Goal: Task Accomplishment & Management: Manage account settings

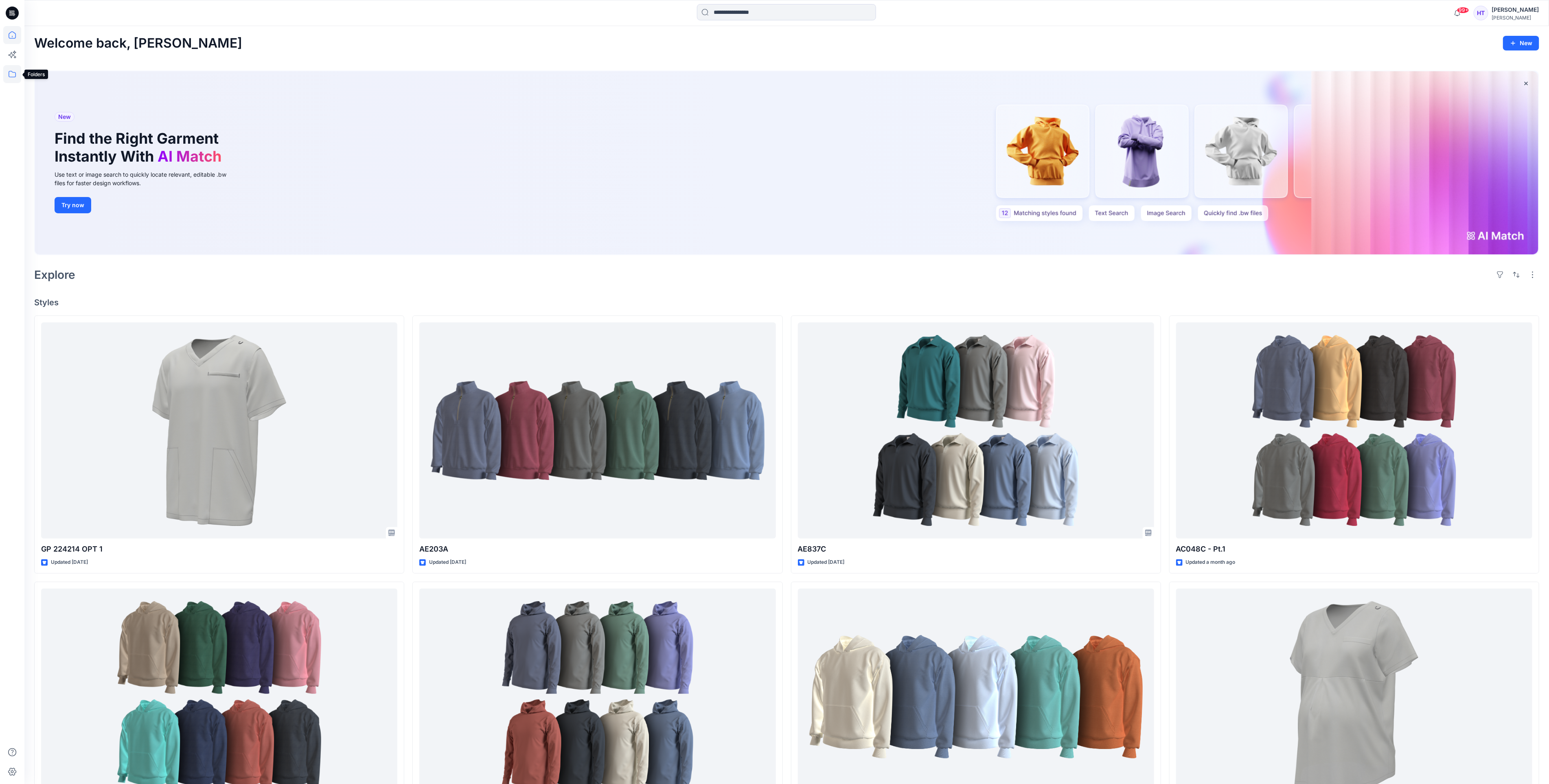
click at [14, 70] on icon at bounding box center [12, 73] width 18 height 18
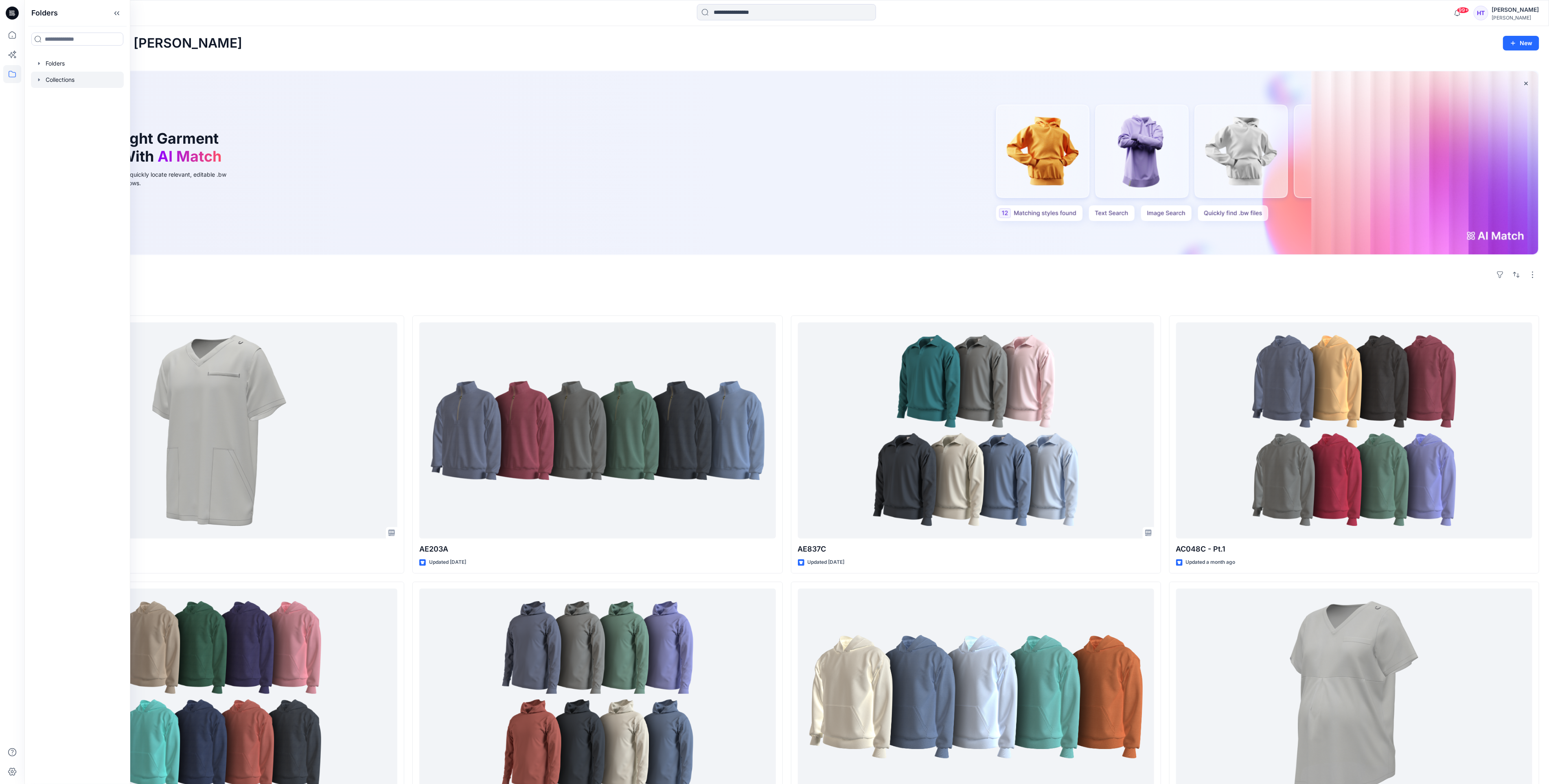
click at [53, 76] on div at bounding box center [77, 80] width 93 height 16
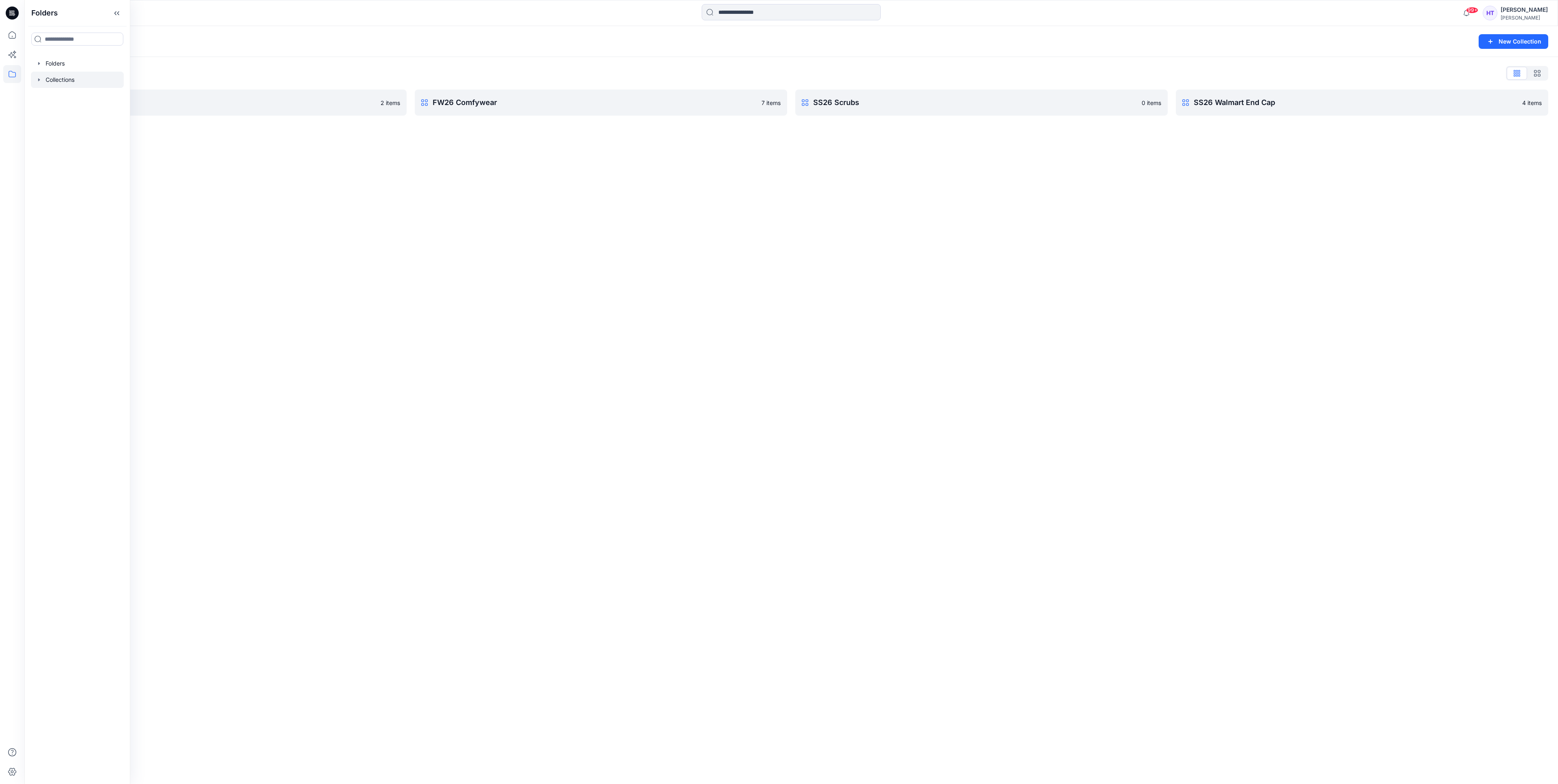
click at [1009, 116] on div "Collections List Comfy Sets 2 items FW26 Comfywear 7 items SS26 Scrubs 0 items …" at bounding box center [791, 91] width 1534 height 68
click at [1007, 111] on link "SS26 Scrubs Rename Collection Clone Collection Delete Collection" at bounding box center [982, 103] width 373 height 26
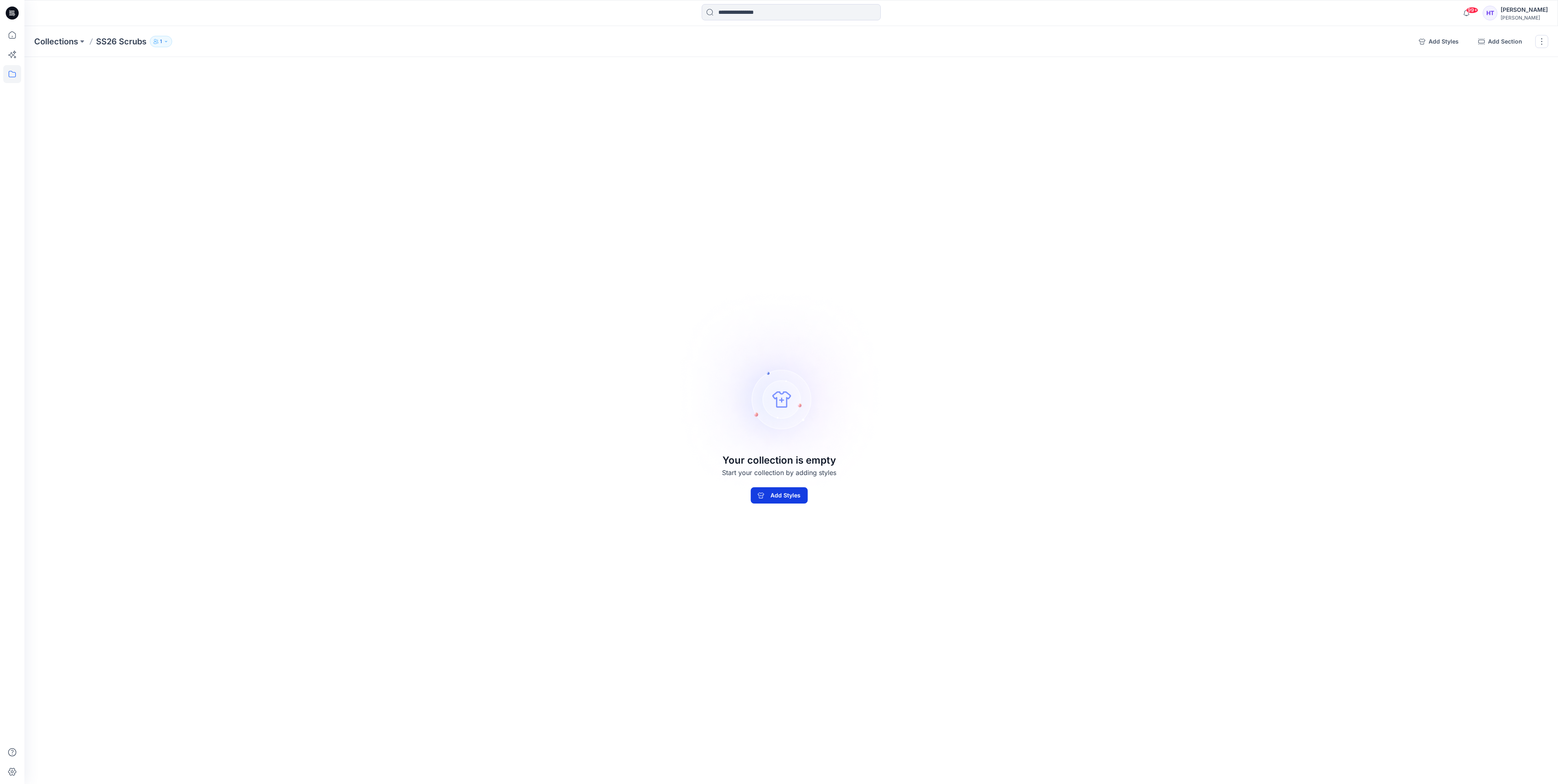
click at [784, 503] on button "Add Styles" at bounding box center [779, 495] width 57 height 16
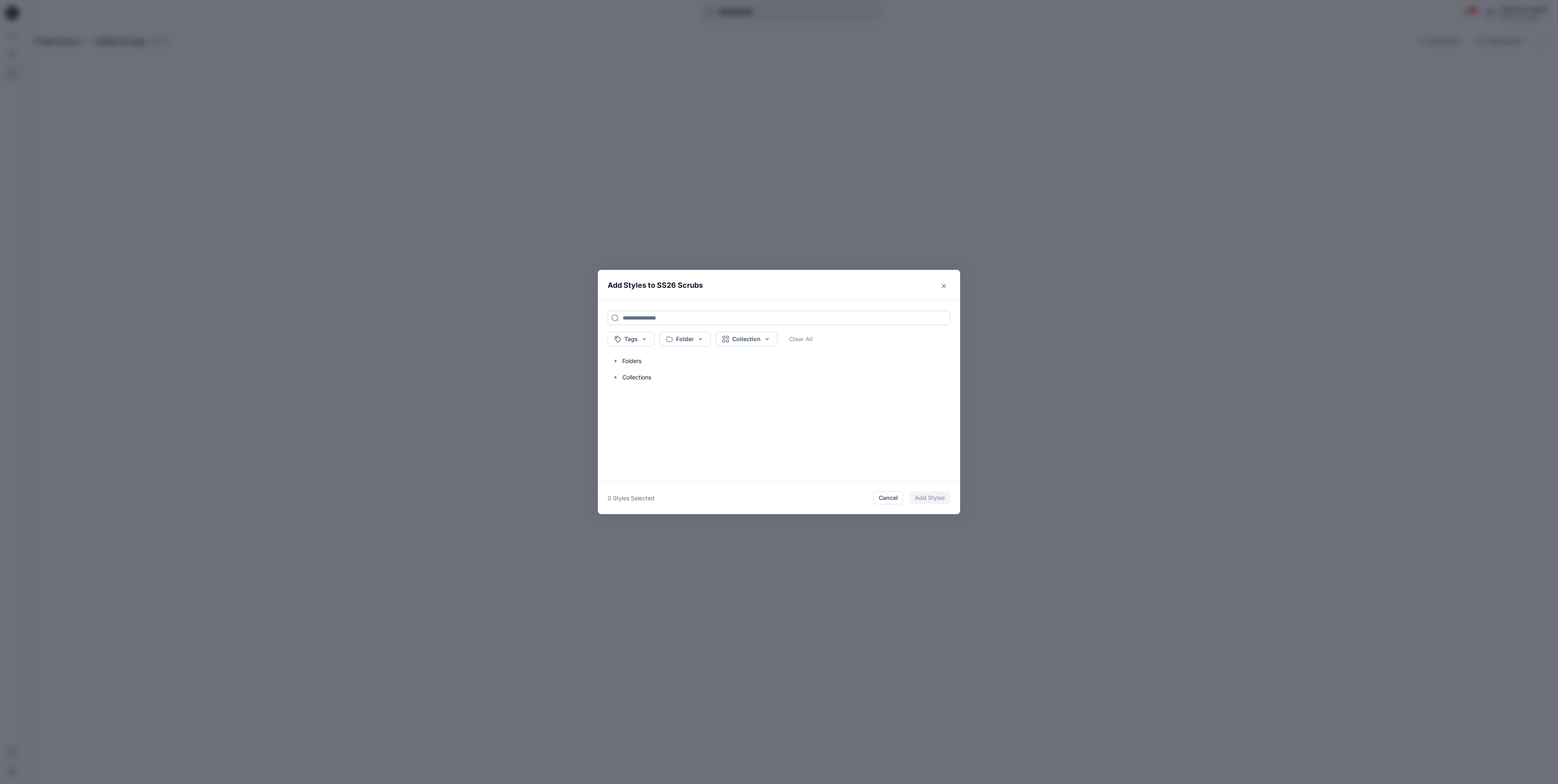
click at [694, 318] on input at bounding box center [779, 318] width 343 height 15
type input "******"
click at [615, 358] on div "GP - 217480 Folders ... WOMEN 90/10 RELAUNCH" at bounding box center [782, 364] width 336 height 23
click at [935, 496] on button "Add Styles" at bounding box center [930, 498] width 41 height 13
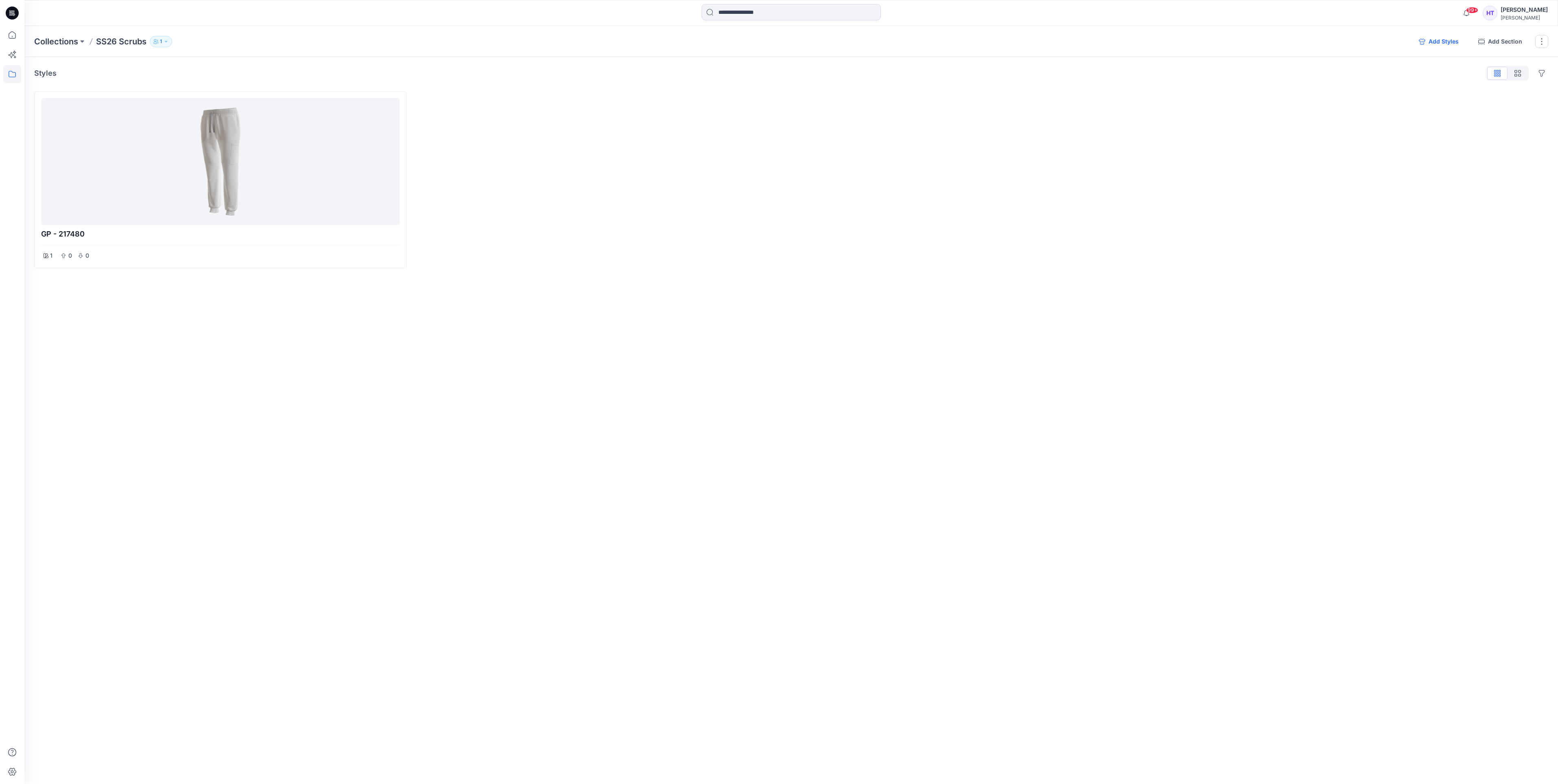
click at [1429, 48] on button "Add Styles" at bounding box center [1439, 41] width 53 height 13
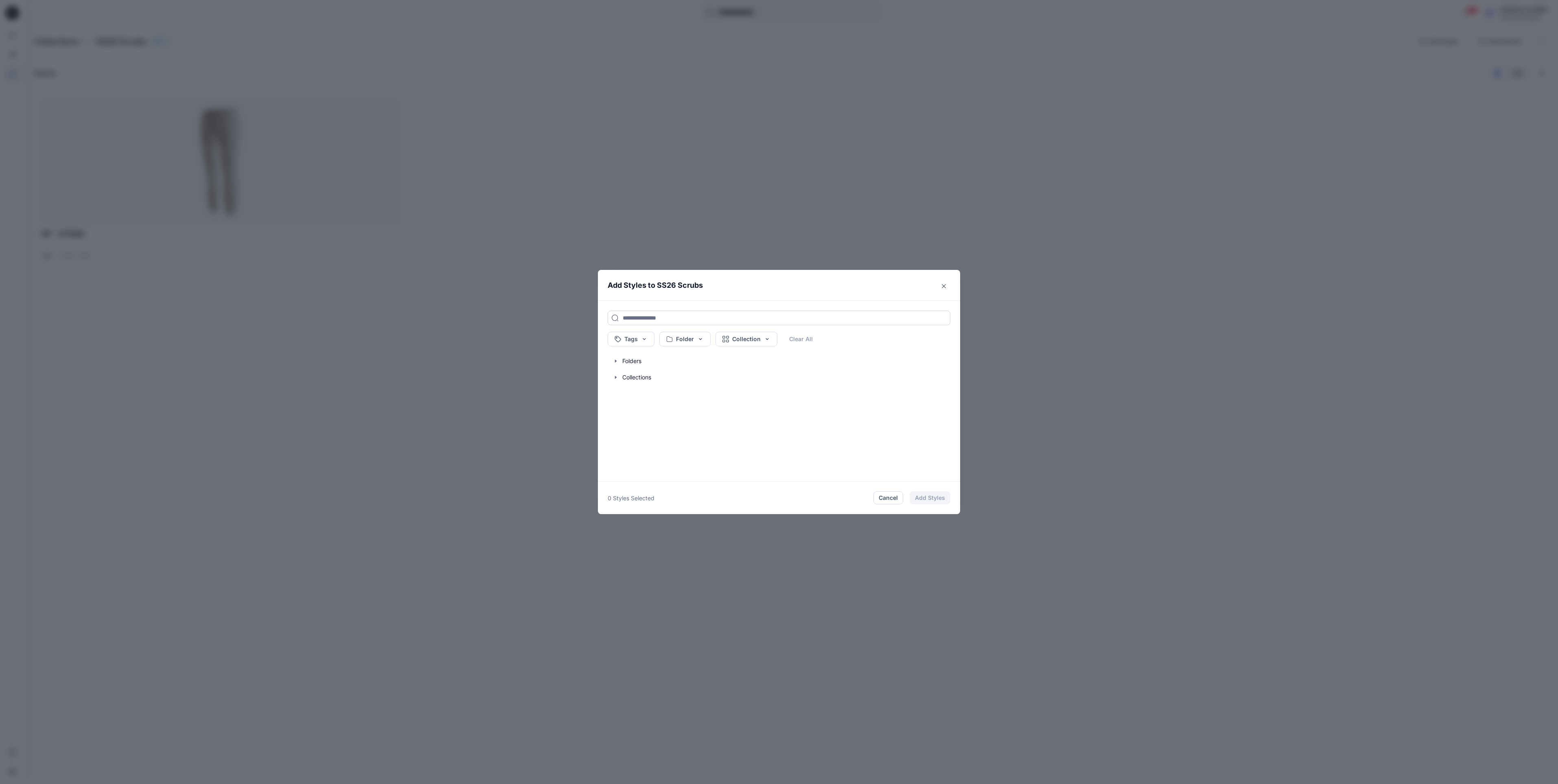
click at [643, 320] on input at bounding box center [779, 318] width 343 height 15
type input "******"
click at [750, 360] on div "GP - 217551 Folders ... WOMEN 90/10 RELAUNCH" at bounding box center [771, 364] width 310 height 17
click at [777, 391] on div "GP 217551 Folders Scrubs SS 26" at bounding box center [771, 387] width 310 height 17
click at [940, 503] on button "Add Styles" at bounding box center [930, 498] width 41 height 13
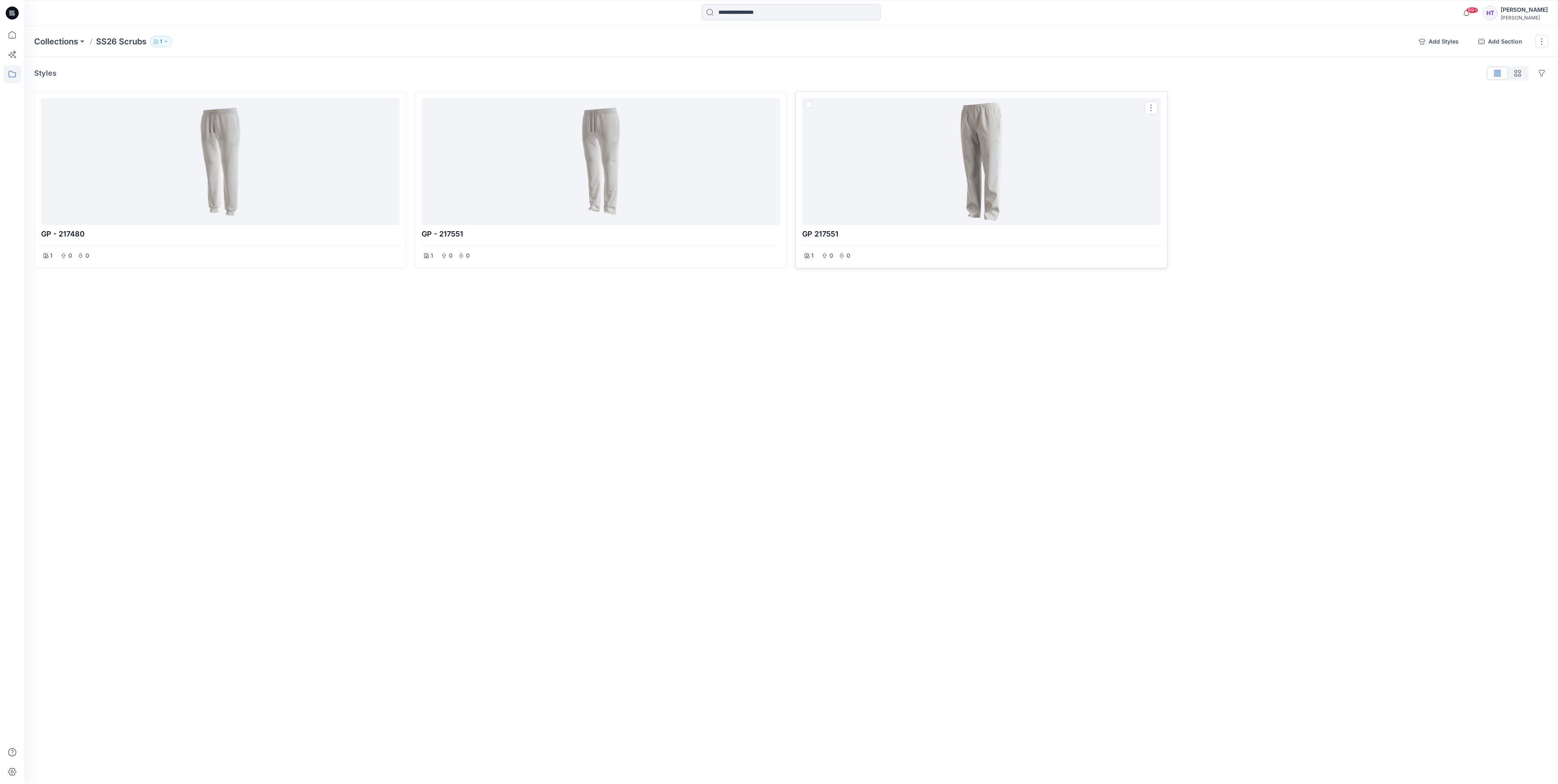
click at [1108, 130] on div at bounding box center [982, 161] width 352 height 120
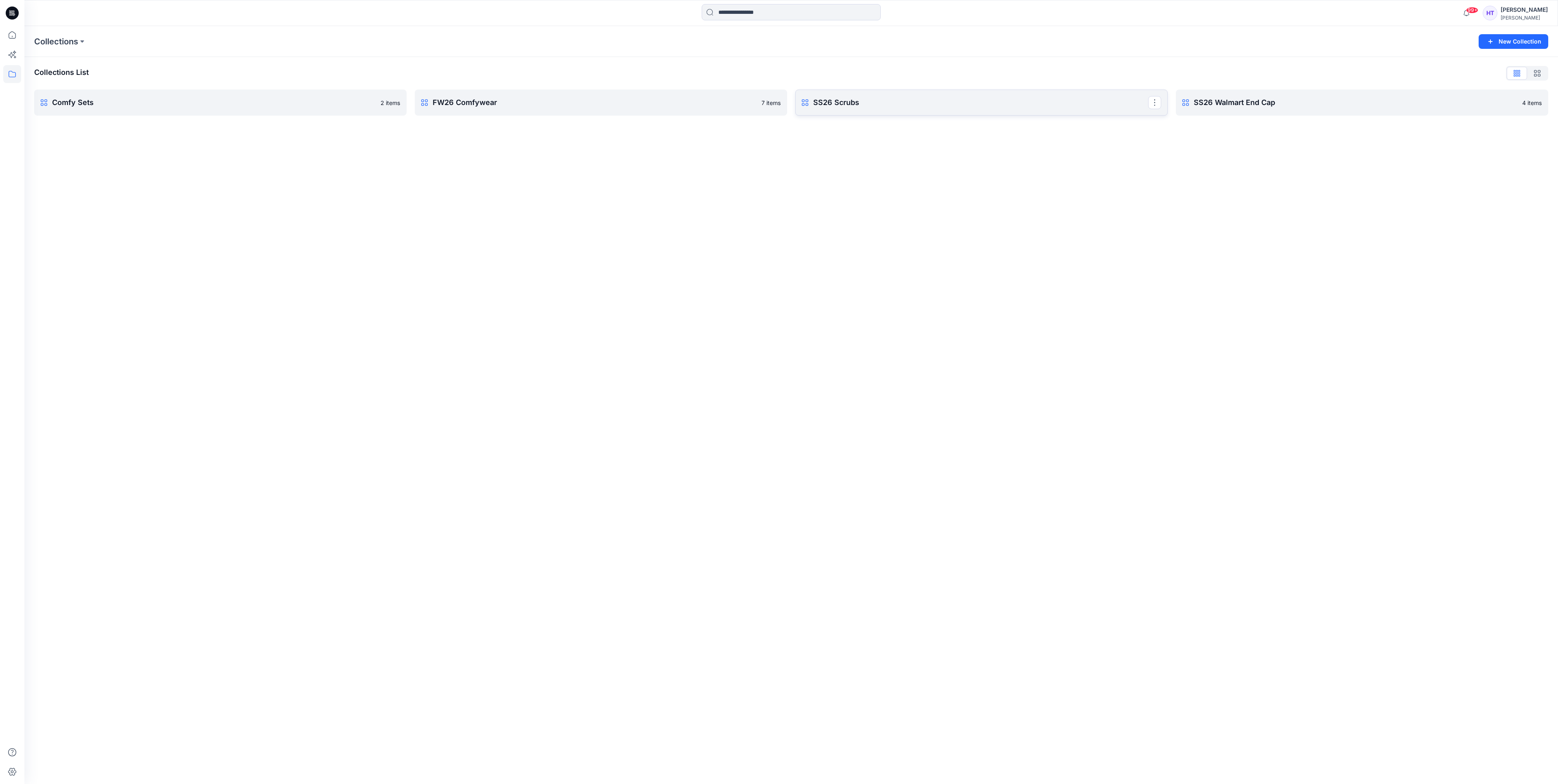
click at [969, 100] on p "SS26 Scrubs" at bounding box center [981, 103] width 335 height 11
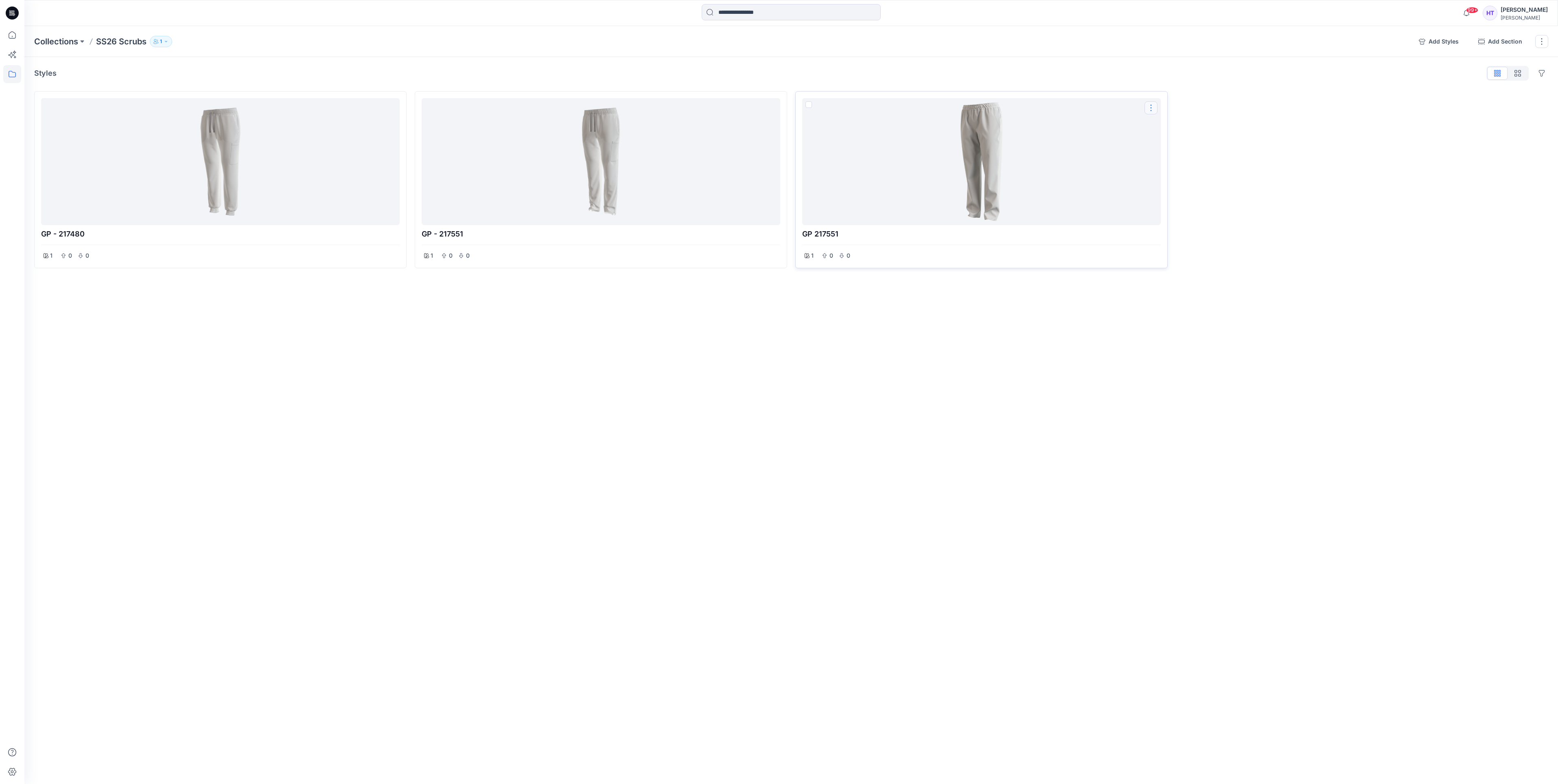
click at [1153, 105] on button "Options" at bounding box center [1151, 108] width 13 height 13
click at [1071, 237] on button "Delete" at bounding box center [1107, 234] width 98 height 16
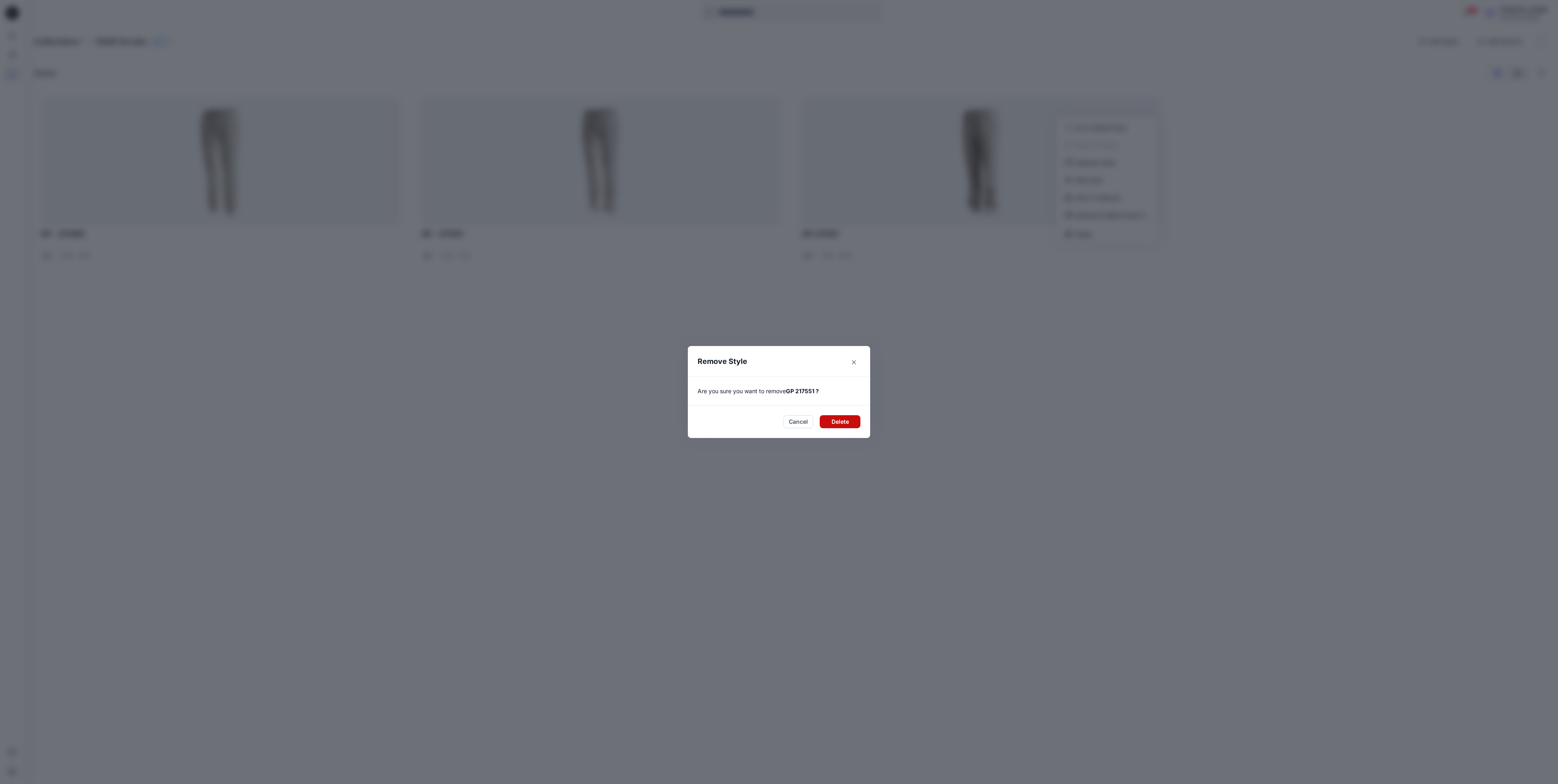
click at [853, 418] on button "Delete" at bounding box center [840, 422] width 41 height 13
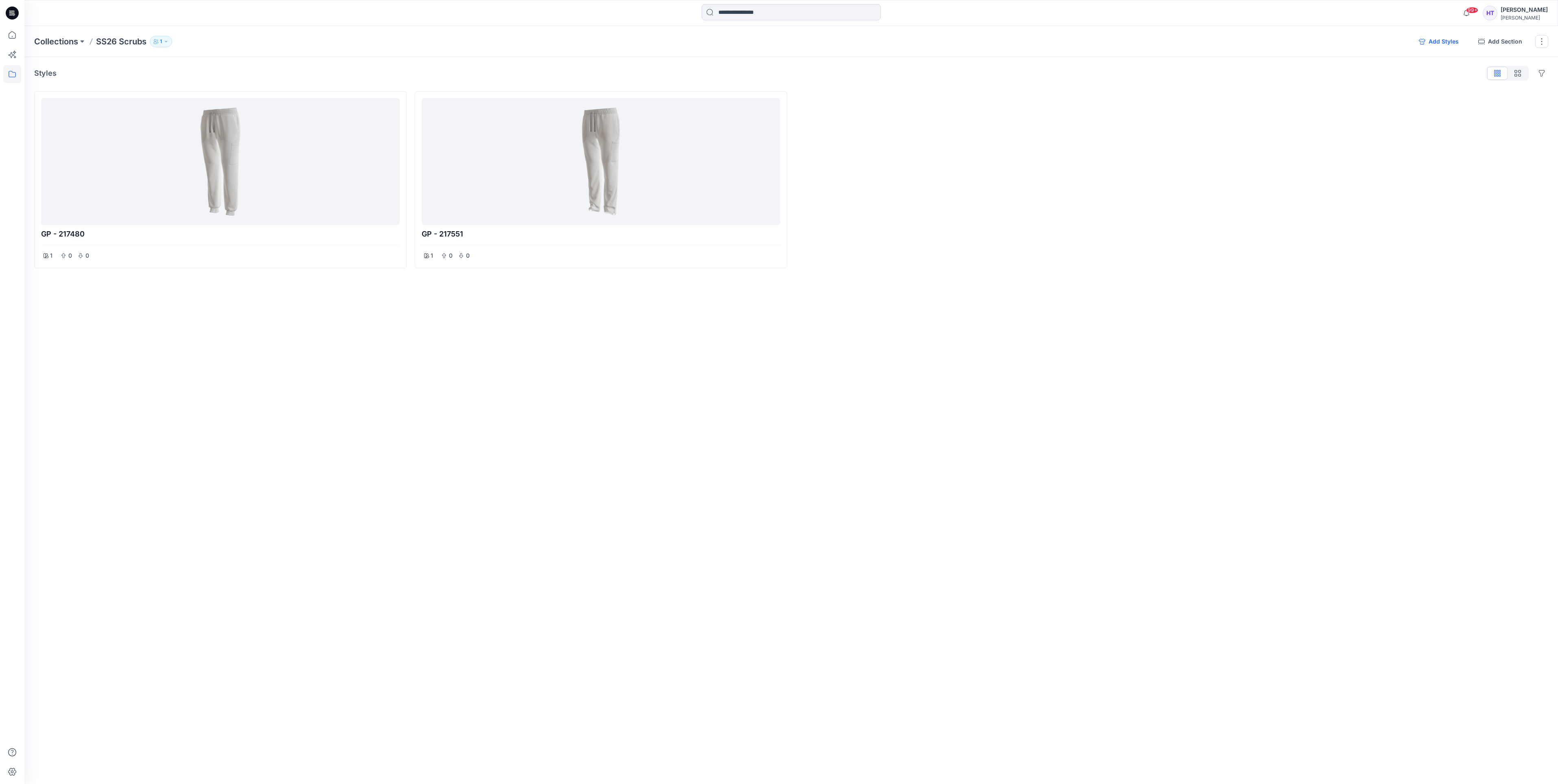
click at [1429, 42] on button "Add Styles" at bounding box center [1439, 41] width 53 height 13
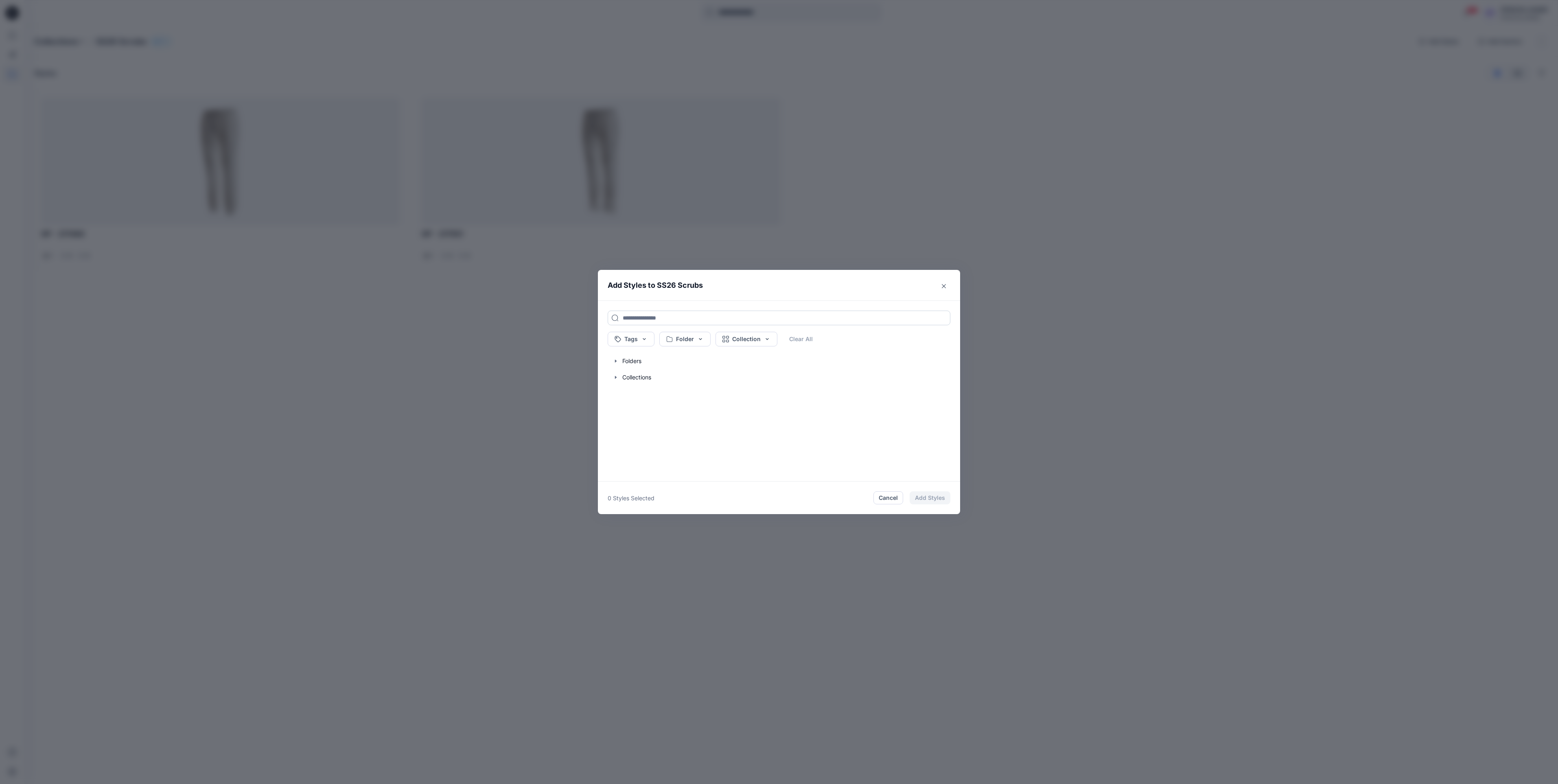
click at [776, 315] on input at bounding box center [779, 318] width 343 height 15
click at [665, 318] on input "*" at bounding box center [779, 318] width 343 height 15
type input "******"
click at [883, 506] on footer "0 Styles Selected Cancel Add Styles" at bounding box center [779, 498] width 363 height 33
click at [883, 498] on button "Cancel" at bounding box center [888, 498] width 30 height 13
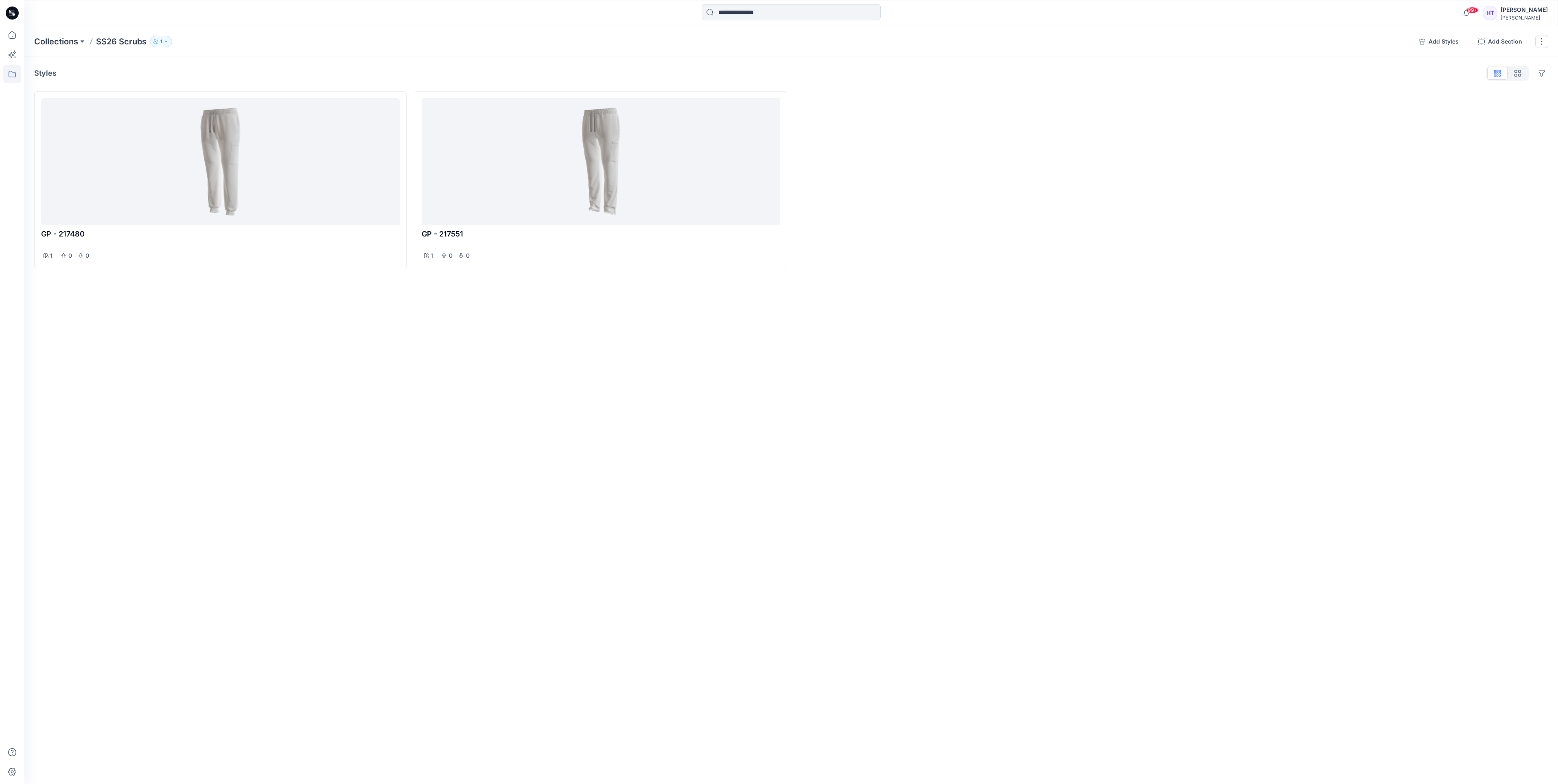
drag, startPoint x: 561, startPoint y: 507, endPoint x: 420, endPoint y: 815, distance: 338.7
drag, startPoint x: 420, startPoint y: 815, endPoint x: 363, endPoint y: 709, distance: 120.4
click at [363, 709] on div "Collections SS26 Scrubs 1 Add Styles Add Section Rename Collection Clone Collec…" at bounding box center [791, 405] width 1534 height 758
click at [1436, 38] on button "Add Styles" at bounding box center [1439, 41] width 53 height 13
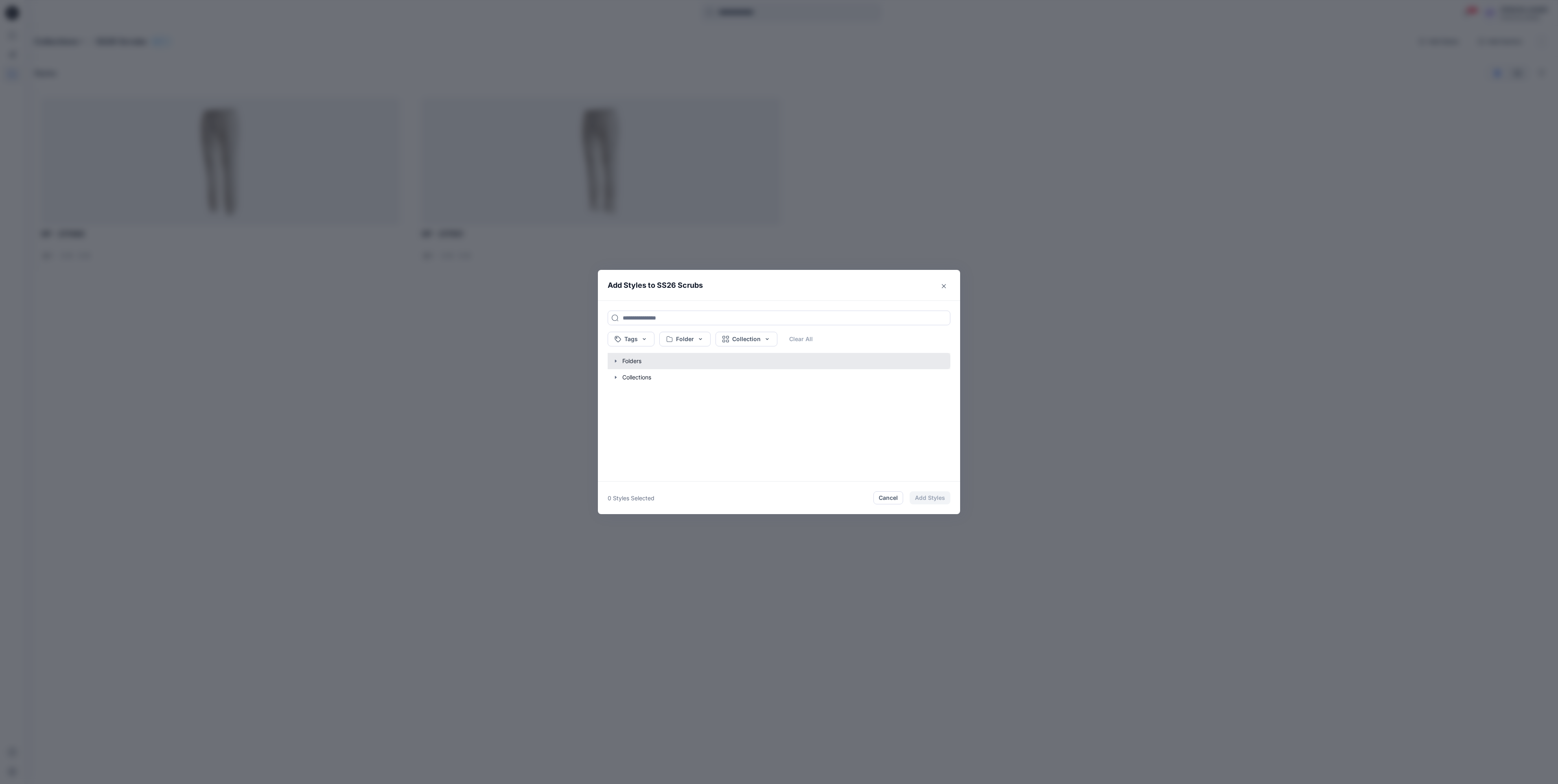
click at [608, 360] on button "button" at bounding box center [775, 360] width 351 height 16
click at [643, 426] on button "button" at bounding box center [775, 431] width 351 height 16
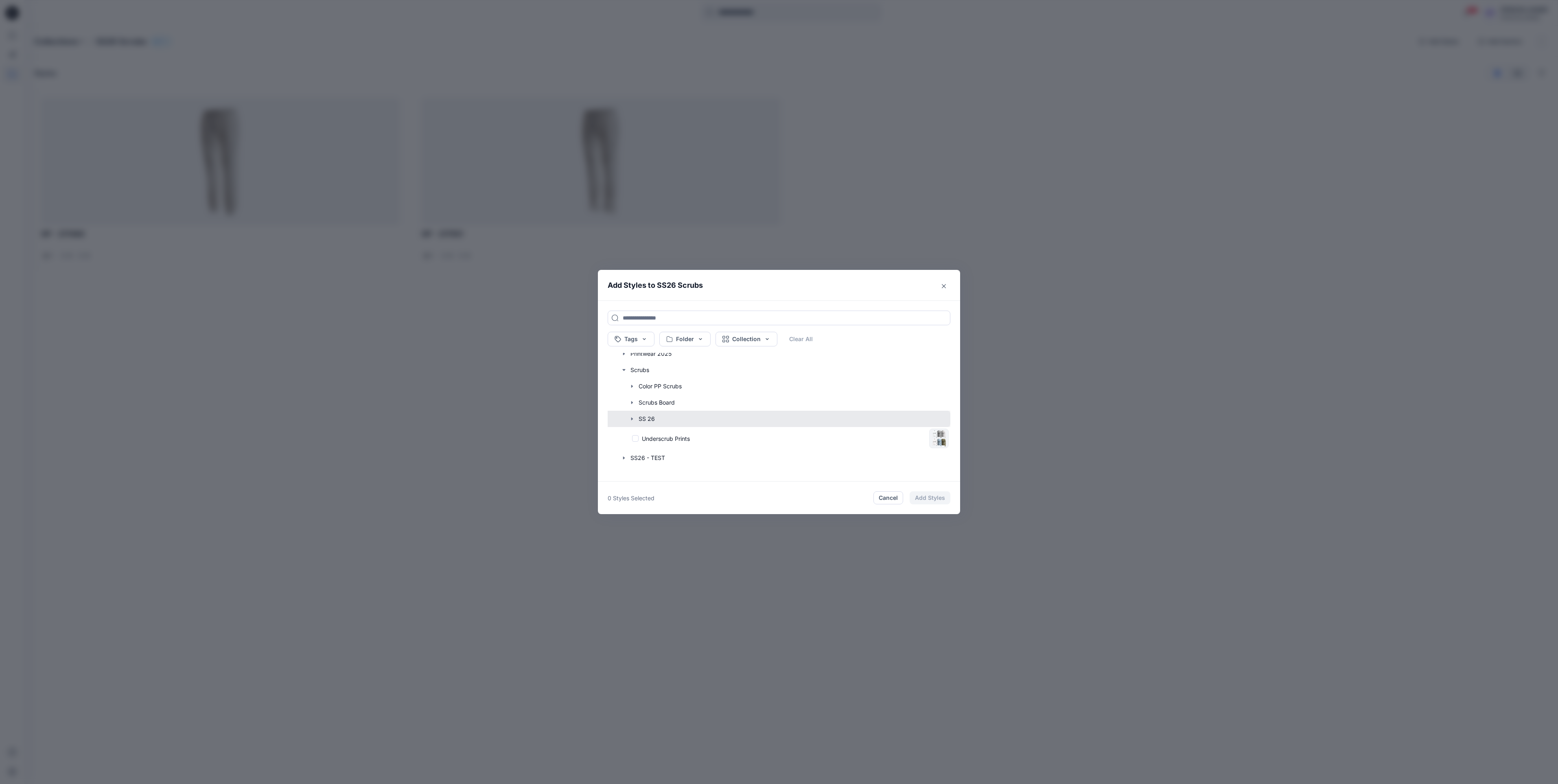
click at [640, 421] on button "button" at bounding box center [775, 419] width 351 height 16
click at [648, 441] on div "GP 221905" at bounding box center [783, 439] width 286 height 9
click at [645, 459] on div "GP 221906" at bounding box center [783, 461] width 286 height 9
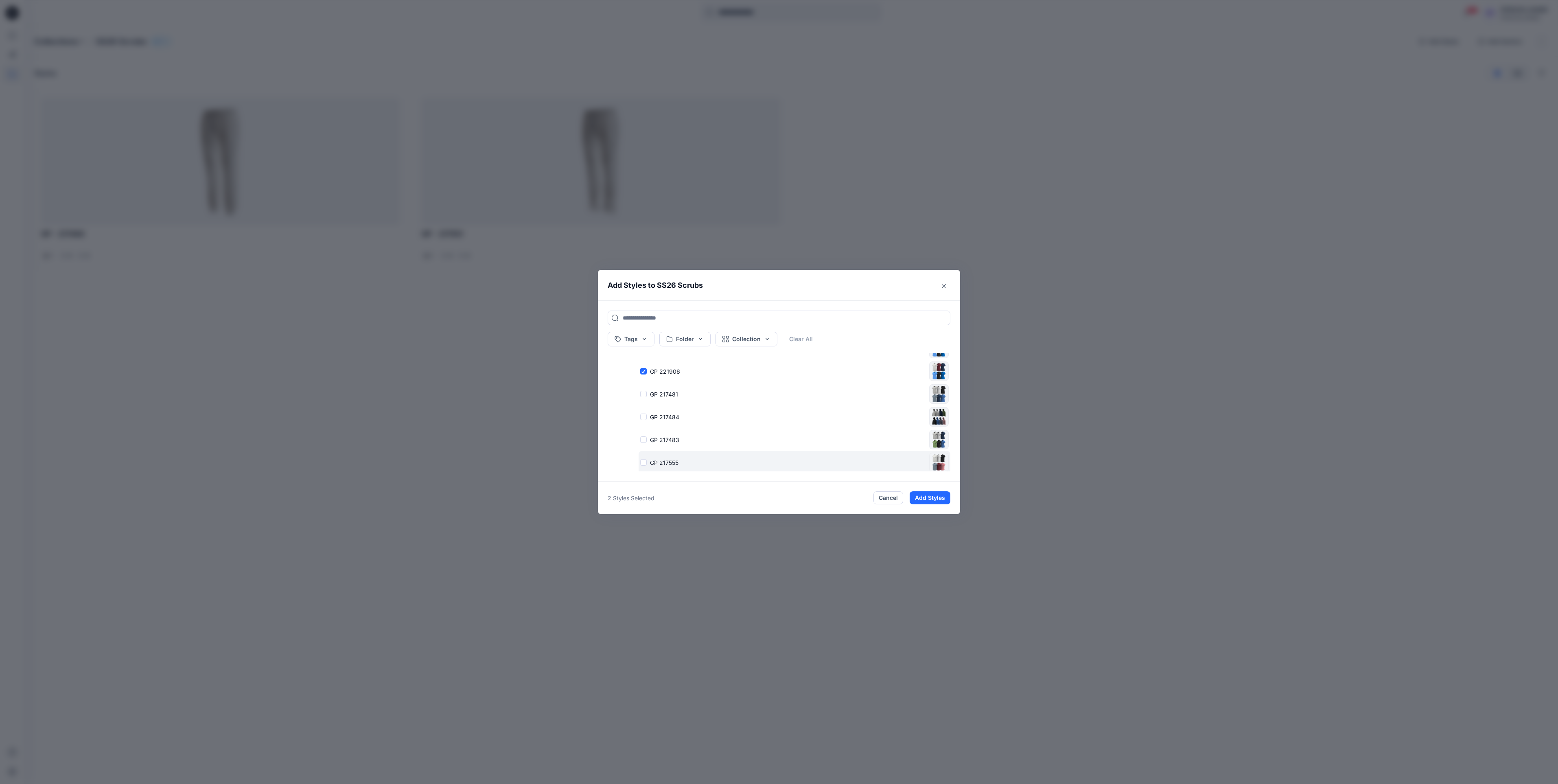
scroll to position [231, 0]
click at [641, 399] on div "GP 221906" at bounding box center [783, 400] width 286 height 9
click at [936, 496] on button "Add Styles" at bounding box center [930, 498] width 41 height 13
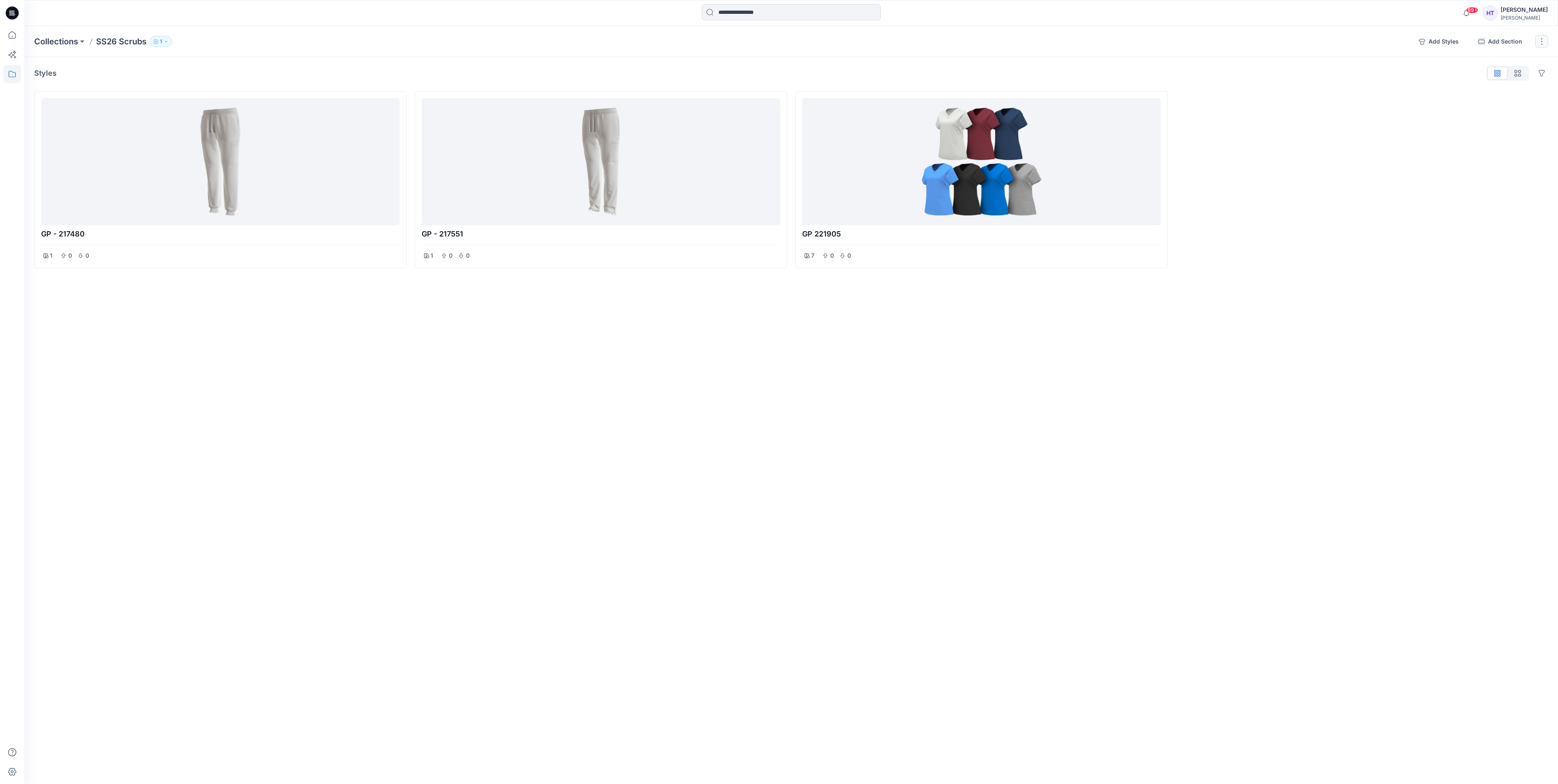
click at [1540, 42] on button "button" at bounding box center [1542, 41] width 13 height 13
click at [1512, 36] on button "Add Section" at bounding box center [1500, 41] width 57 height 13
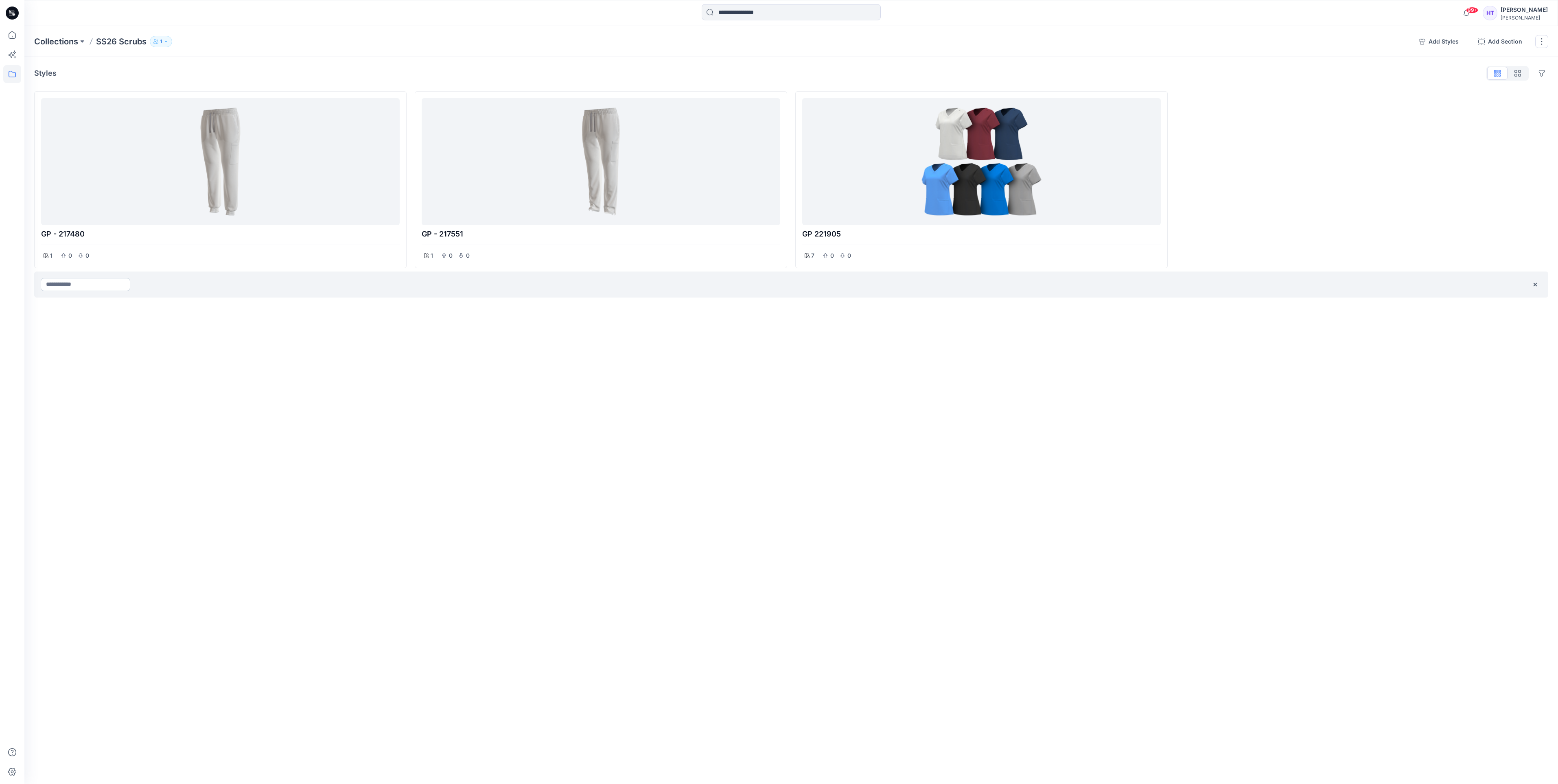
click at [76, 289] on input at bounding box center [85, 284] width 90 height 13
type input "*"
type input "*******"
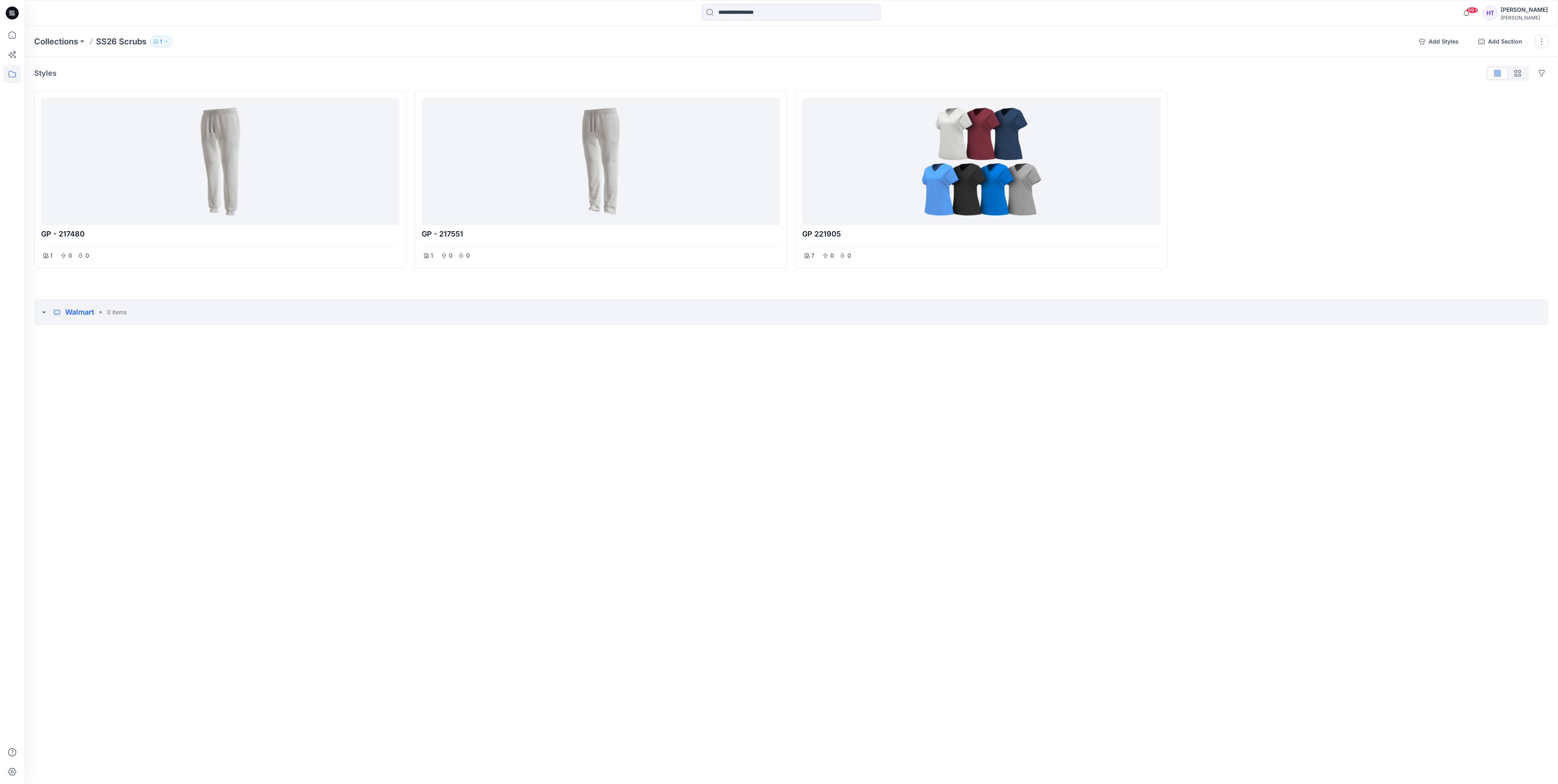
click at [88, 316] on p "Walmart" at bounding box center [79, 312] width 29 height 11
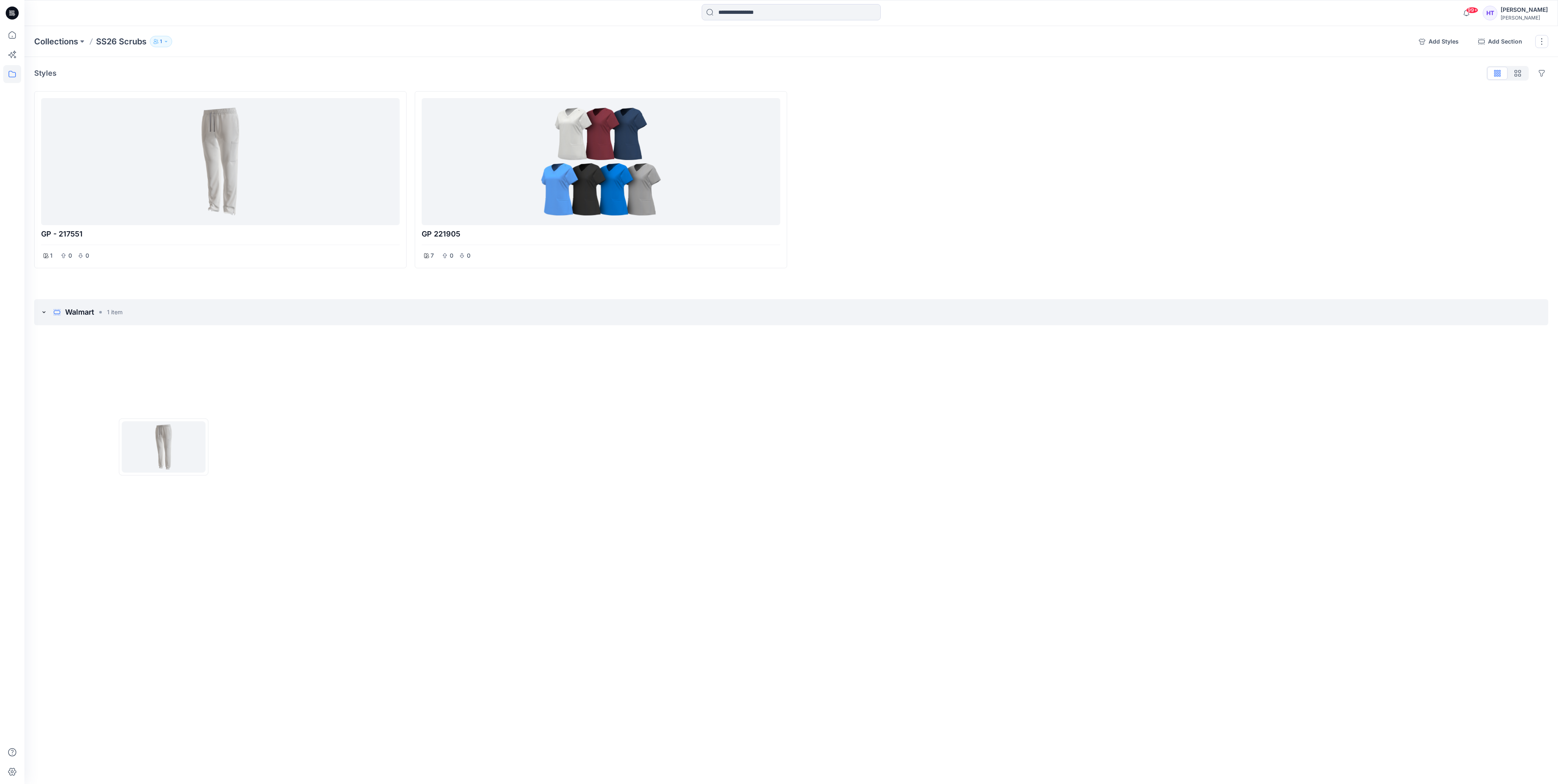
drag, startPoint x: 88, startPoint y: 316, endPoint x: 164, endPoint y: 446, distance: 150.6
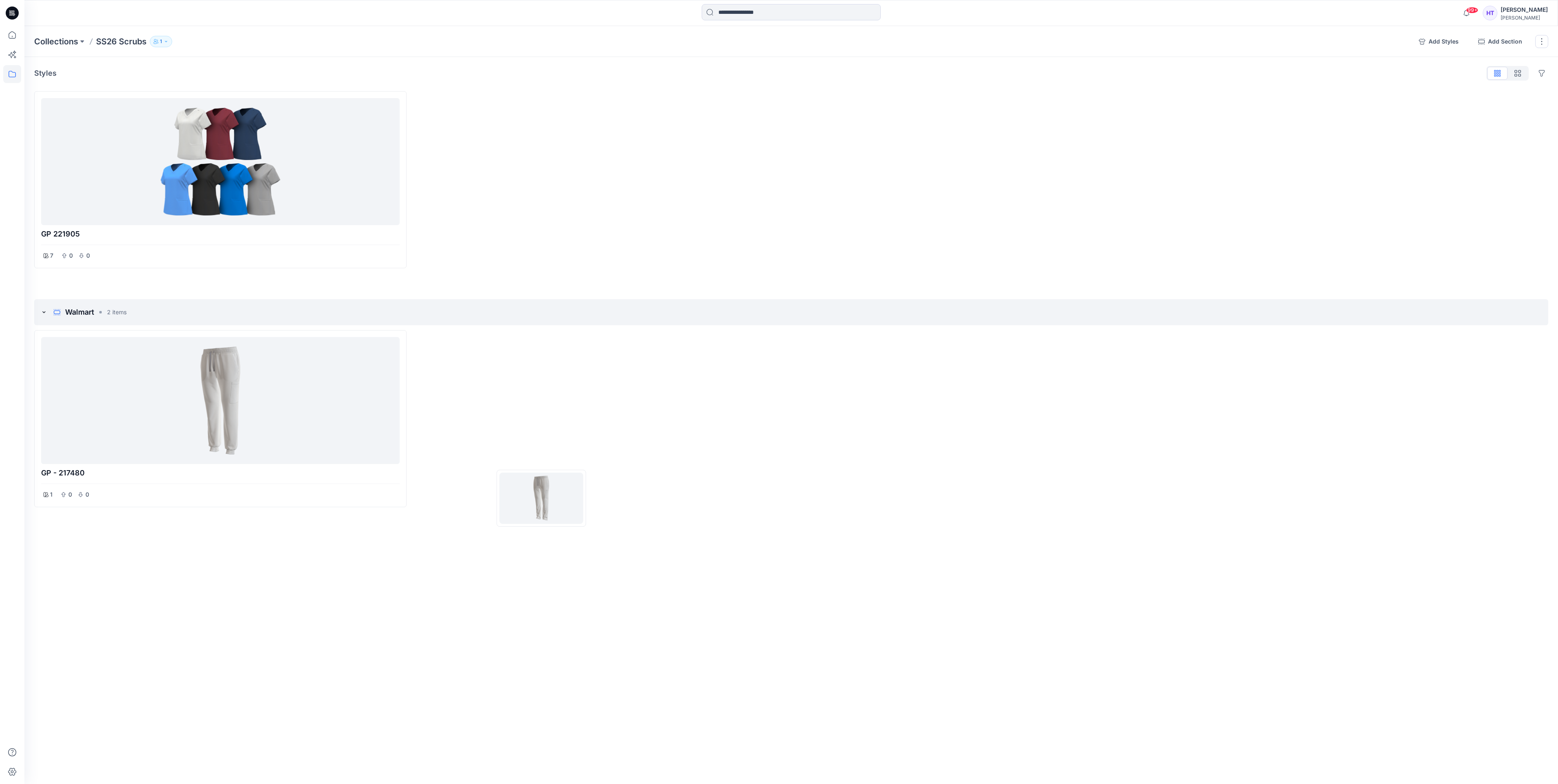
drag, startPoint x: 175, startPoint y: 132, endPoint x: 541, endPoint y: 498, distance: 517.6
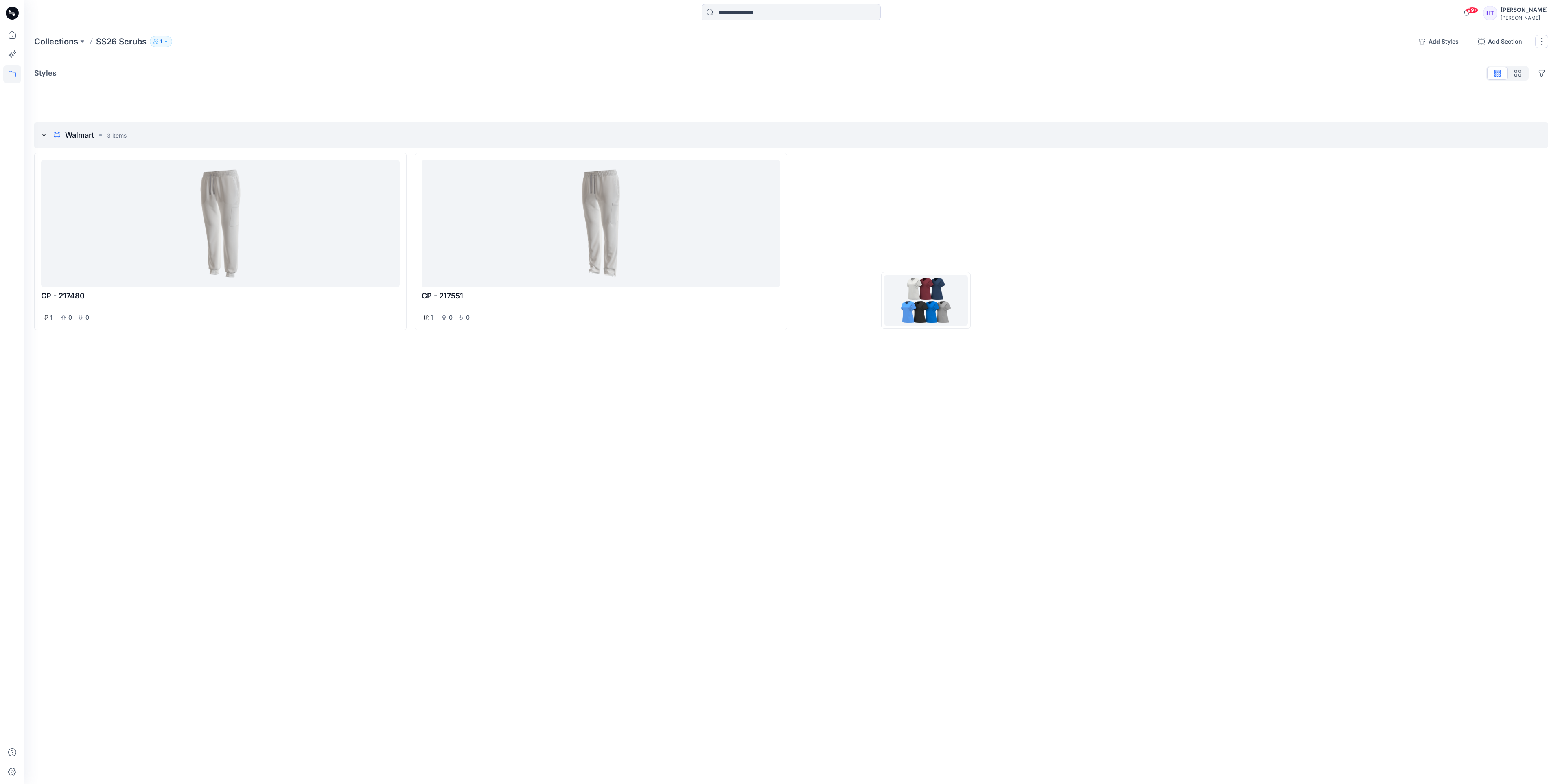
drag, startPoint x: 140, startPoint y: 141, endPoint x: 926, endPoint y: 300, distance: 801.9
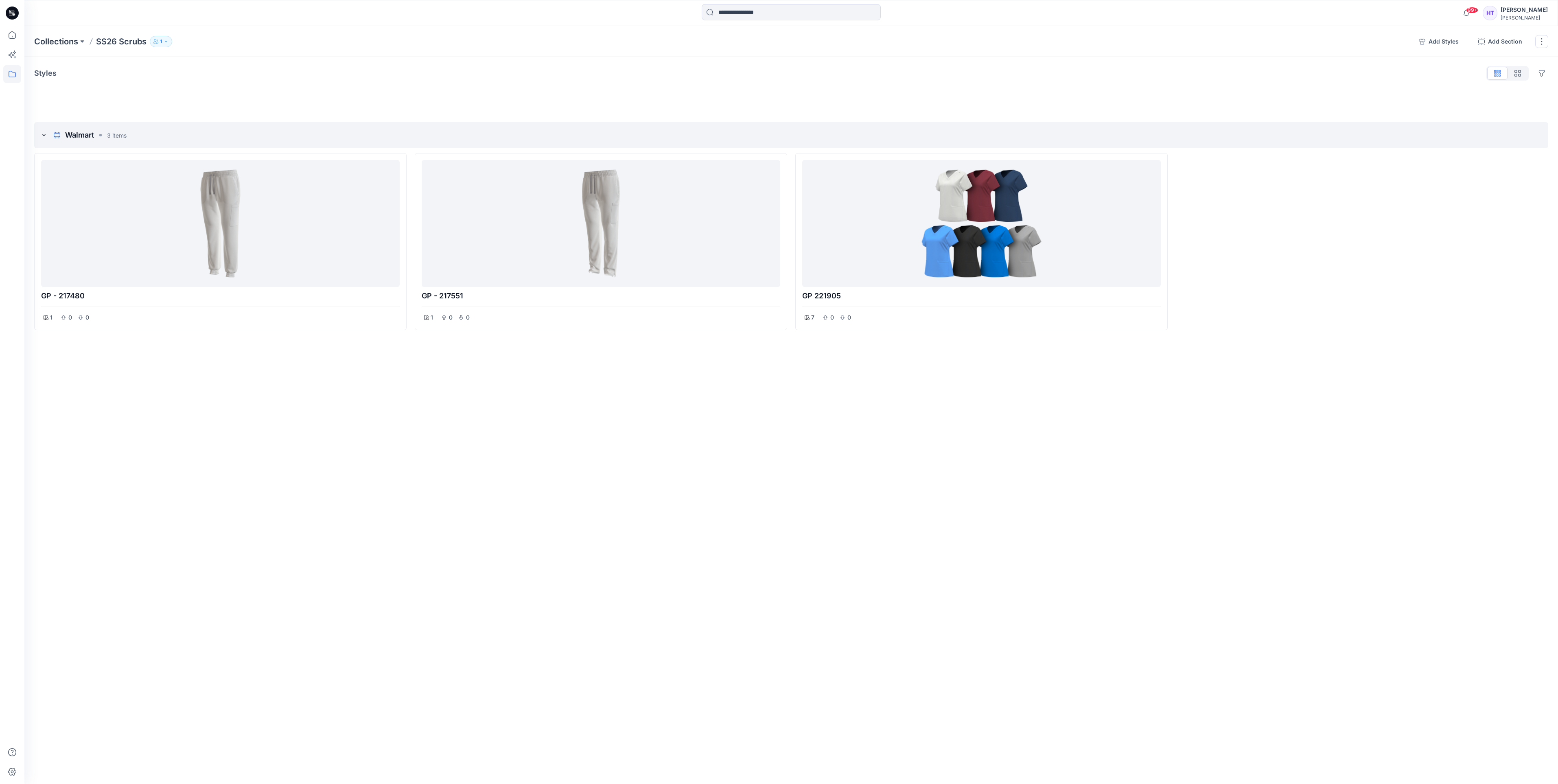
drag, startPoint x: 53, startPoint y: 137, endPoint x: 1542, endPoint y: 140, distance: 1489.0
click at [1542, 140] on div "Walmart 3 items" at bounding box center [791, 135] width 1515 height 26
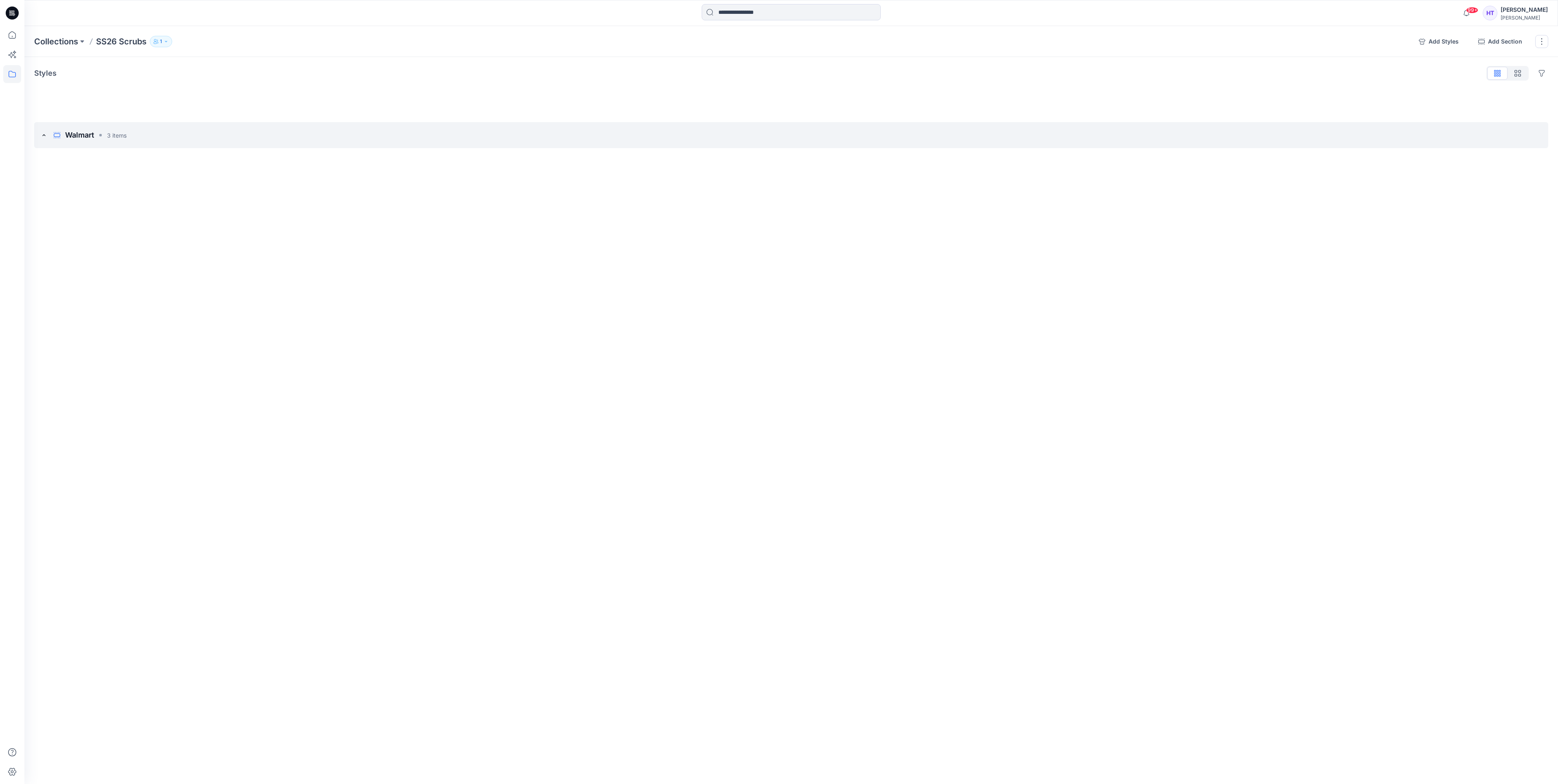
click at [45, 135] on icon at bounding box center [43, 135] width 6 height 6
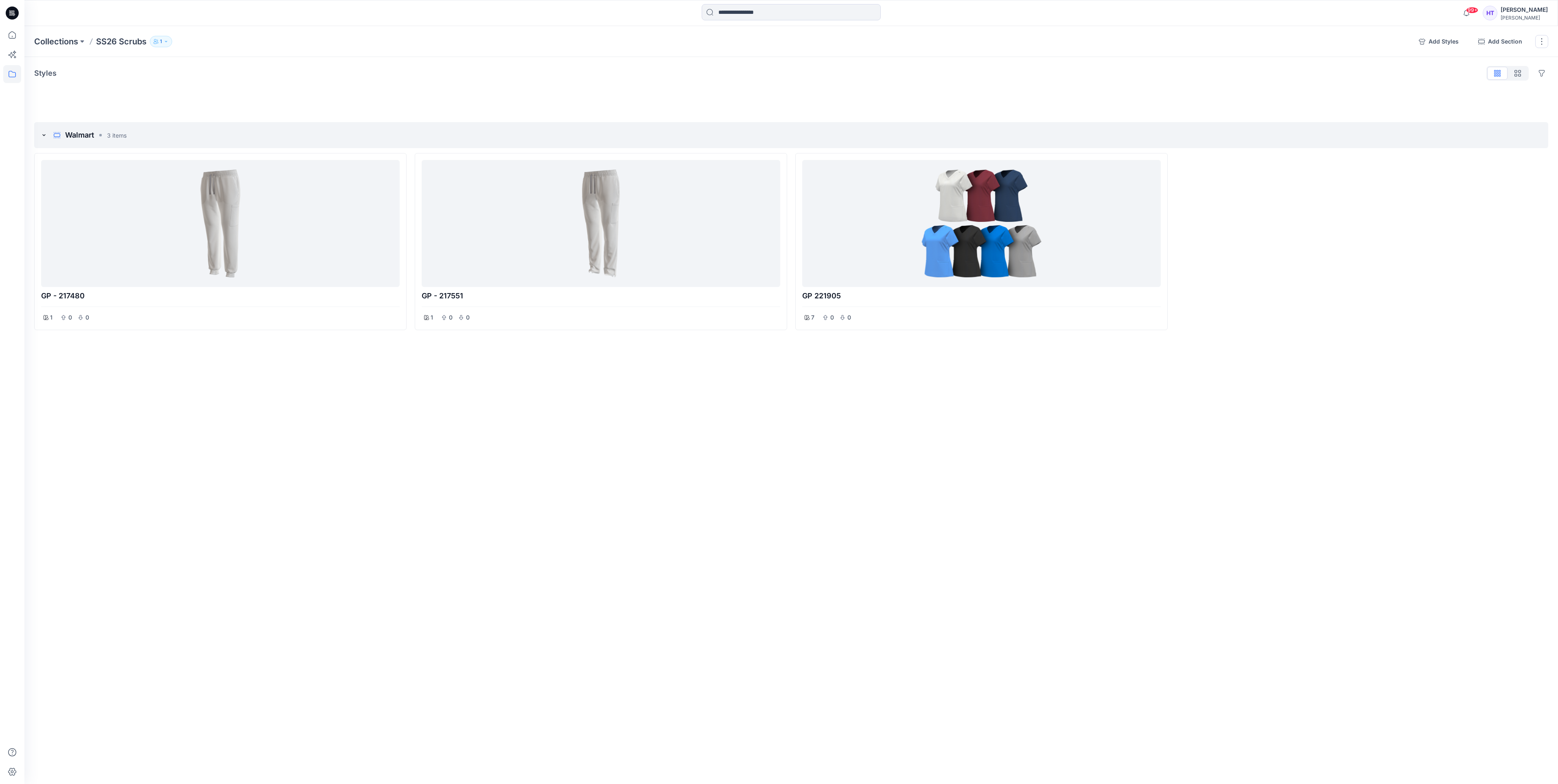
drag, startPoint x: 95, startPoint y: 136, endPoint x: 162, endPoint y: 549, distance: 418.4
click at [152, 575] on div "Collections SS26 Scrubs 1 Add Styles Add Section Rename Collection Clone Collec…" at bounding box center [791, 405] width 1534 height 758
click at [1540, 42] on button "button" at bounding box center [1542, 41] width 13 height 13
click at [1498, 58] on button "Rename Collection" at bounding box center [1502, 62] width 88 height 15
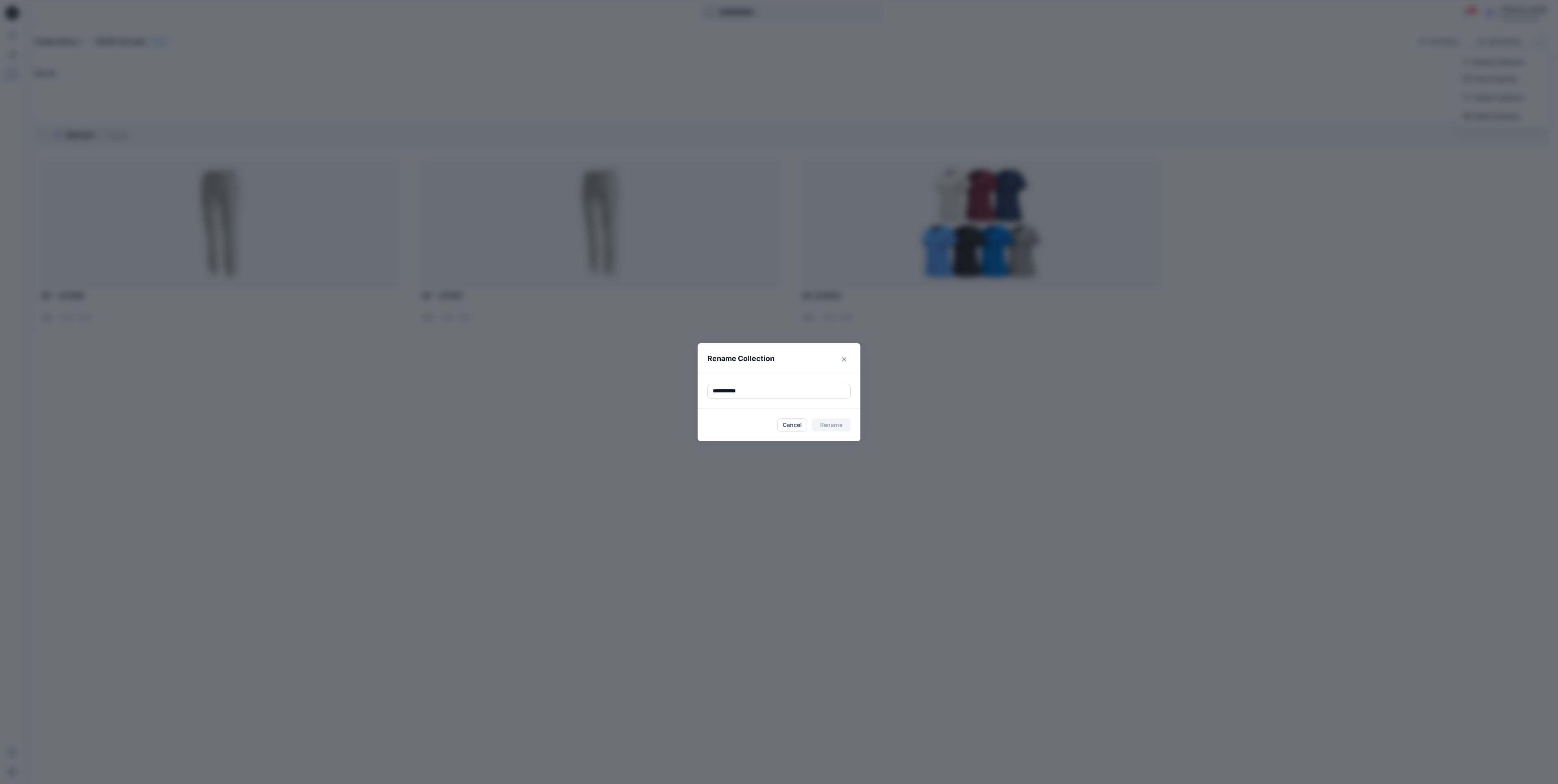
drag, startPoint x: 759, startPoint y: 394, endPoint x: 668, endPoint y: 404, distance: 91.5
click at [668, 404] on div "**********" at bounding box center [779, 392] width 1558 height 784
type input "**********"
click at [832, 432] on footer "Cancel Rename" at bounding box center [779, 425] width 163 height 33
click at [845, 426] on button "Rename" at bounding box center [831, 424] width 38 height 13
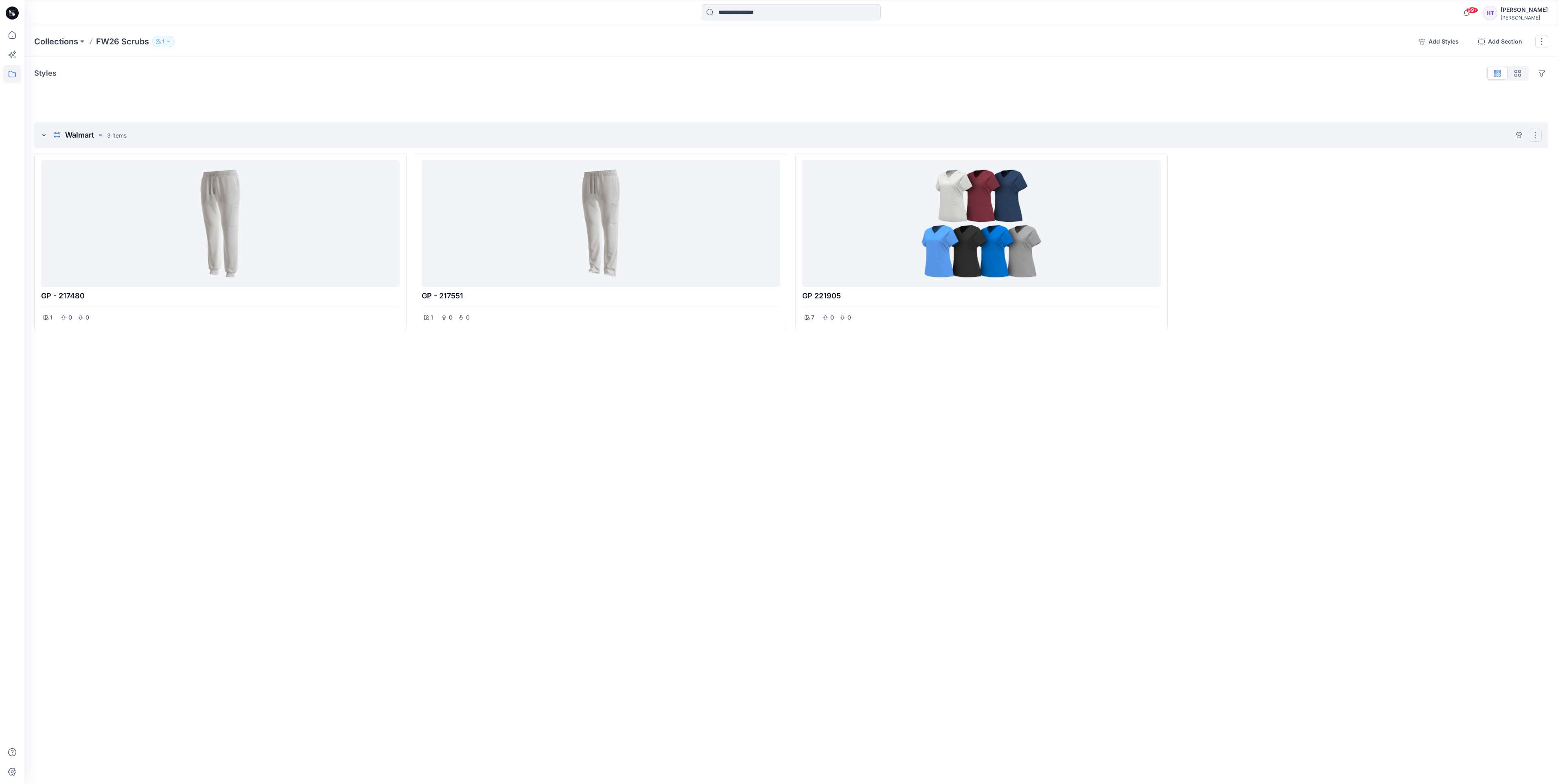
click at [1538, 137] on button "Options" at bounding box center [1535, 135] width 13 height 13
click at [1289, 226] on div at bounding box center [1362, 241] width 373 height 177
click at [92, 136] on p "Walmart" at bounding box center [79, 135] width 29 height 11
type input "**********"
click at [459, 555] on div "**********" at bounding box center [791, 405] width 1534 height 758
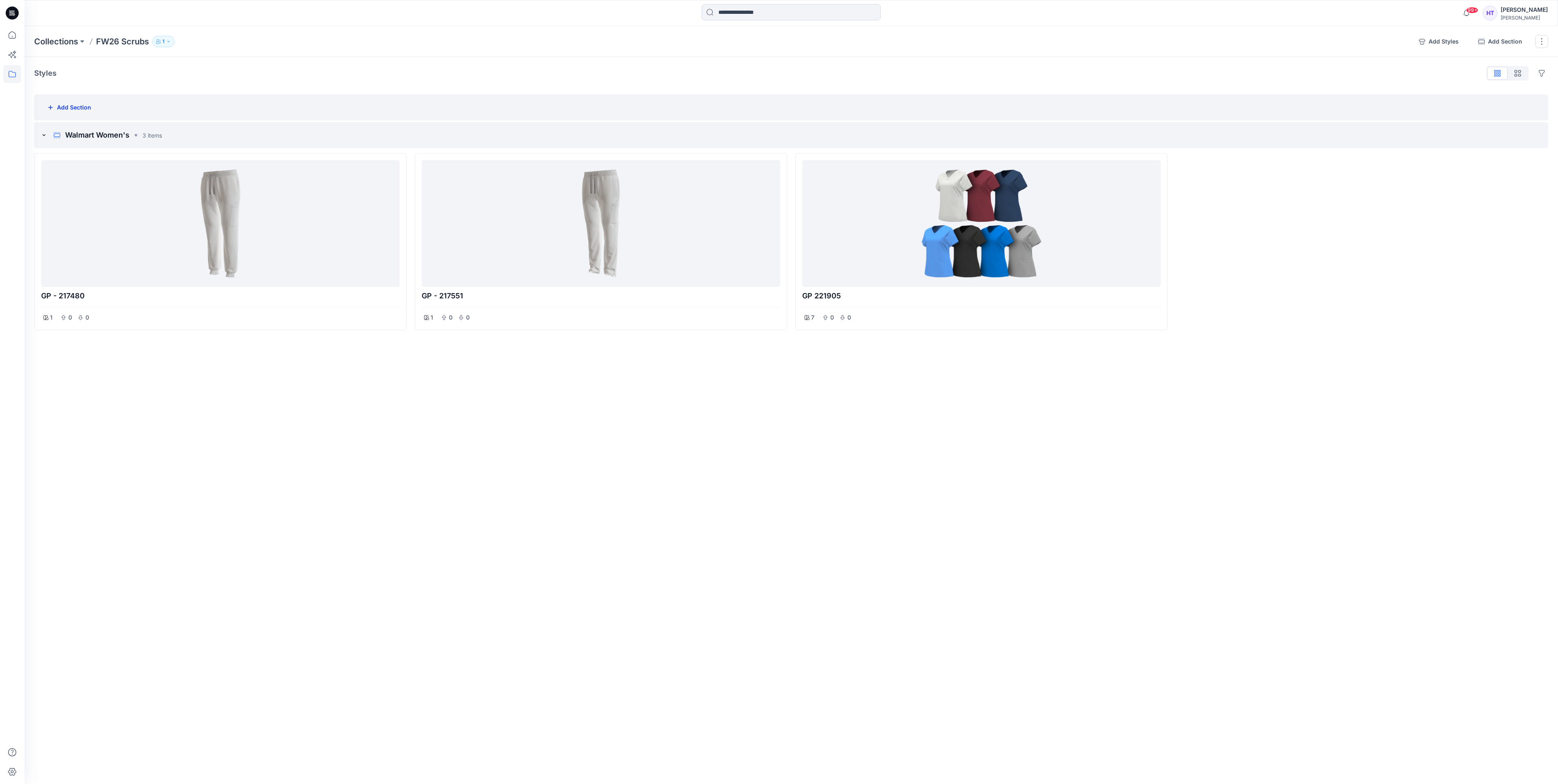
click at [46, 109] on button "Add Section" at bounding box center [69, 107] width 57 height 16
type input "**********"
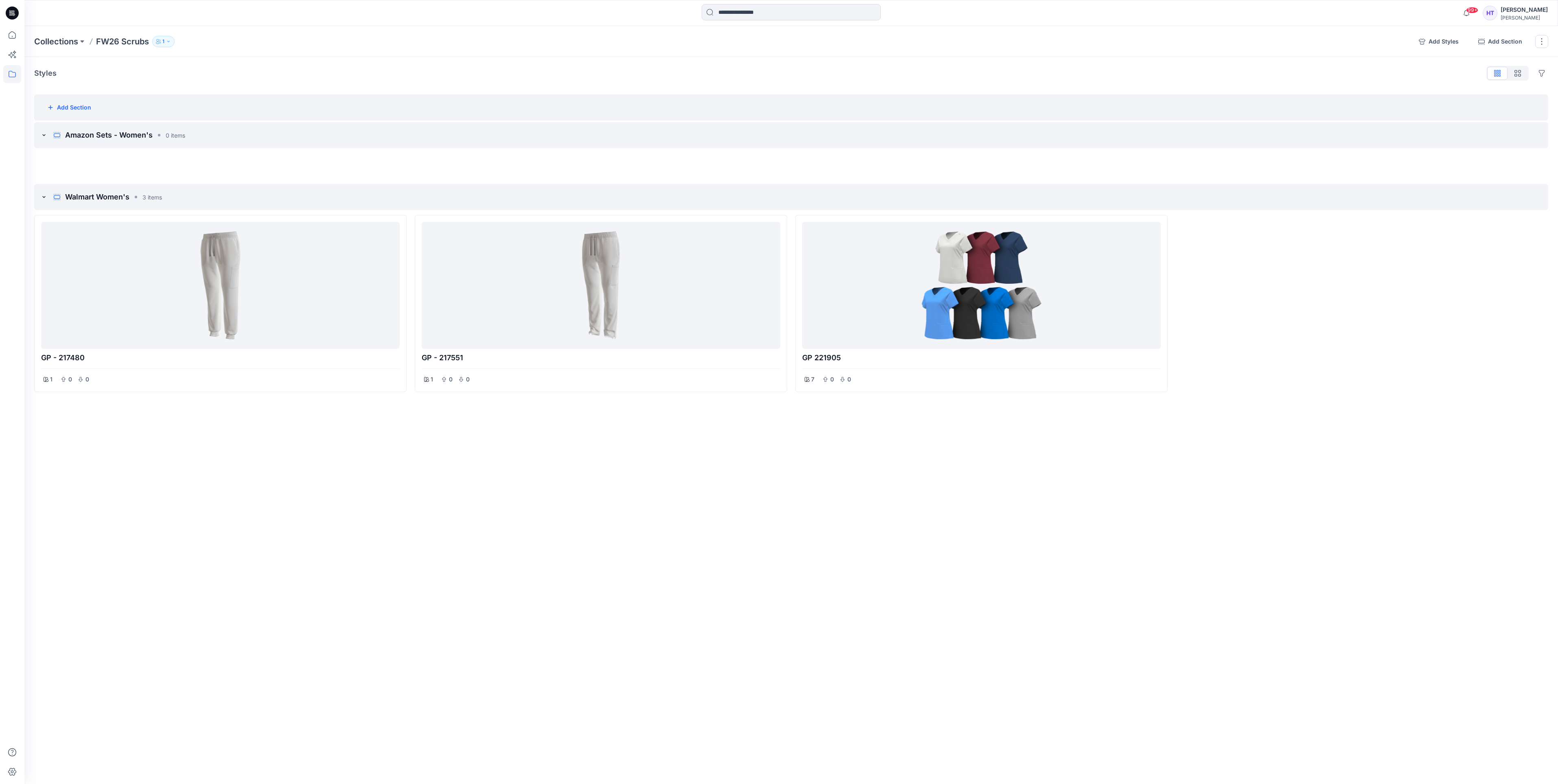
click at [1002, 723] on div "Collections FW26 Scrubs 1 Add Styles Add Section Rename Collection Clone Collec…" at bounding box center [791, 405] width 1534 height 758
click at [1503, 194] on icon "add styles" at bounding box center [1502, 197] width 6 height 6
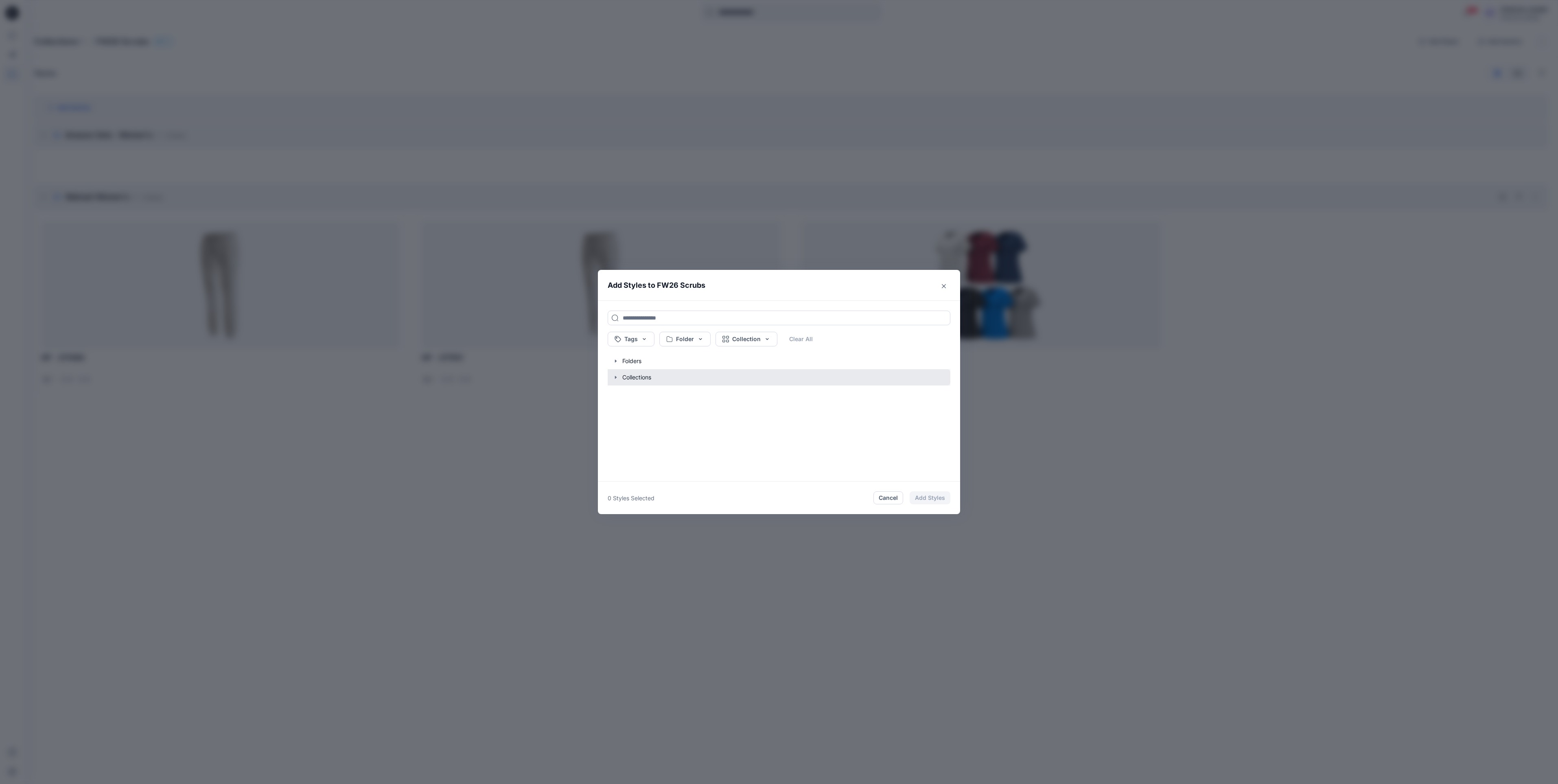
drag, startPoint x: 875, startPoint y: 497, endPoint x: 620, endPoint y: 380, distance: 280.6
click at [614, 394] on section "Add Styles to FW26 Scrubs Tags Folder Collection Clear All Folders Collections …" at bounding box center [779, 392] width 363 height 244
click at [620, 361] on button "button" at bounding box center [775, 360] width 351 height 16
click at [620, 363] on button "button" at bounding box center [775, 360] width 351 height 16
click at [630, 377] on button "button" at bounding box center [775, 377] width 351 height 16
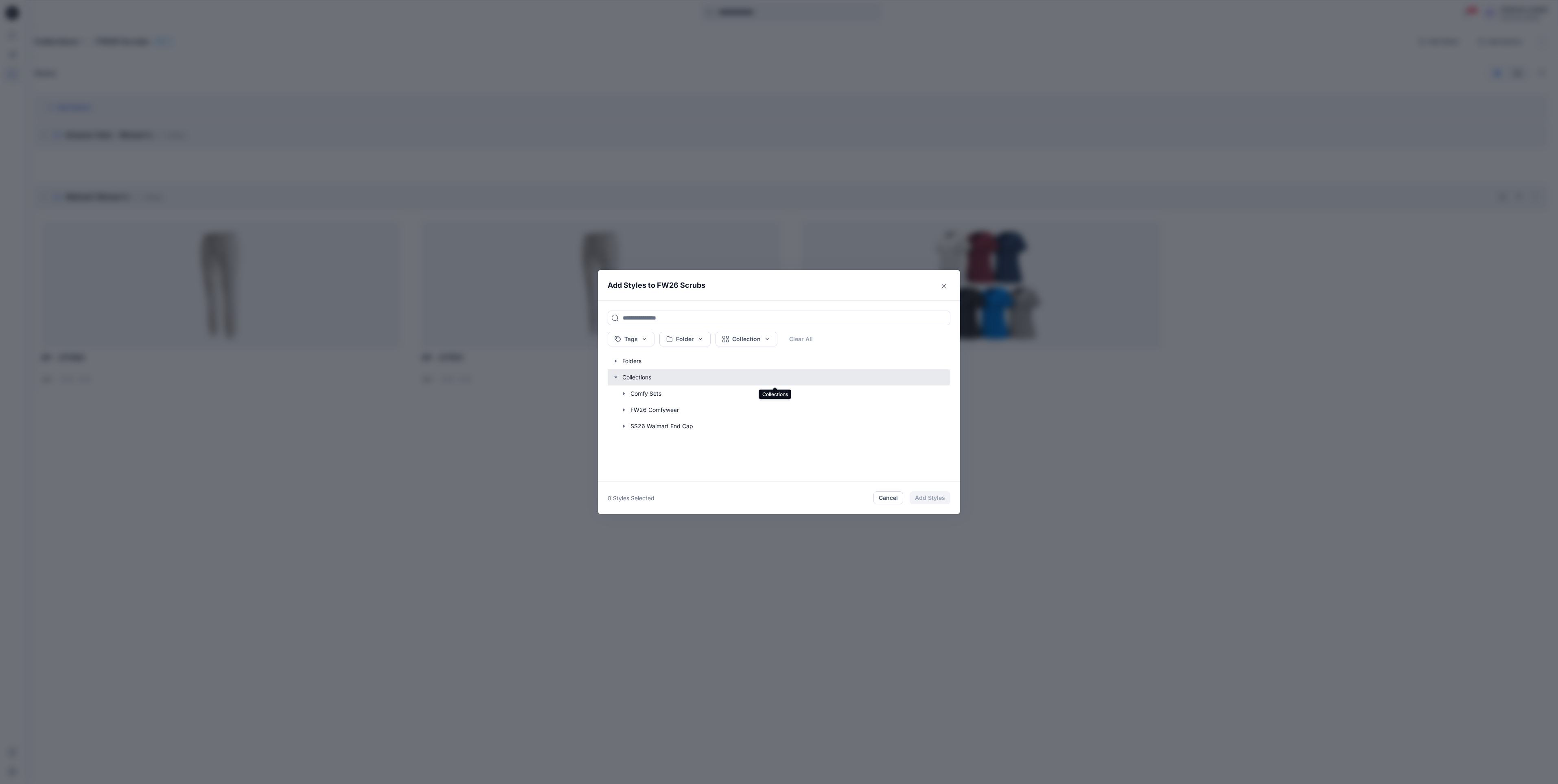
click at [627, 379] on button "button" at bounding box center [775, 377] width 351 height 16
click at [880, 502] on button "Cancel" at bounding box center [888, 498] width 30 height 13
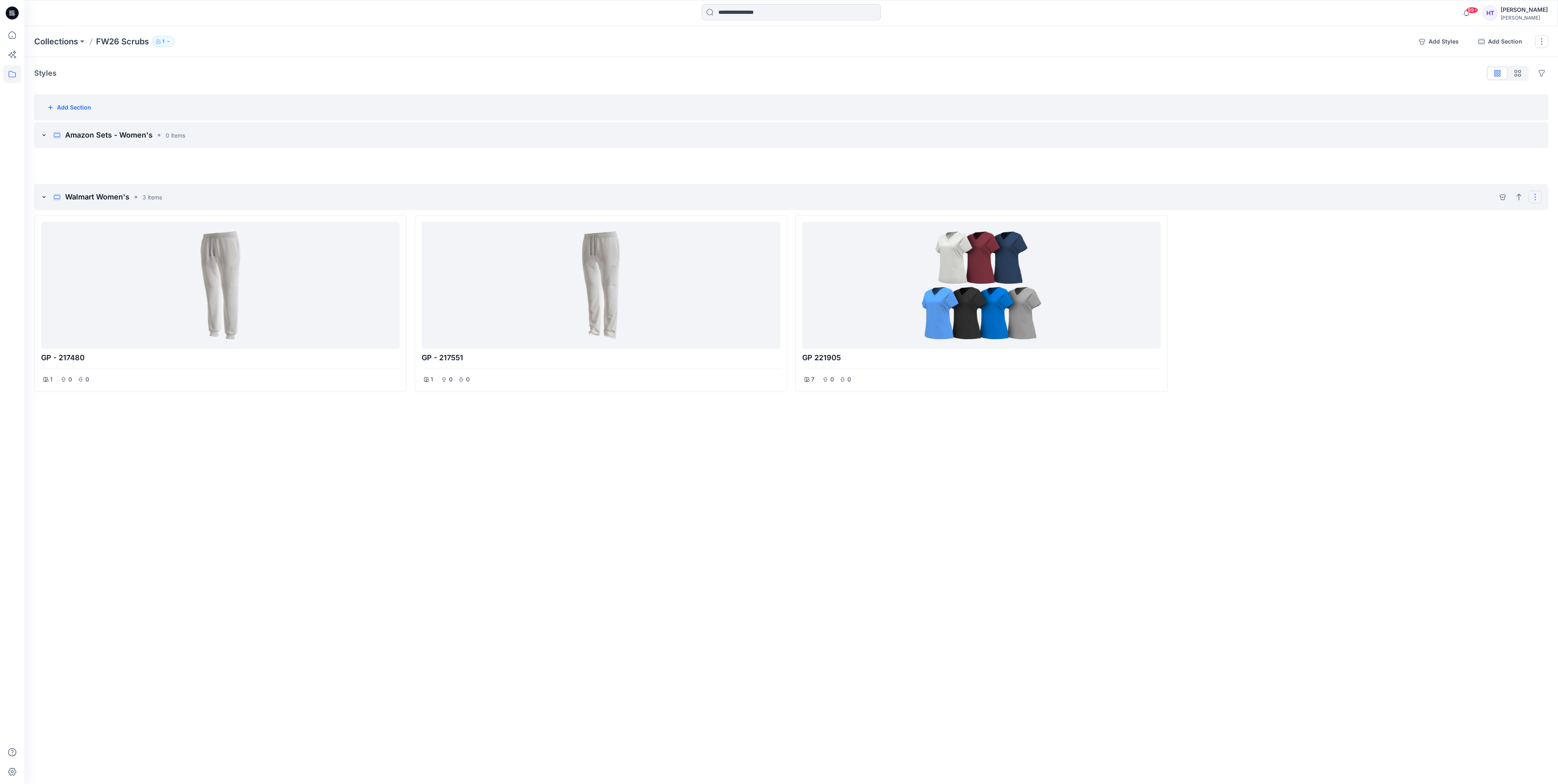
click at [1537, 198] on button "Options" at bounding box center [1535, 197] width 13 height 13
drag, startPoint x: 1401, startPoint y: 330, endPoint x: 1438, endPoint y: 263, distance: 76.5
click at [1403, 323] on div at bounding box center [1362, 303] width 373 height 177
click at [1522, 198] on button "move up" at bounding box center [1519, 197] width 13 height 13
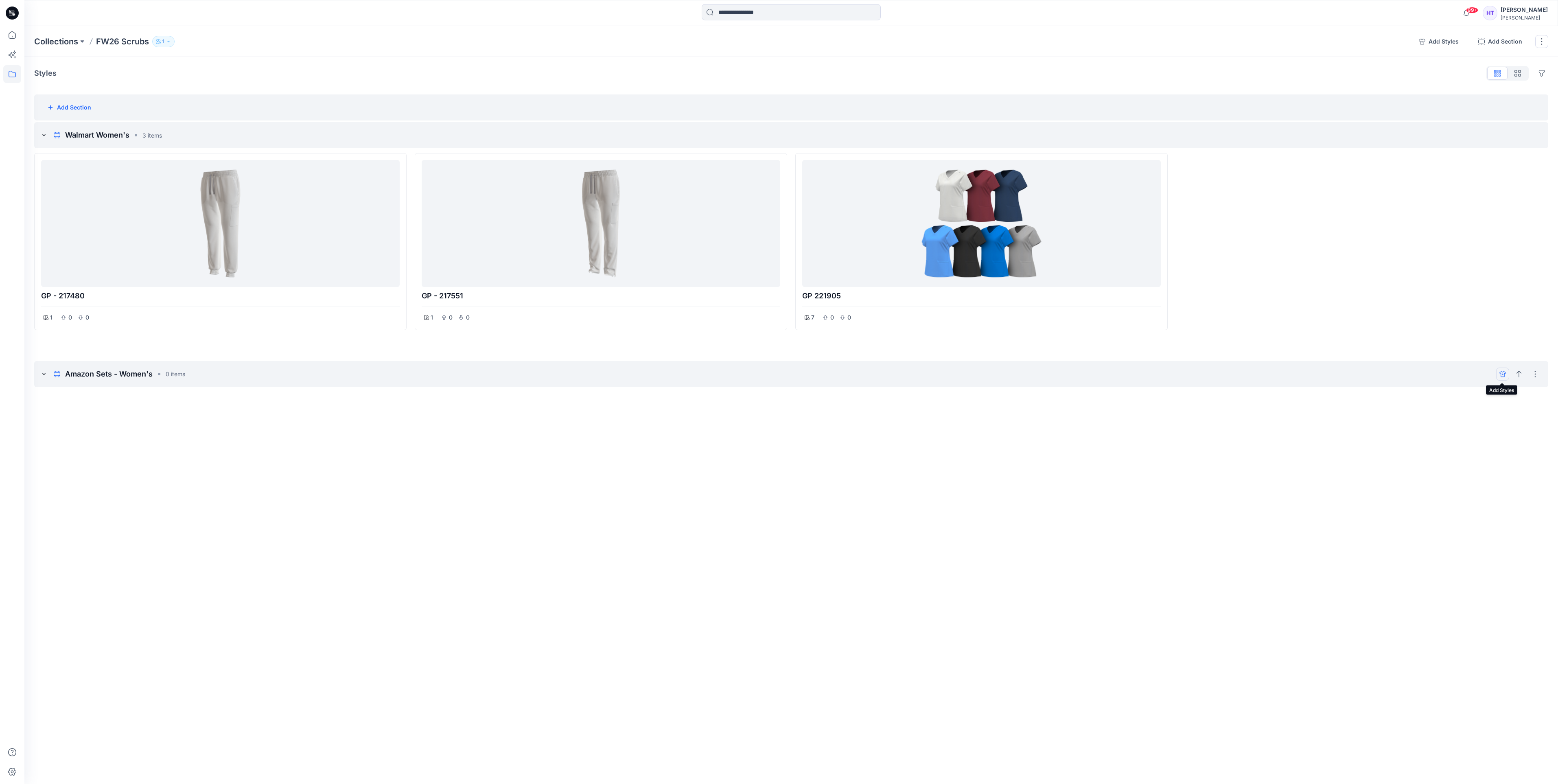
click at [1505, 376] on icon "add styles" at bounding box center [1502, 374] width 6 height 6
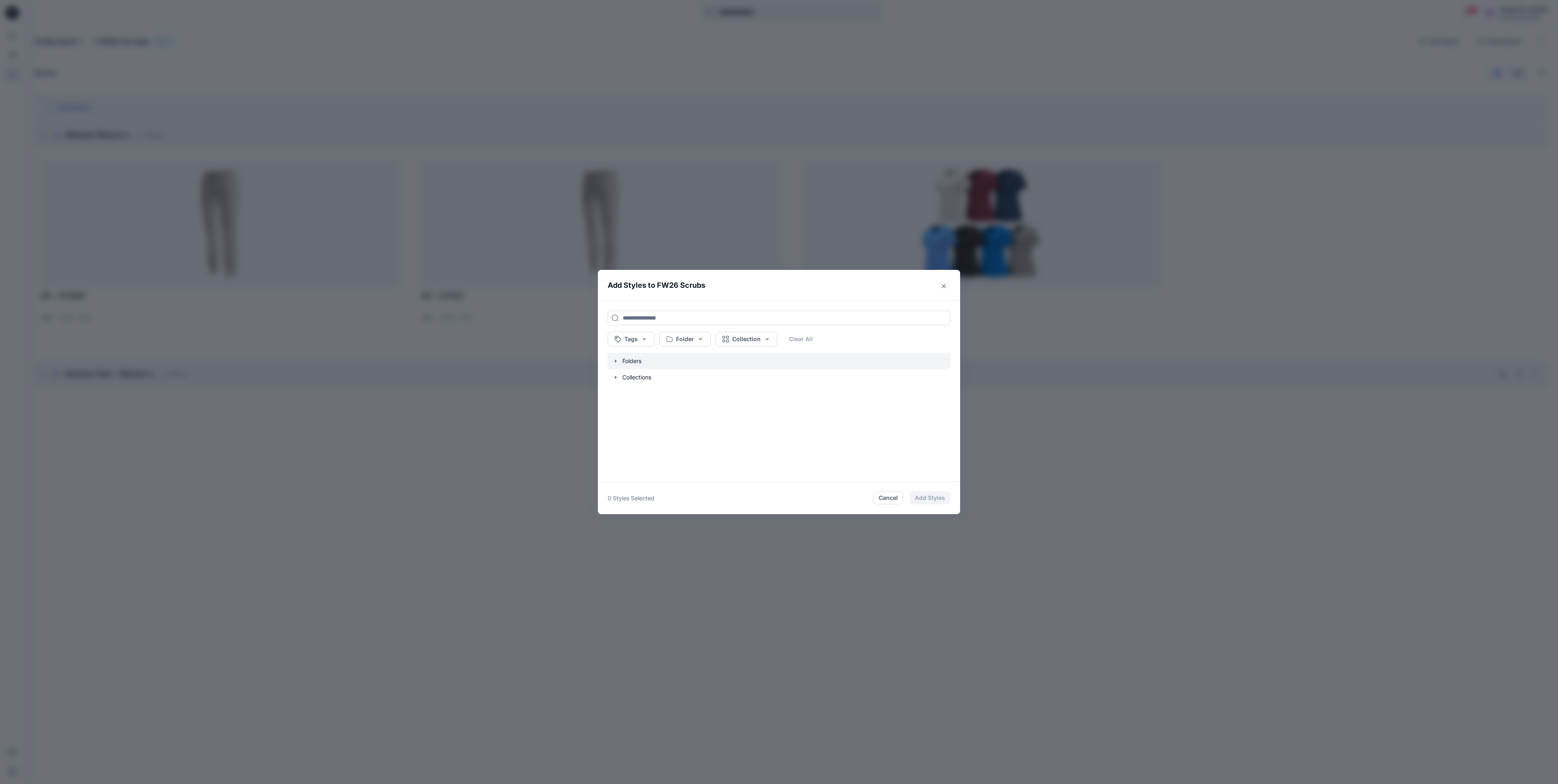
click at [613, 362] on icon "button" at bounding box center [616, 360] width 6 height 6
click at [640, 434] on button "button" at bounding box center [775, 431] width 351 height 16
click at [649, 407] on button "button" at bounding box center [775, 408] width 351 height 16
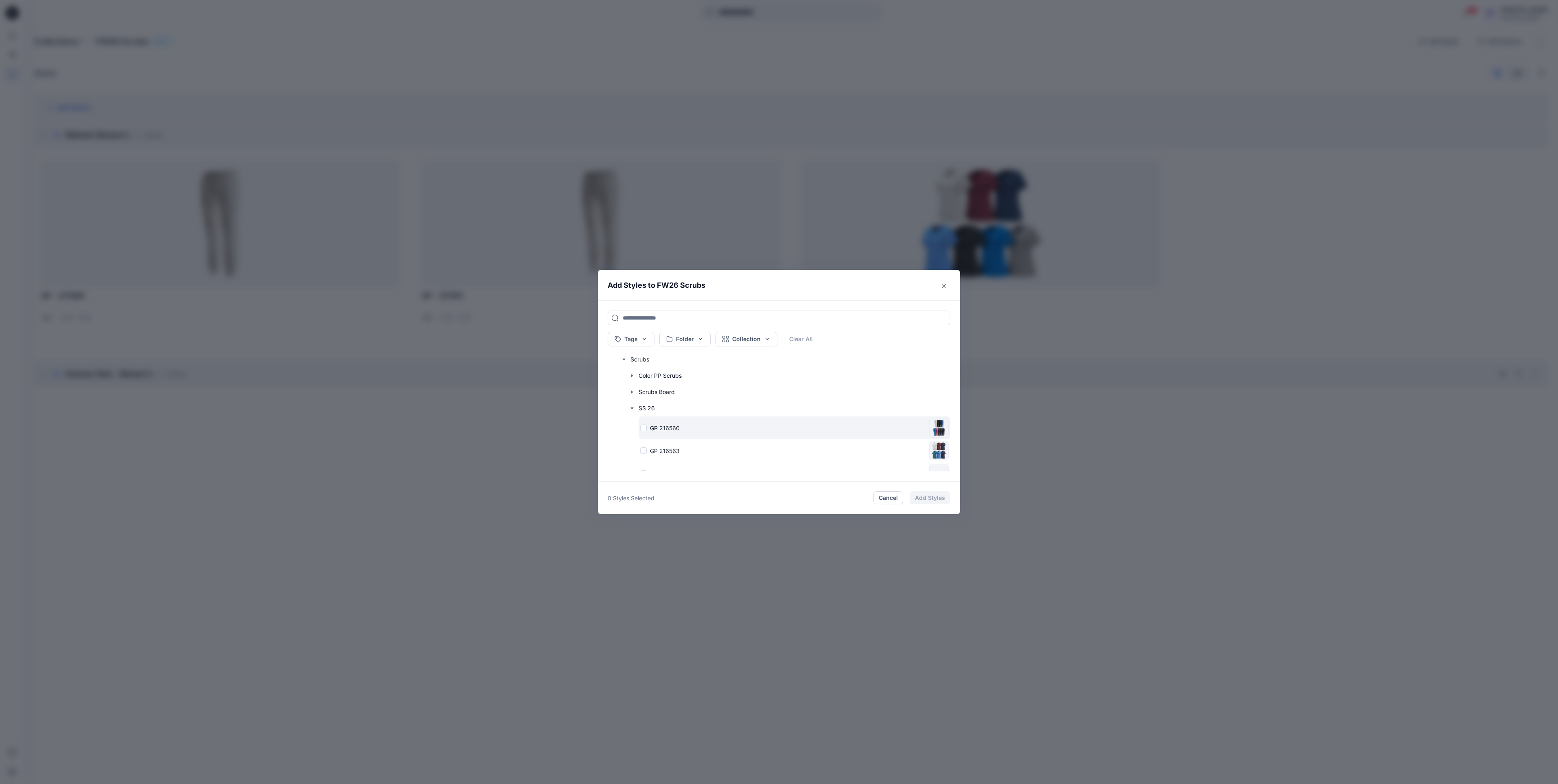
click at [670, 429] on p "GP 216560" at bounding box center [665, 428] width 30 height 9
click at [666, 449] on p "GP 216563" at bounding box center [665, 451] width 30 height 9
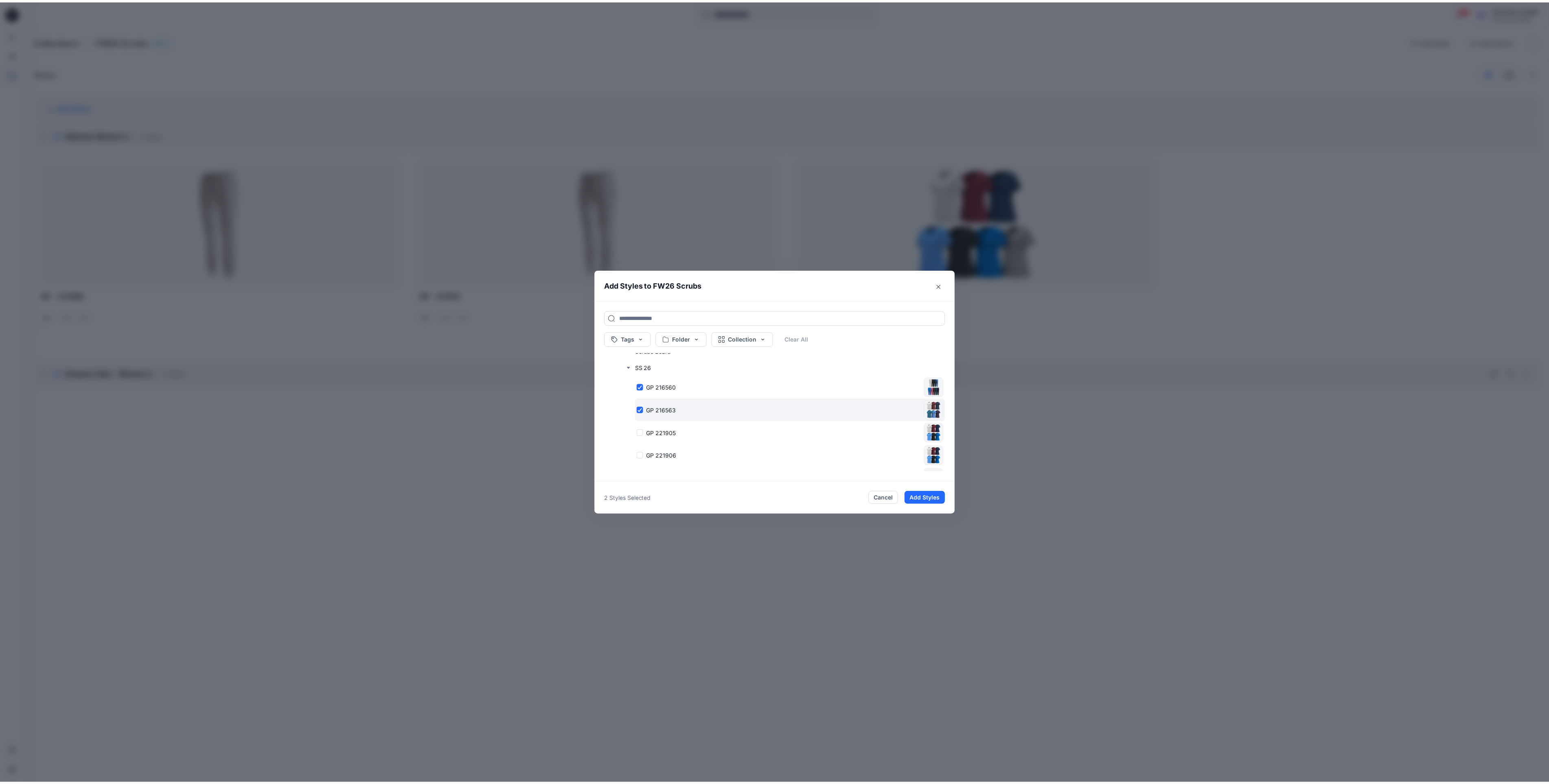
scroll to position [241, 0]
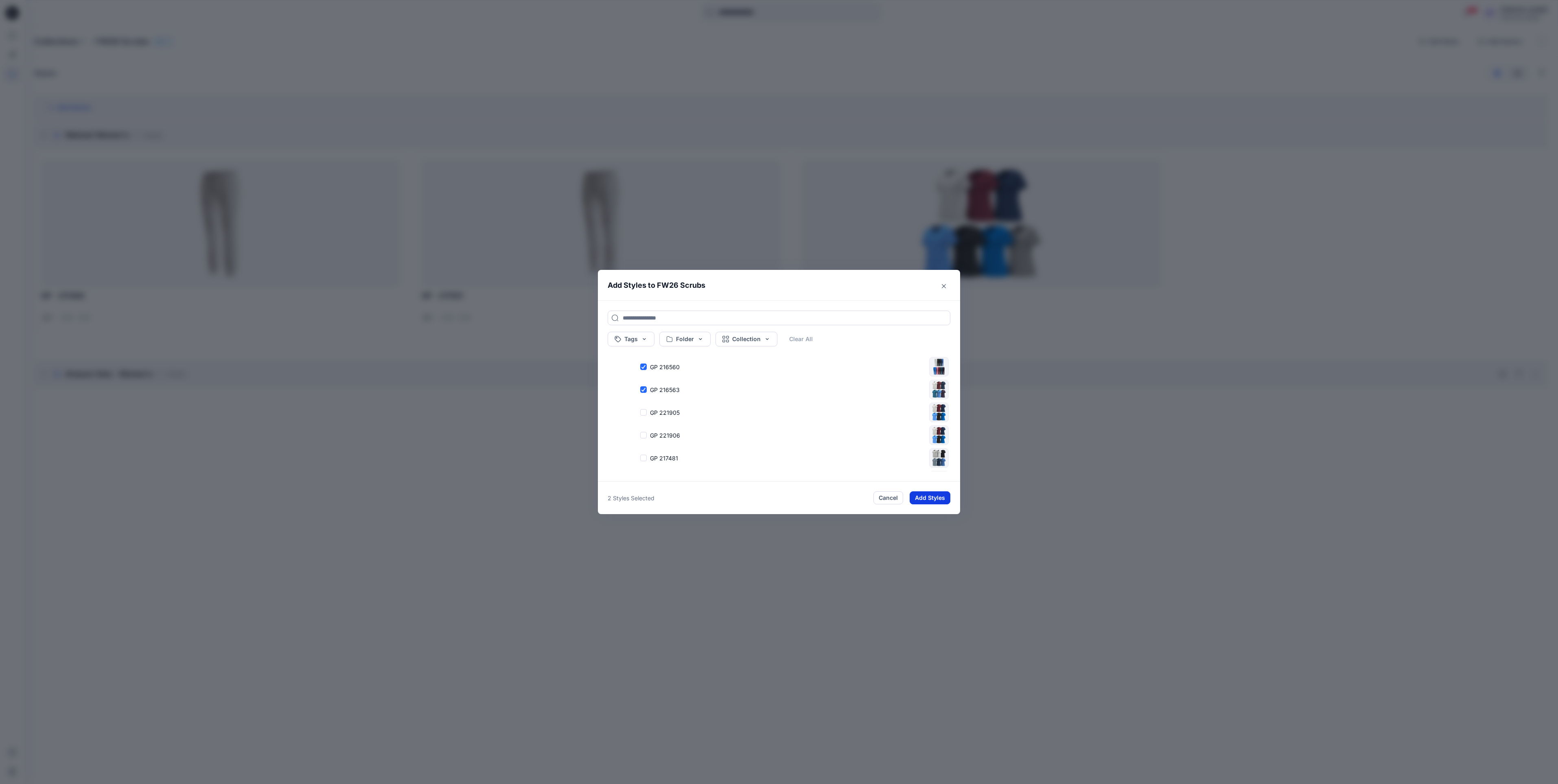
click at [920, 495] on button "Add Styles" at bounding box center [930, 498] width 41 height 13
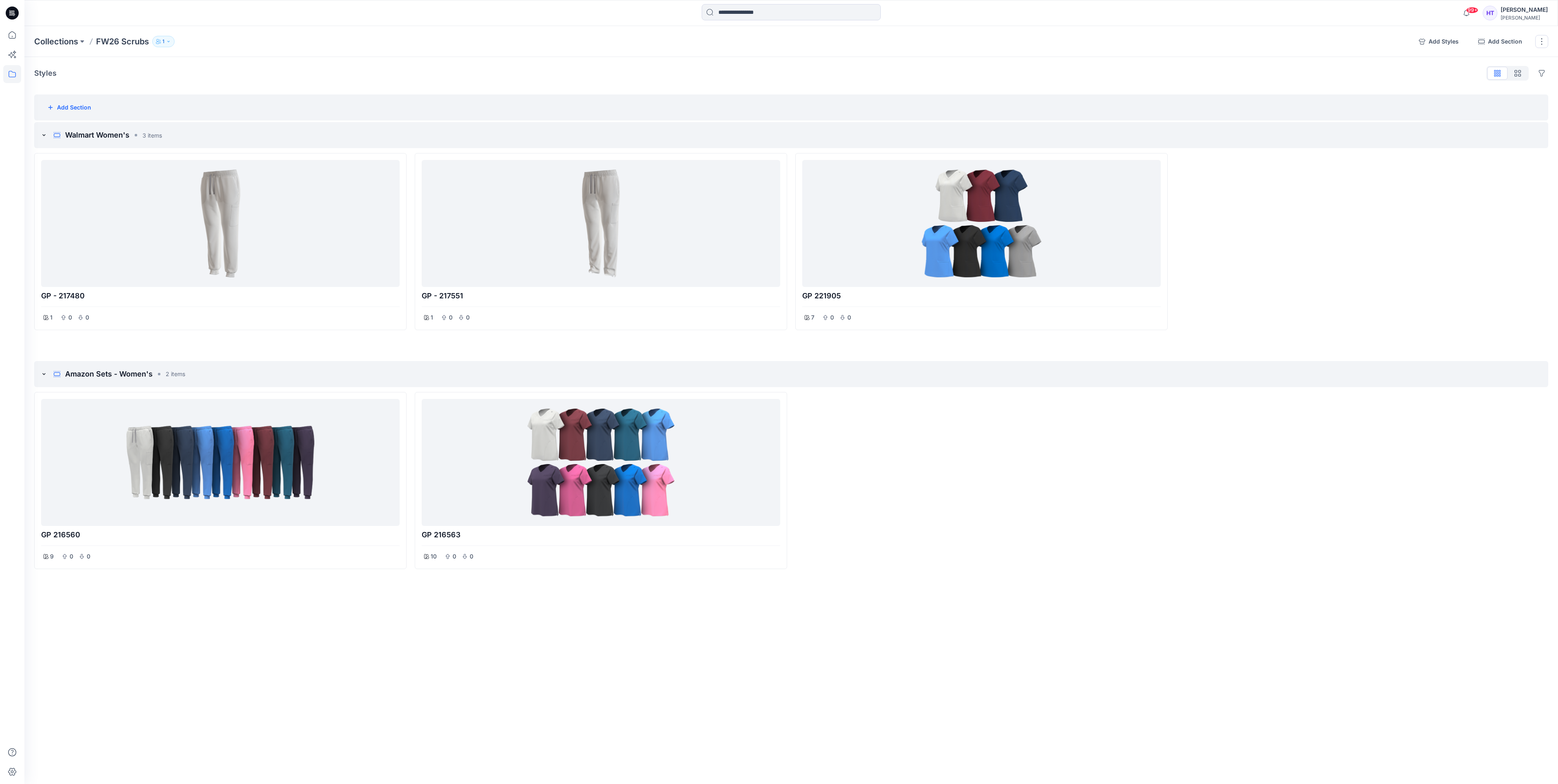
click at [529, 639] on div "Collections FW26 Scrubs 1 Add Styles Add Section Rename Collection Clone Collec…" at bounding box center [791, 405] width 1534 height 758
click at [1539, 377] on button "Options" at bounding box center [1535, 374] width 13 height 13
click at [1460, 525] on div at bounding box center [1362, 480] width 373 height 177
click at [1500, 377] on icon "add styles" at bounding box center [1502, 374] width 6 height 6
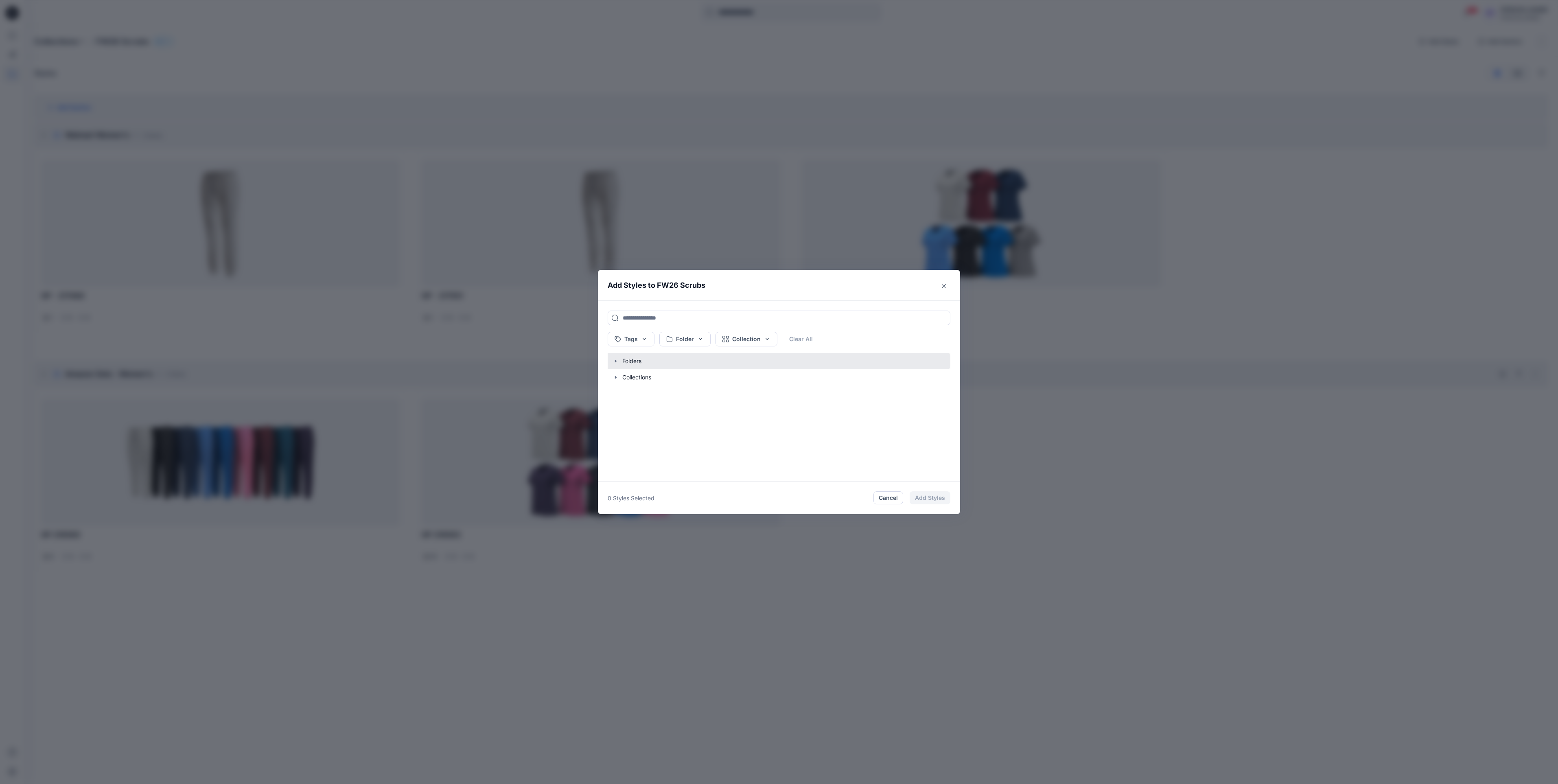
click at [635, 362] on button "button" at bounding box center [775, 360] width 351 height 16
click at [948, 283] on button "Close" at bounding box center [944, 286] width 13 height 13
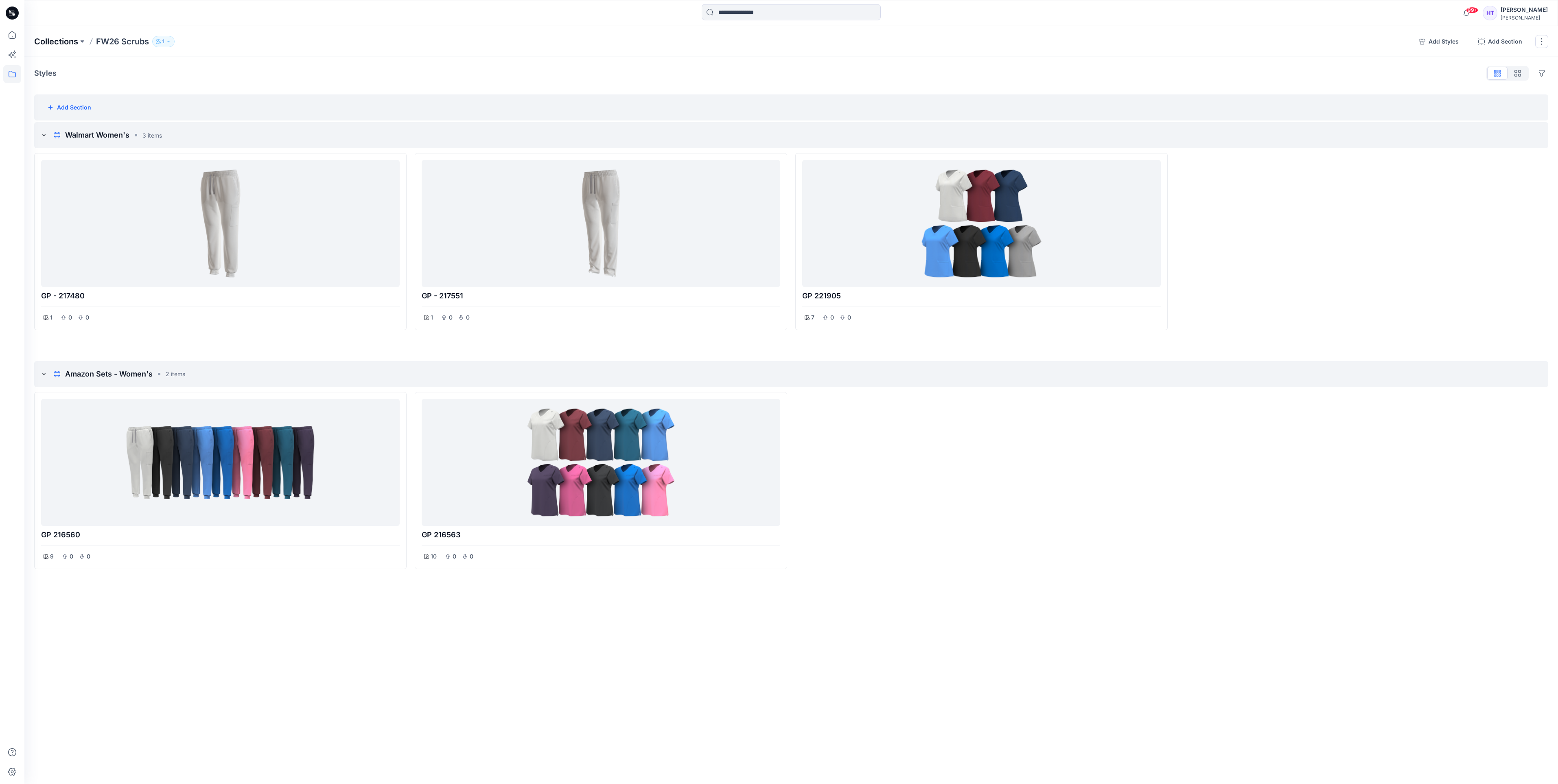
click at [64, 39] on p "Collections" at bounding box center [56, 41] width 44 height 11
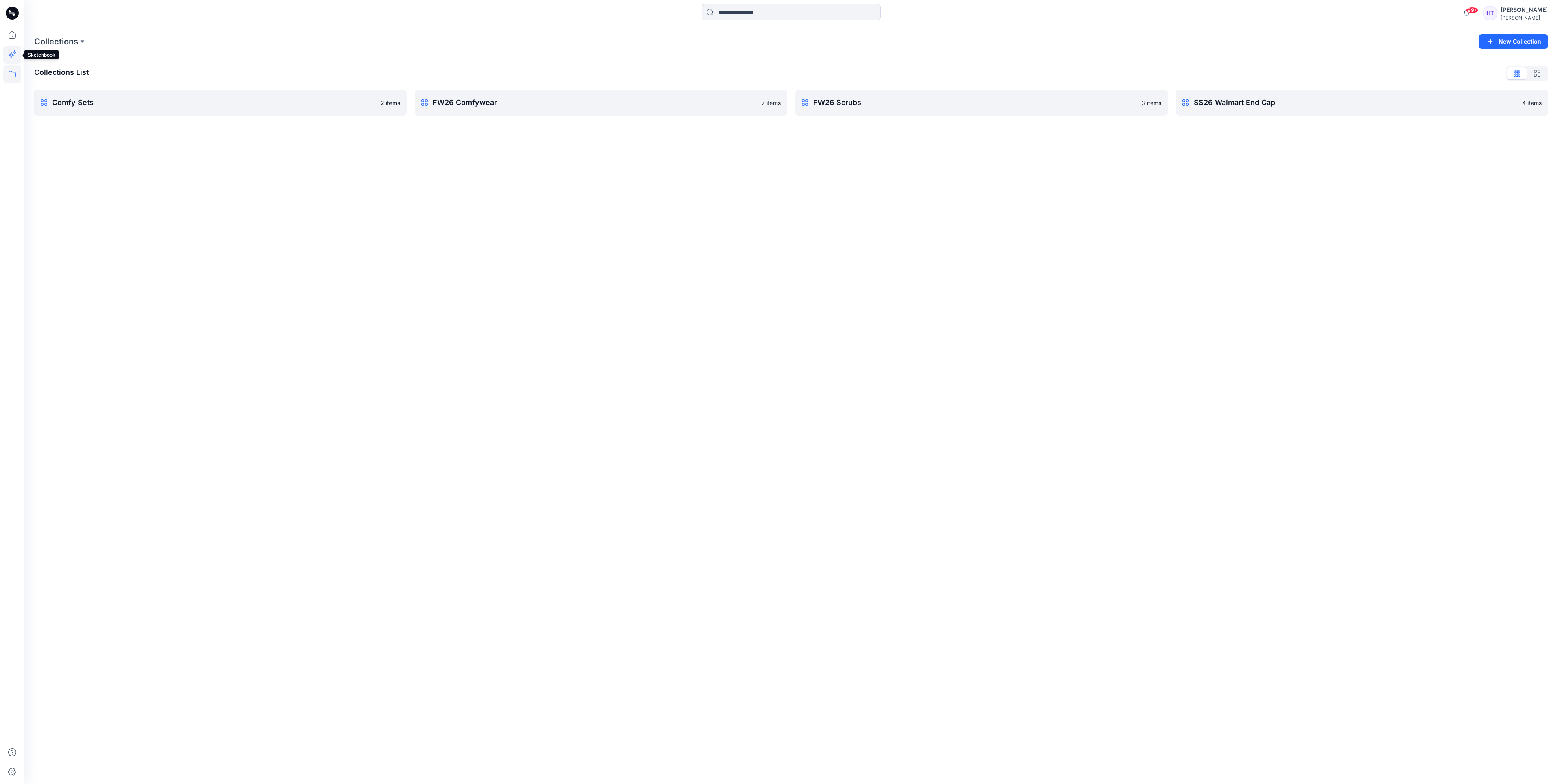
click at [13, 56] on icon at bounding box center [12, 54] width 18 height 18
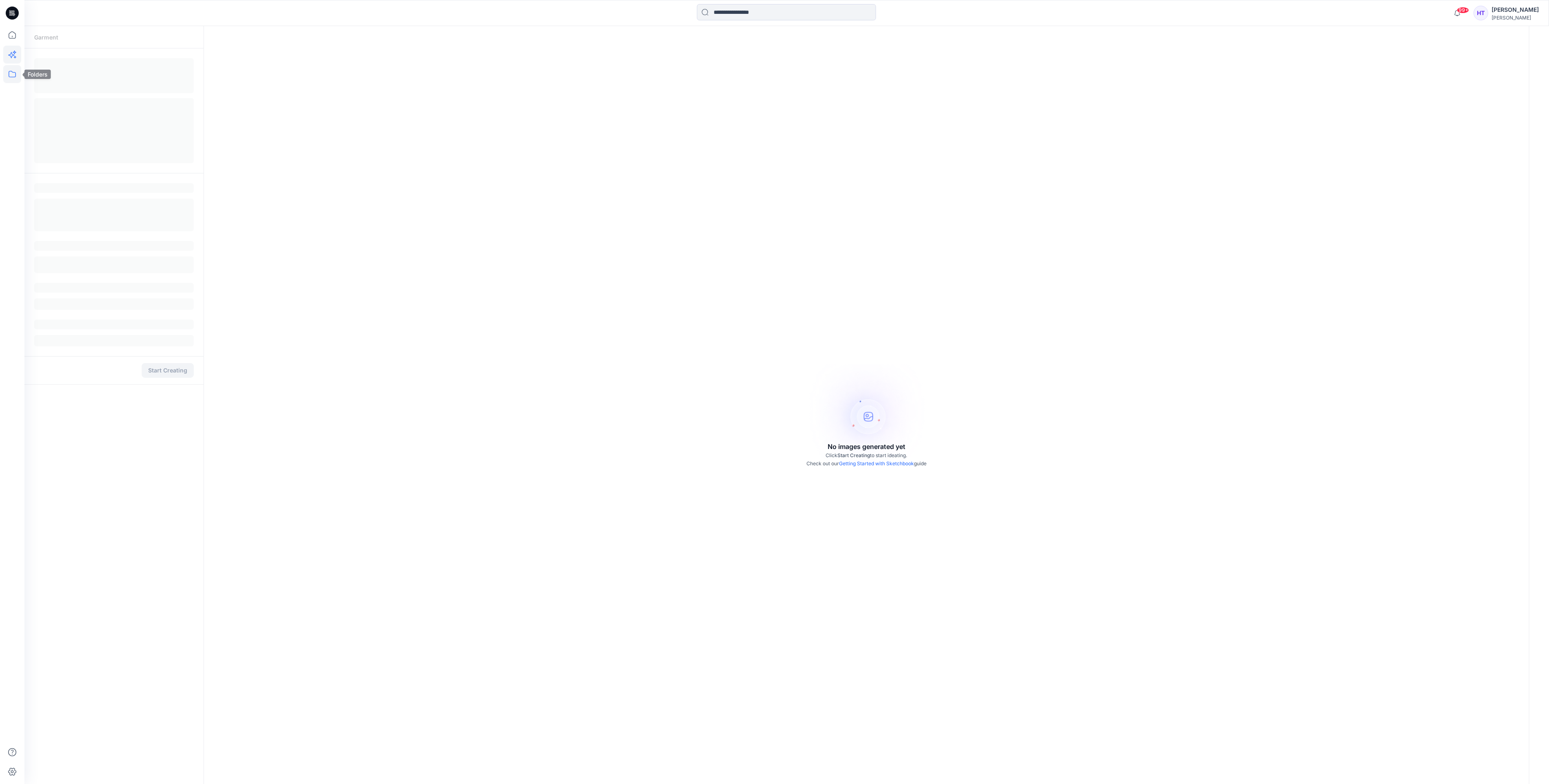
click at [13, 81] on icon at bounding box center [12, 73] width 18 height 18
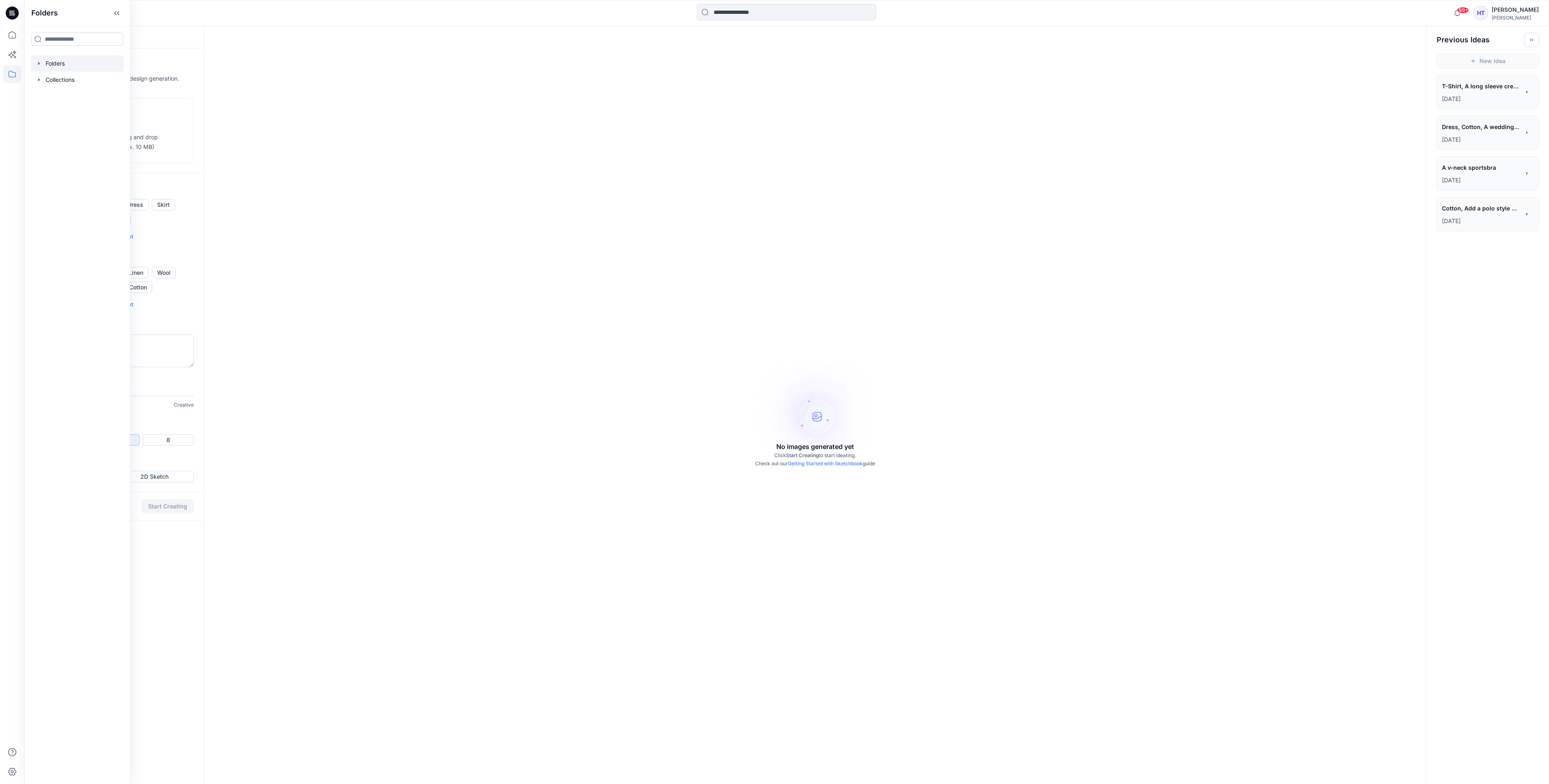
click at [53, 59] on div at bounding box center [77, 63] width 93 height 16
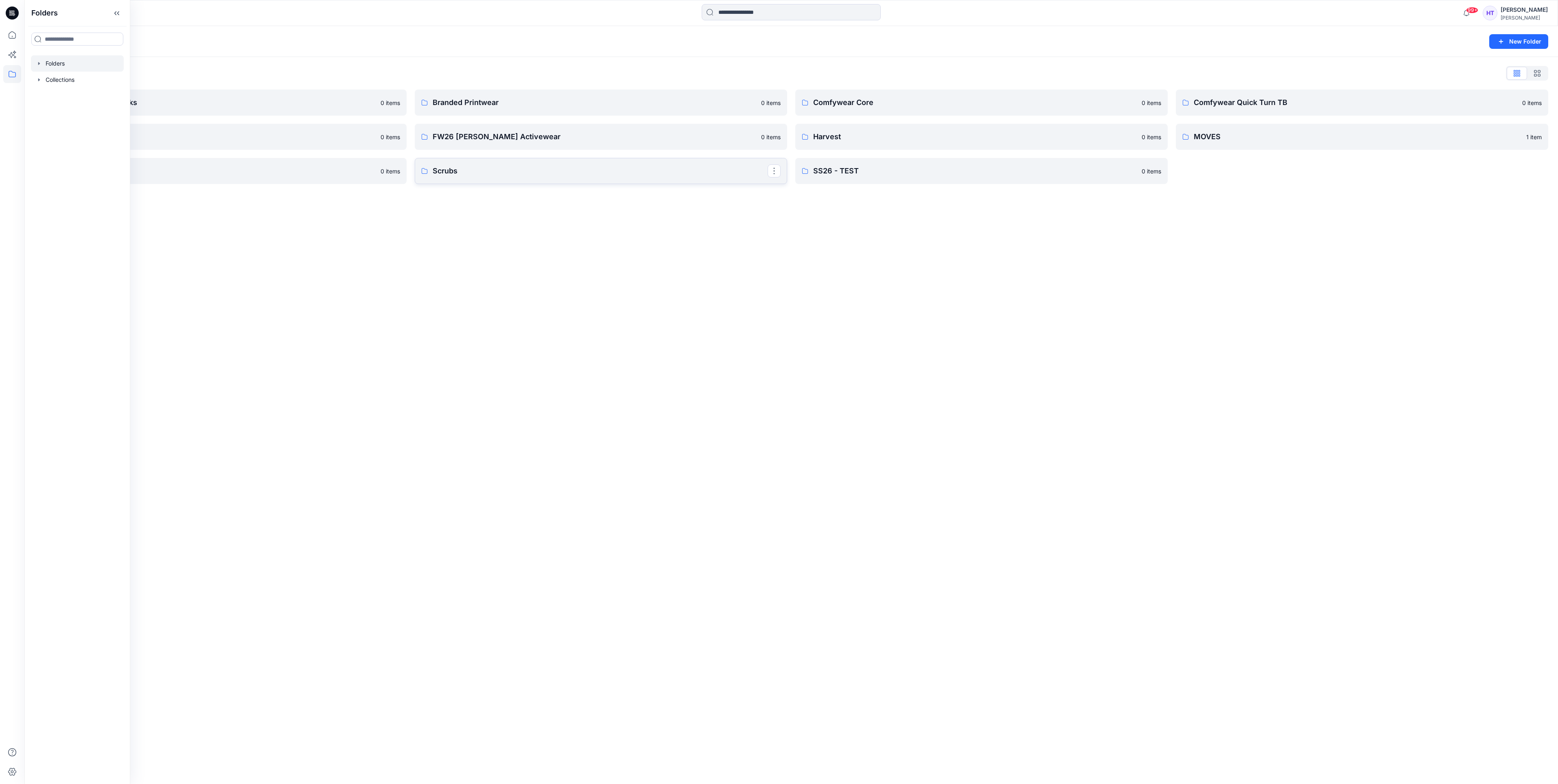
click at [528, 171] on p "Scrubs" at bounding box center [600, 171] width 335 height 11
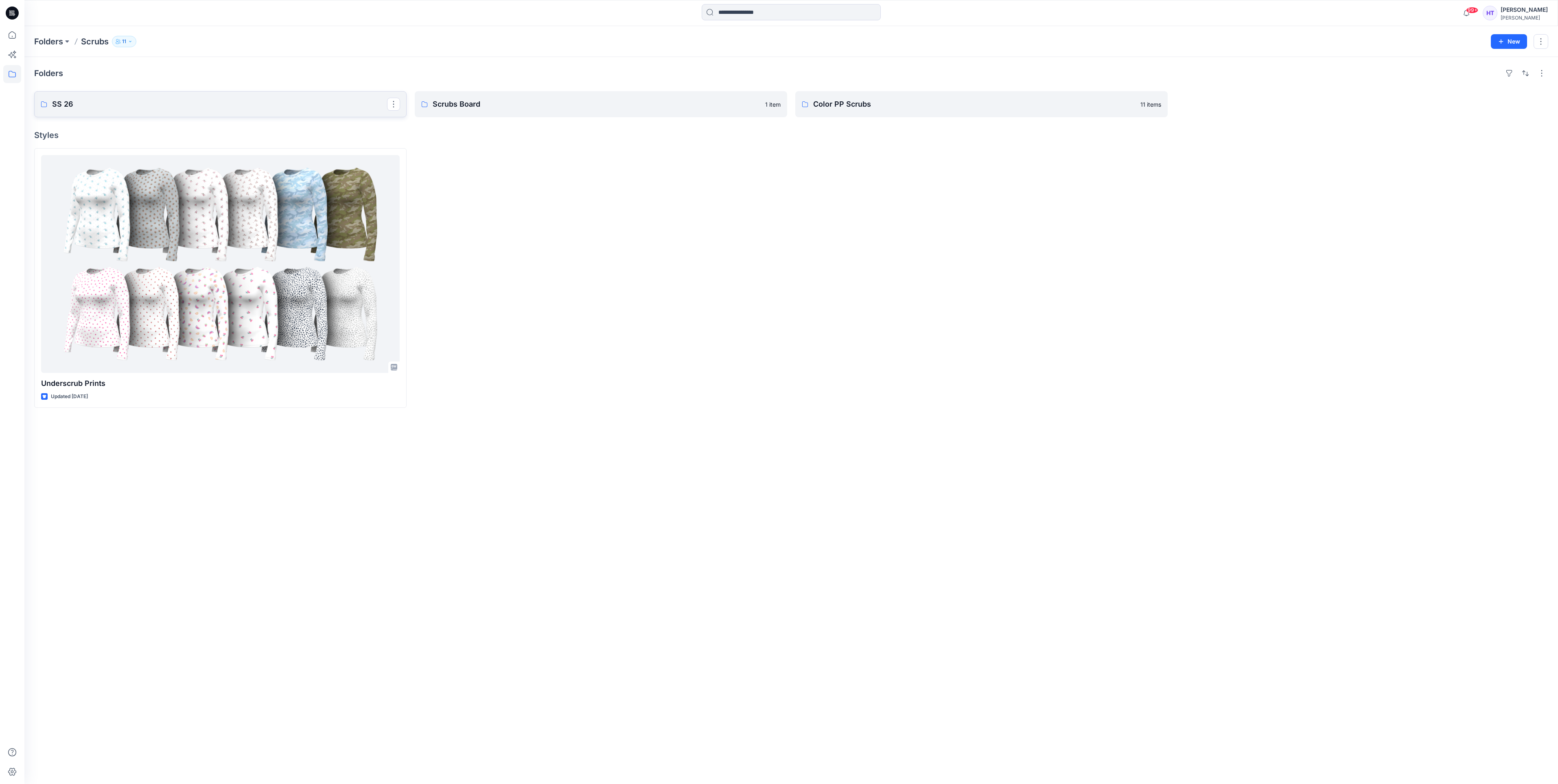
click at [249, 109] on p "SS 26" at bounding box center [219, 104] width 335 height 11
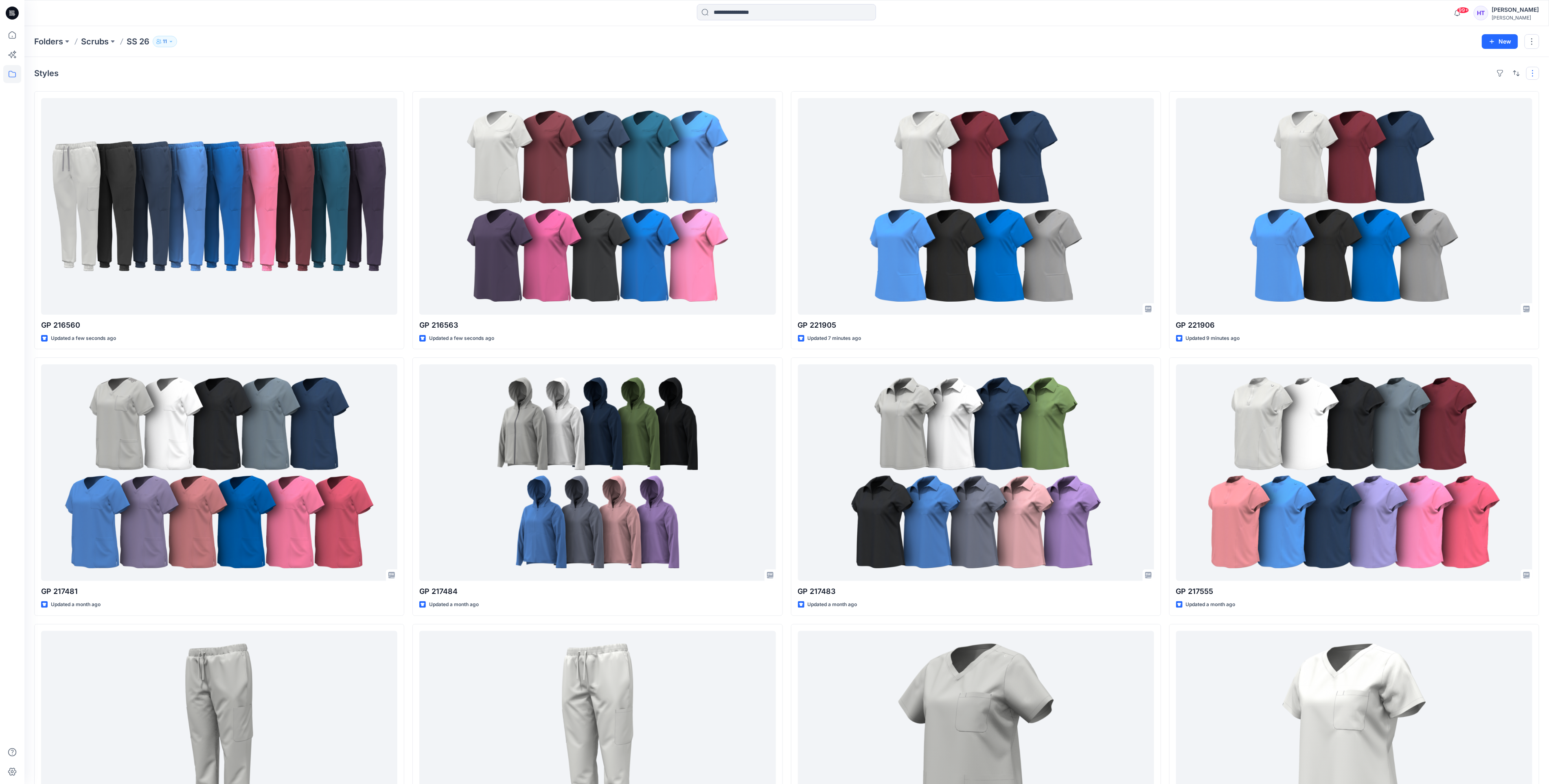
click at [1535, 72] on button "button" at bounding box center [1533, 73] width 13 height 13
click at [1296, 75] on div "Styles Layout Grid Large Grid Folder View Compact Card Card View Card Info Tags" at bounding box center [787, 73] width 1505 height 13
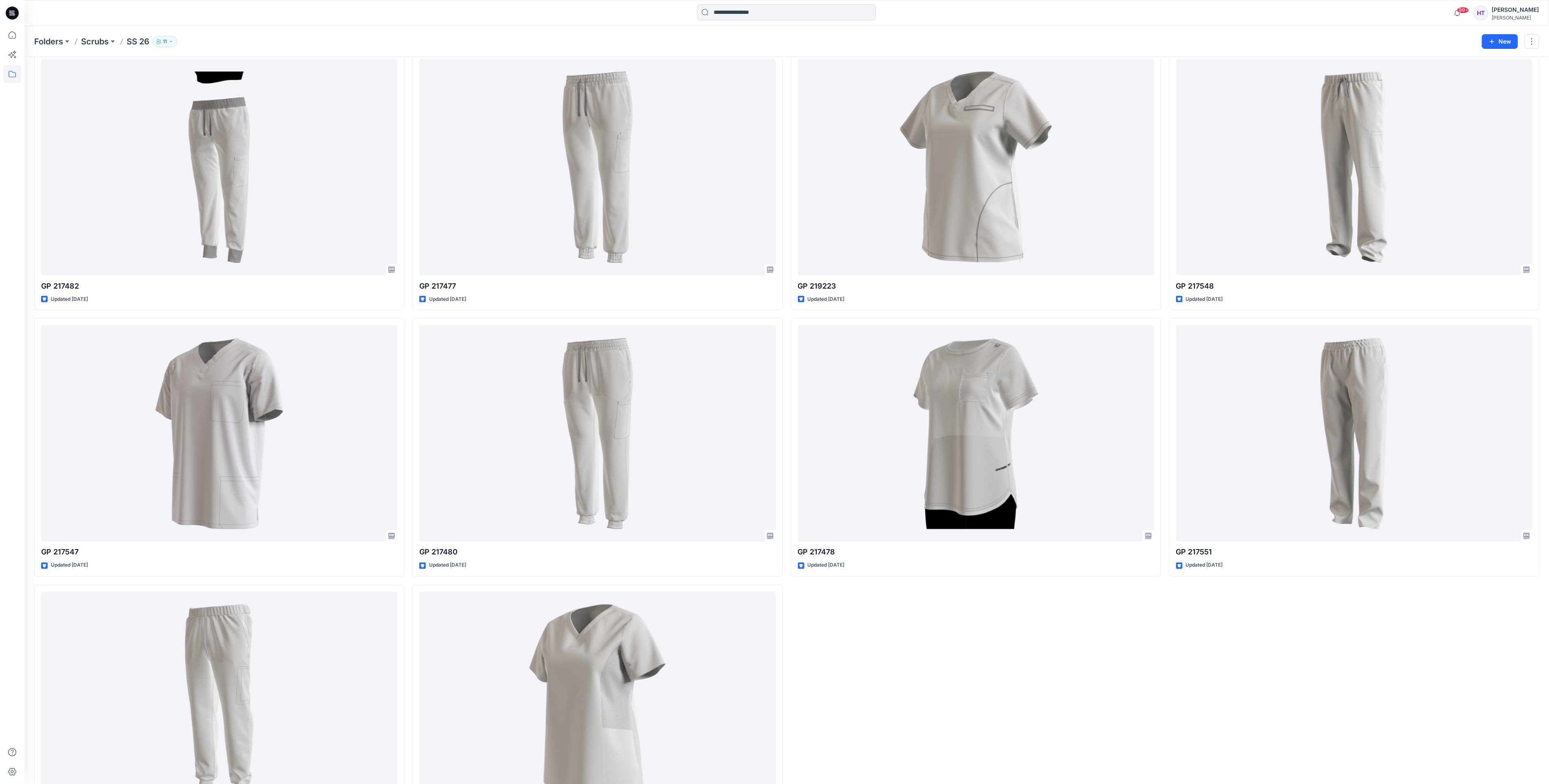
scroll to position [1174, 0]
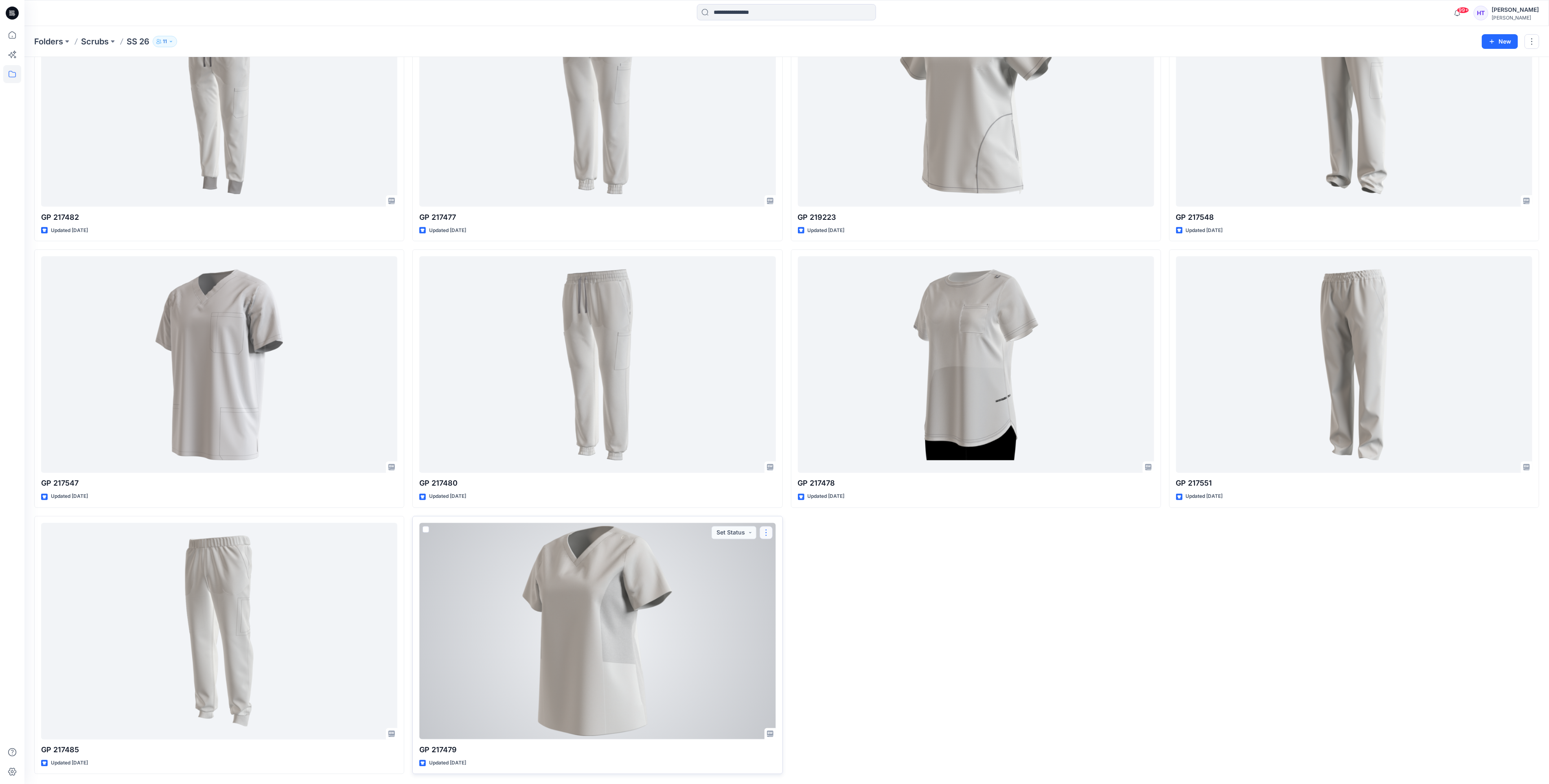
click at [771, 531] on button "button" at bounding box center [766, 533] width 13 height 13
click at [794, 597] on p "Duplicate to..." at bounding box center [794, 597] width 37 height 9
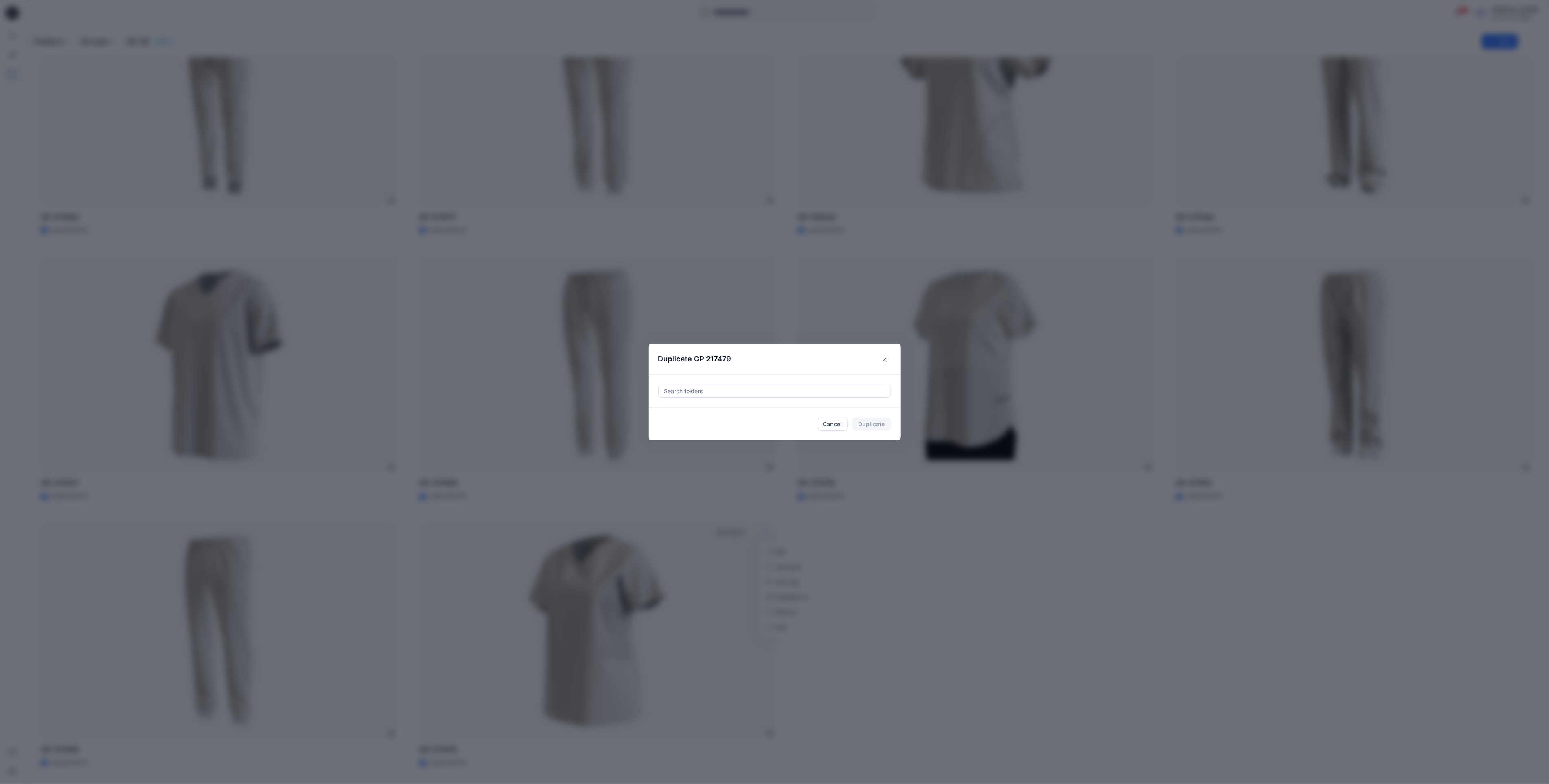
click at [749, 385] on div "Search folders" at bounding box center [775, 391] width 232 height 12
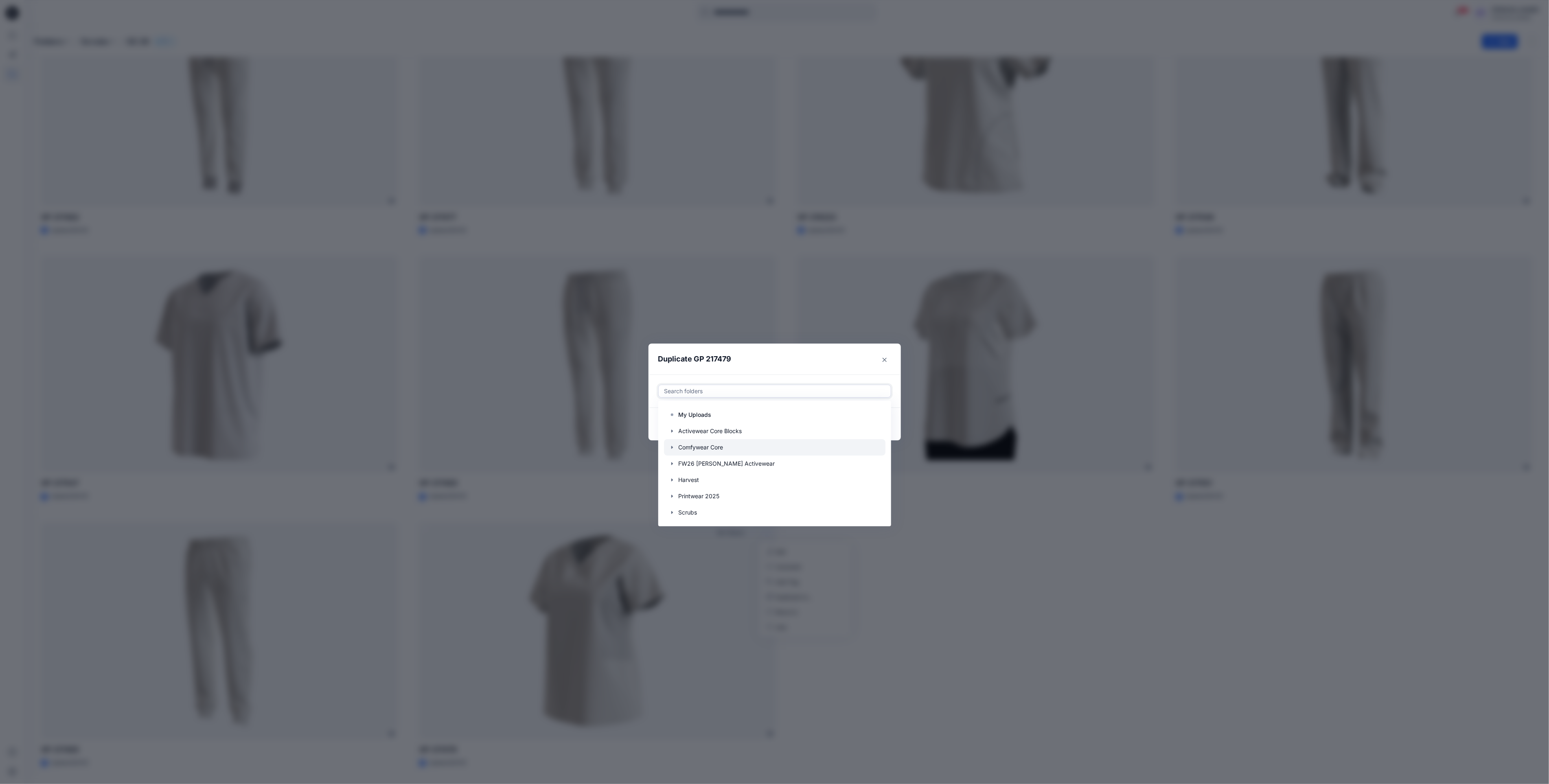
scroll to position [16, 0]
click at [889, 365] on button "Close" at bounding box center [885, 360] width 13 height 13
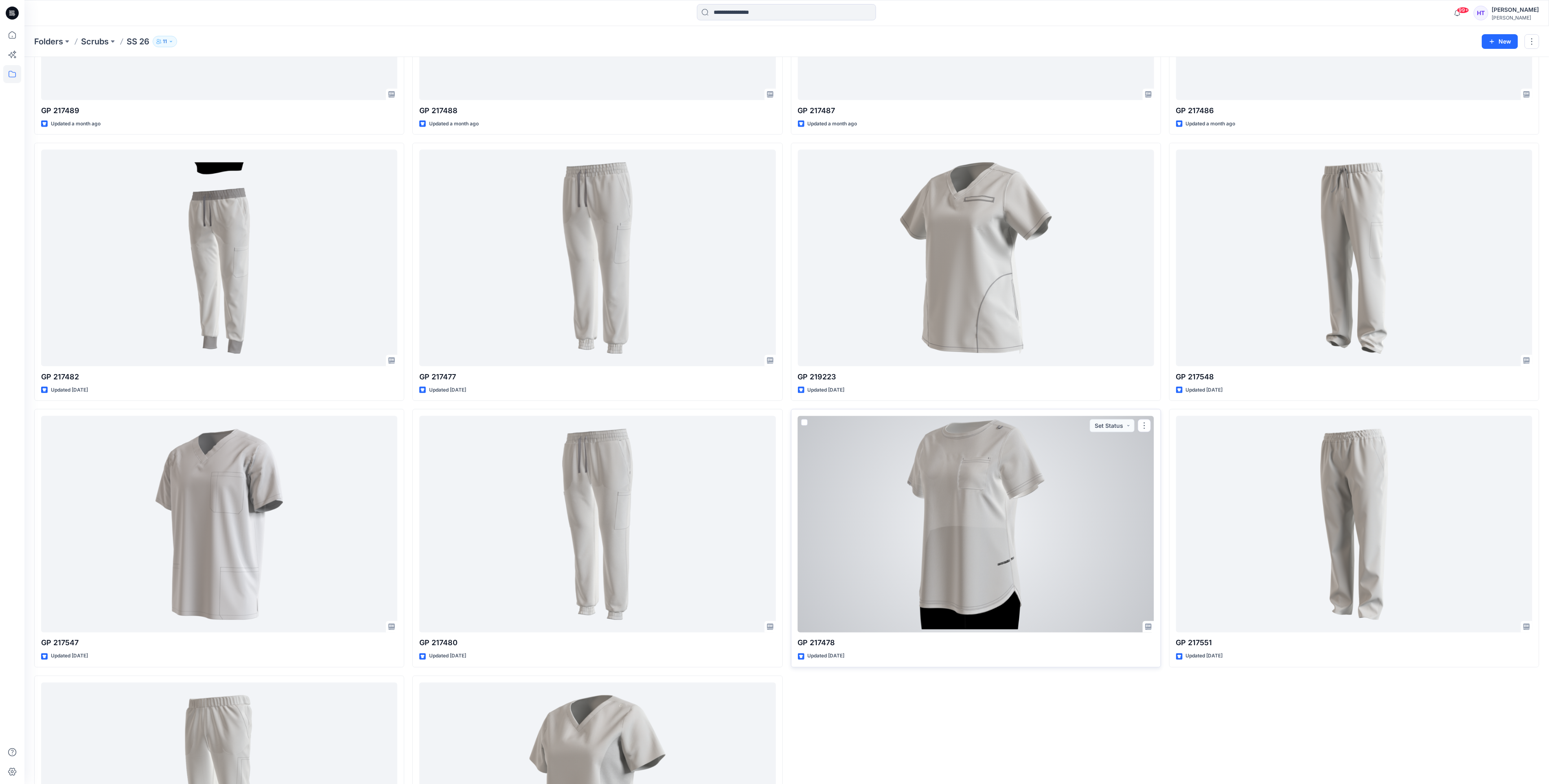
scroll to position [1174, 0]
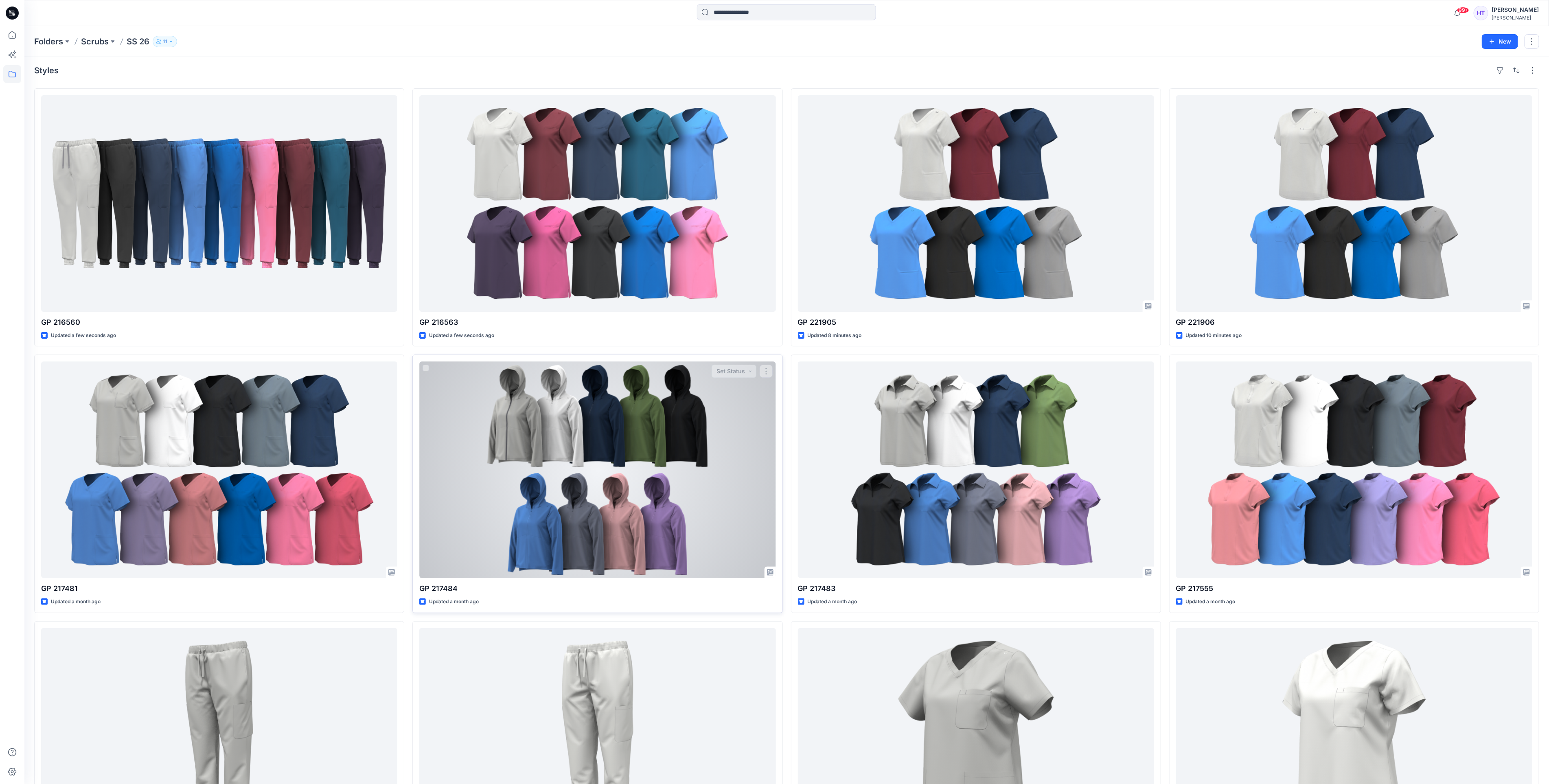
scroll to position [0, 0]
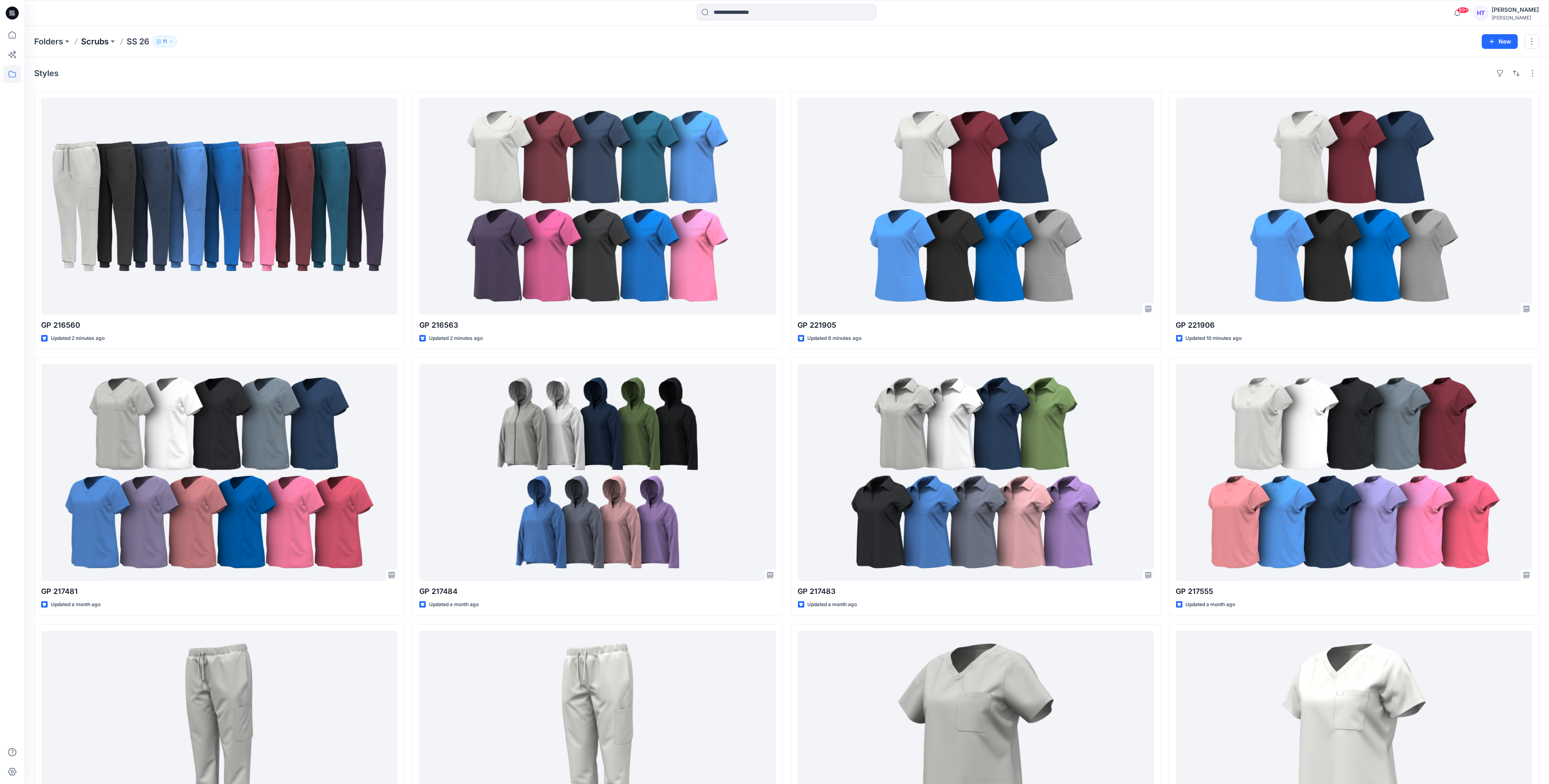
click at [87, 44] on p "Scrubs" at bounding box center [95, 41] width 28 height 11
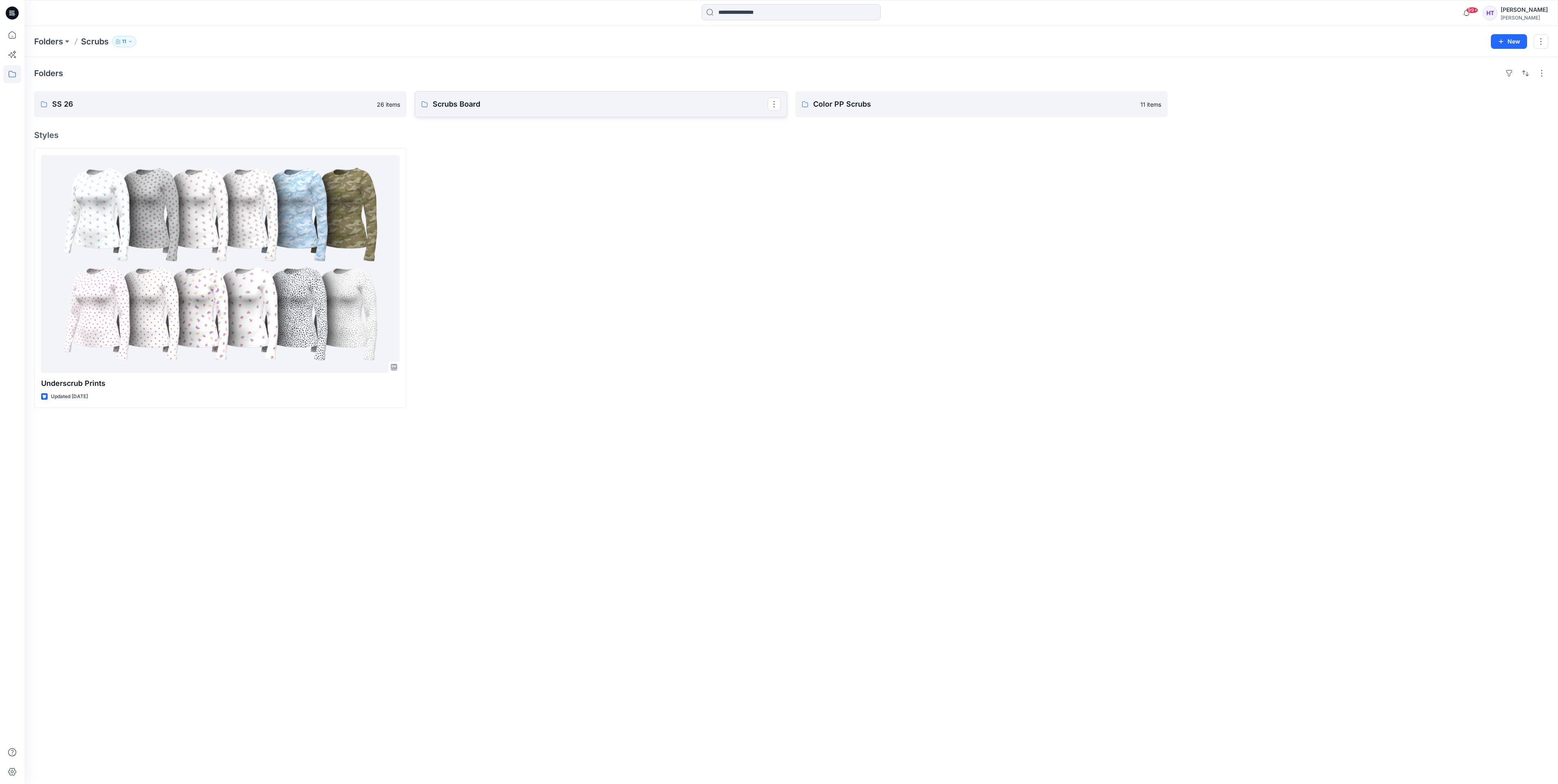
click at [492, 109] on p "Scrubs Board" at bounding box center [600, 104] width 335 height 11
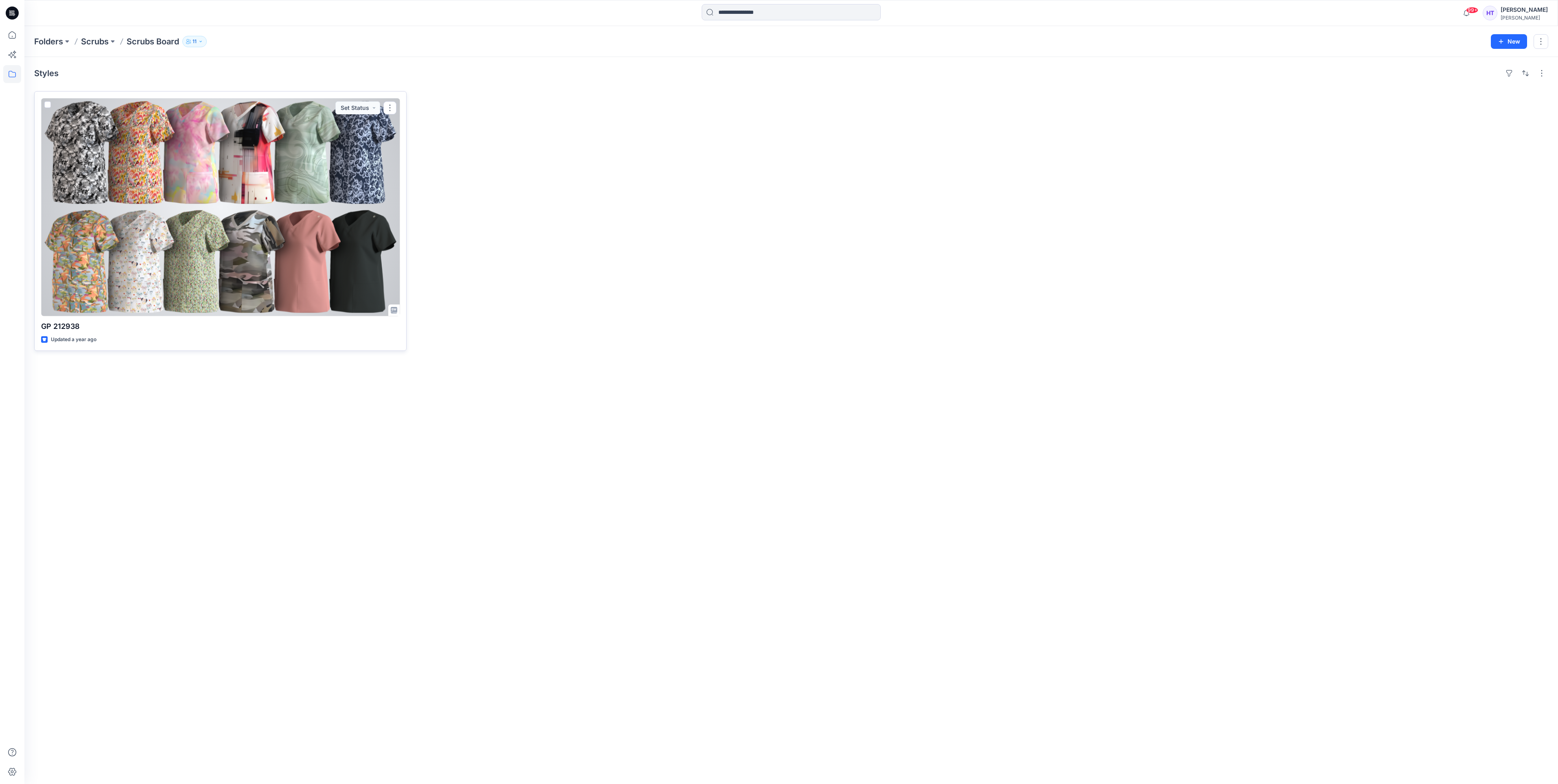
click at [289, 290] on div at bounding box center [220, 207] width 358 height 218
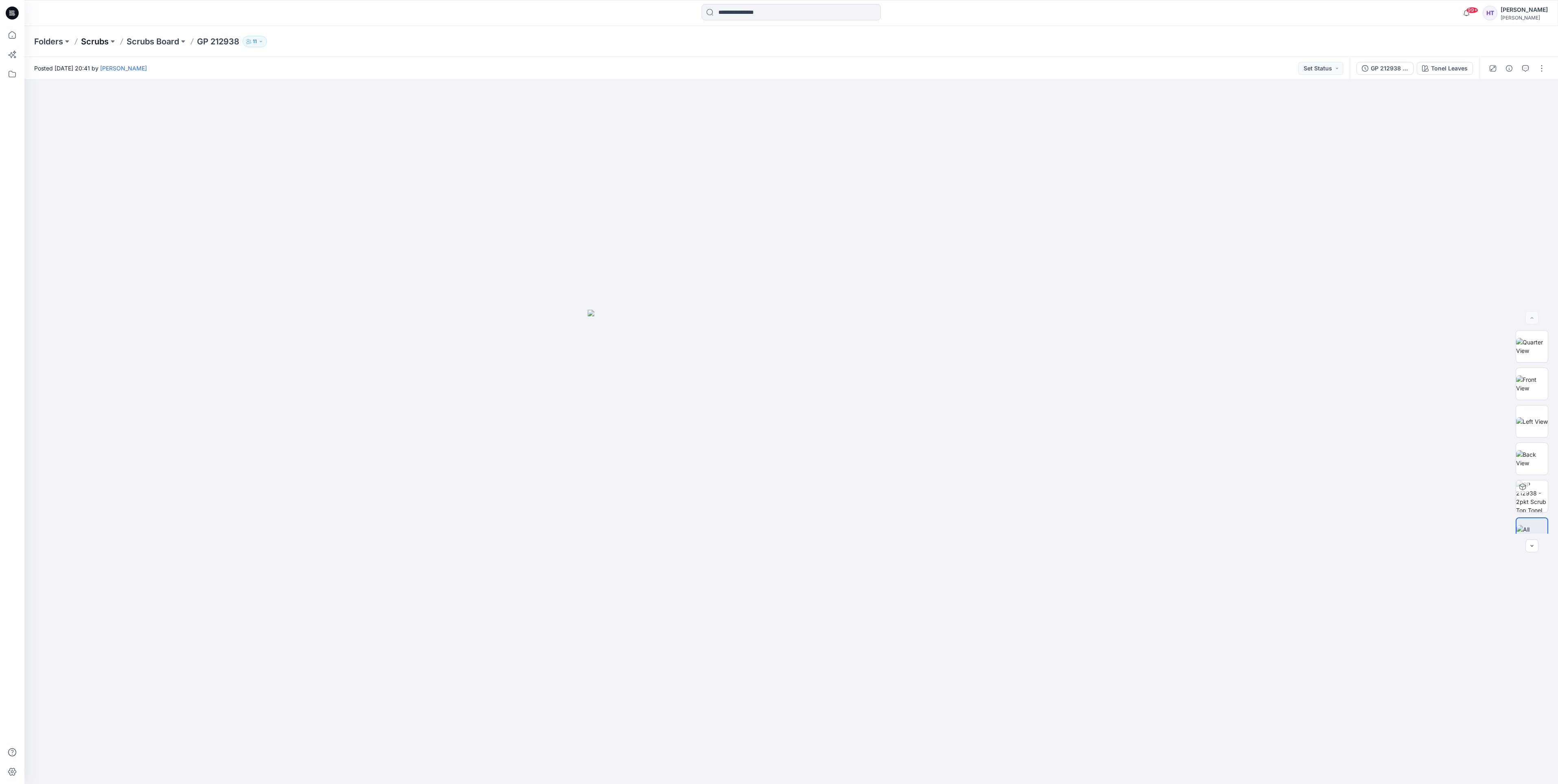
click at [90, 46] on p "Scrubs" at bounding box center [95, 41] width 28 height 11
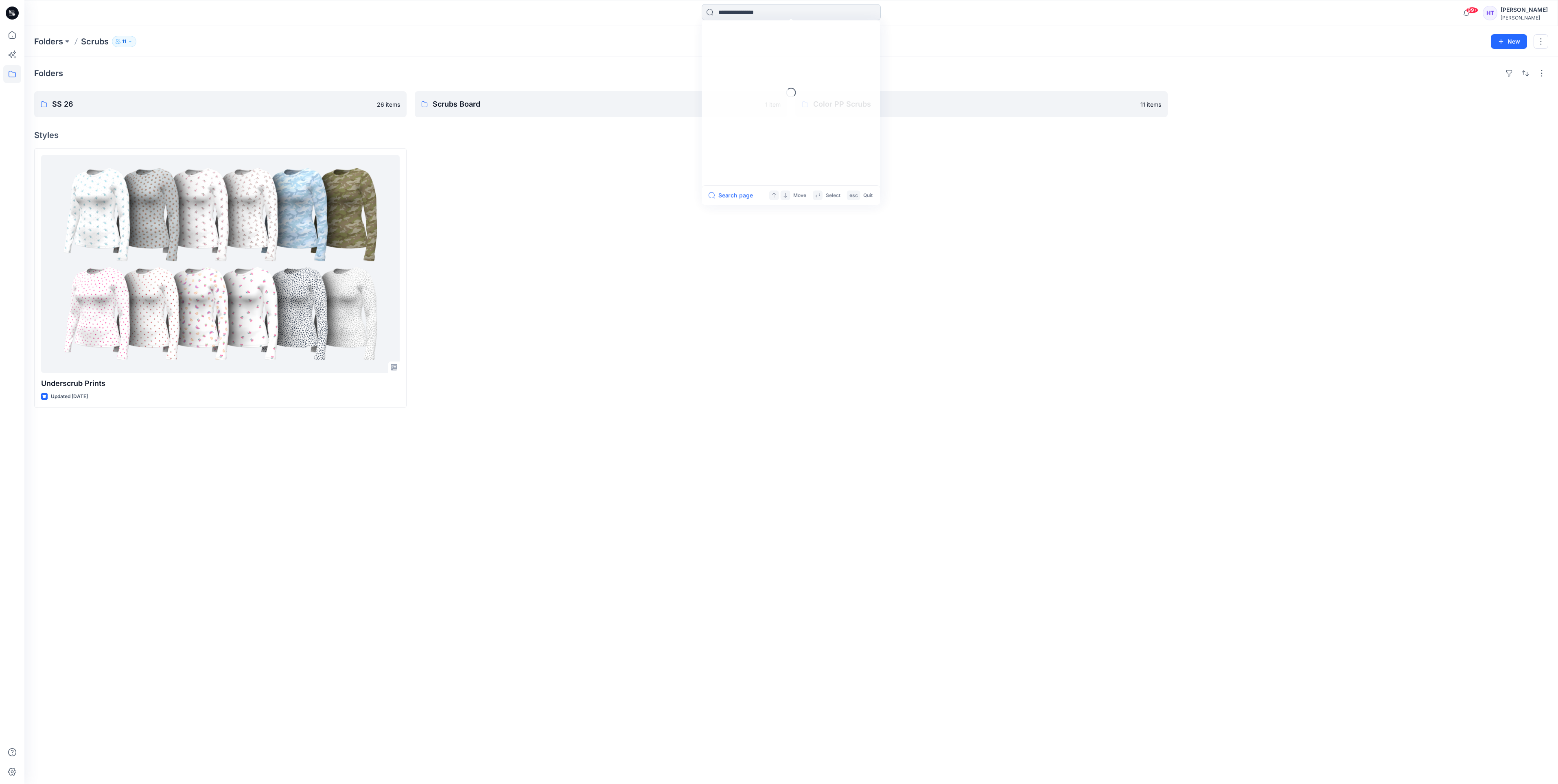
click at [807, 14] on input at bounding box center [791, 12] width 179 height 16
type input "******"
click at [720, 201] on button "All Results" at bounding box center [730, 197] width 45 height 10
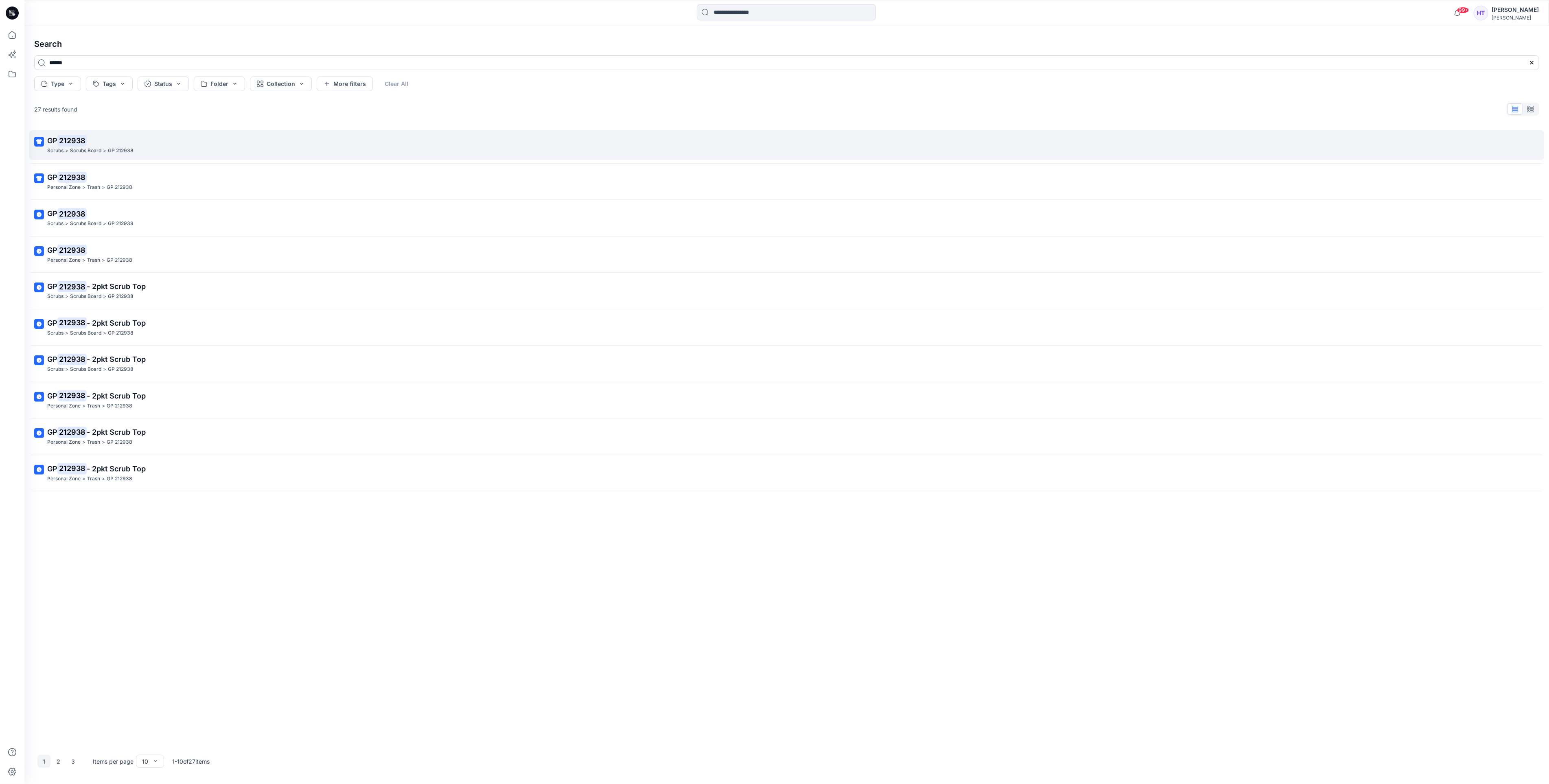
click at [92, 142] on p "GP 212938" at bounding box center [786, 141] width 1478 height 11
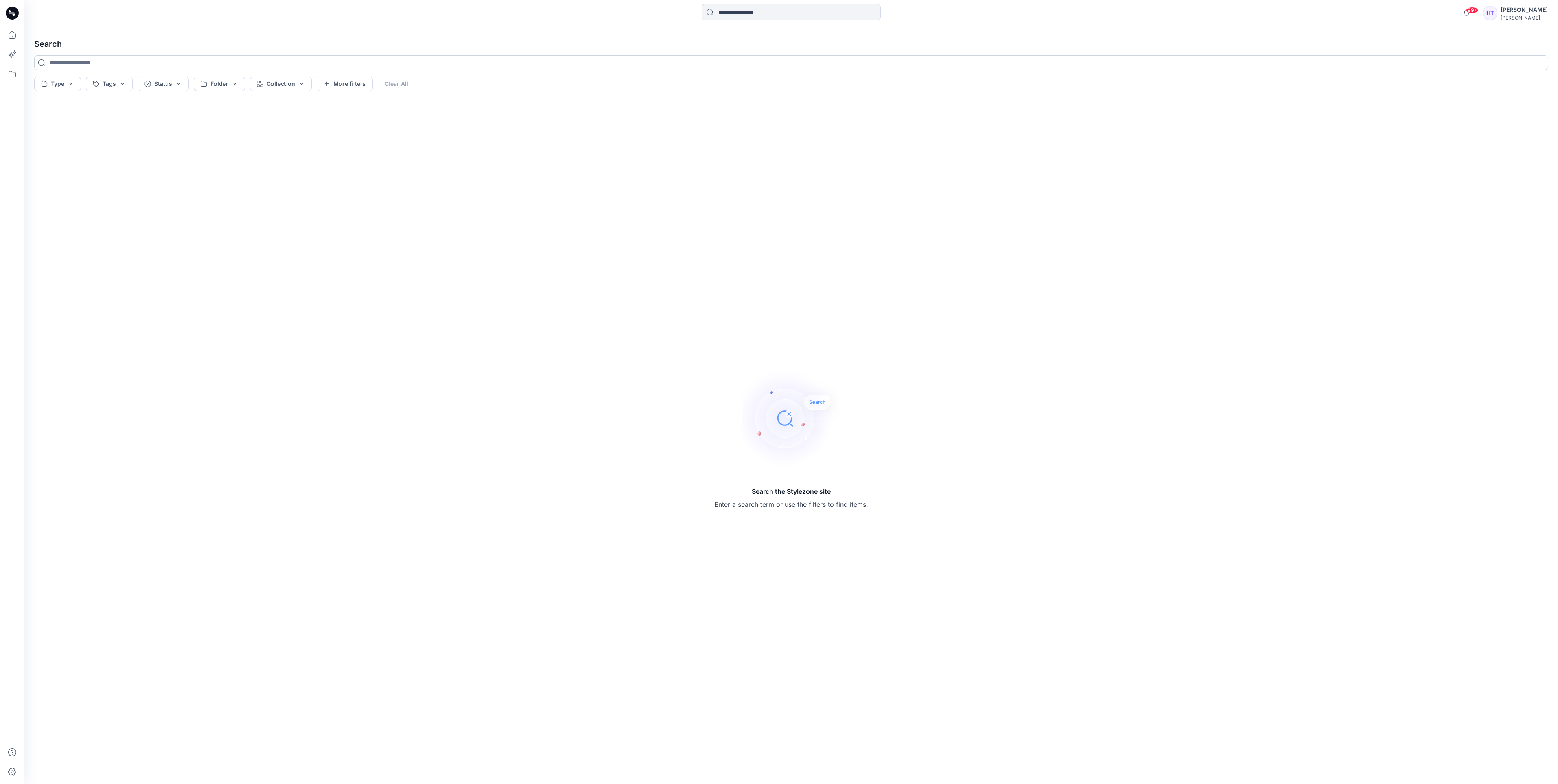
click at [101, 69] on input at bounding box center [791, 63] width 1515 height 15
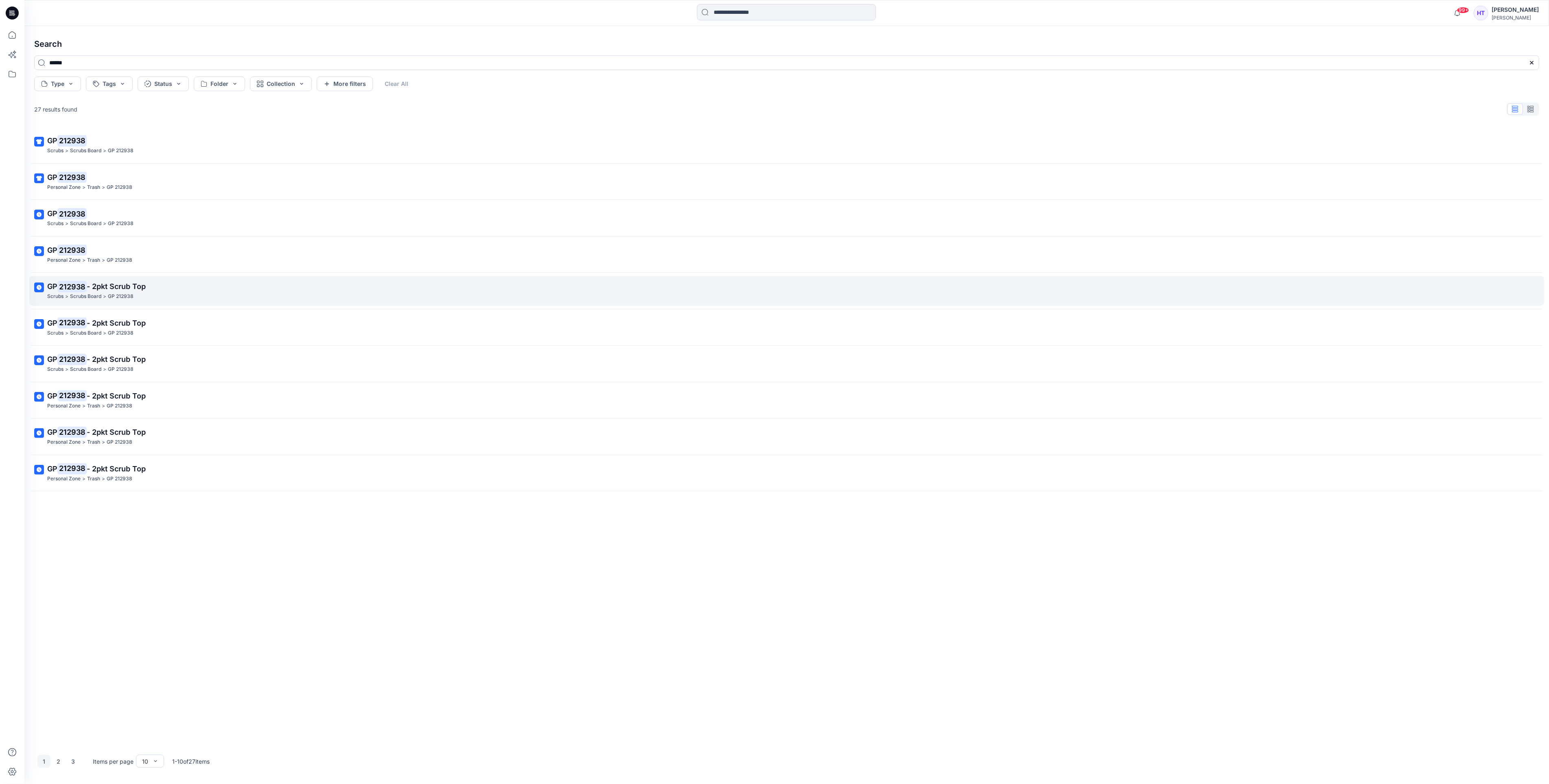
type input "******"
click at [186, 290] on p "GP 212938 - 2pkt Scrub Top" at bounding box center [786, 286] width 1478 height 11
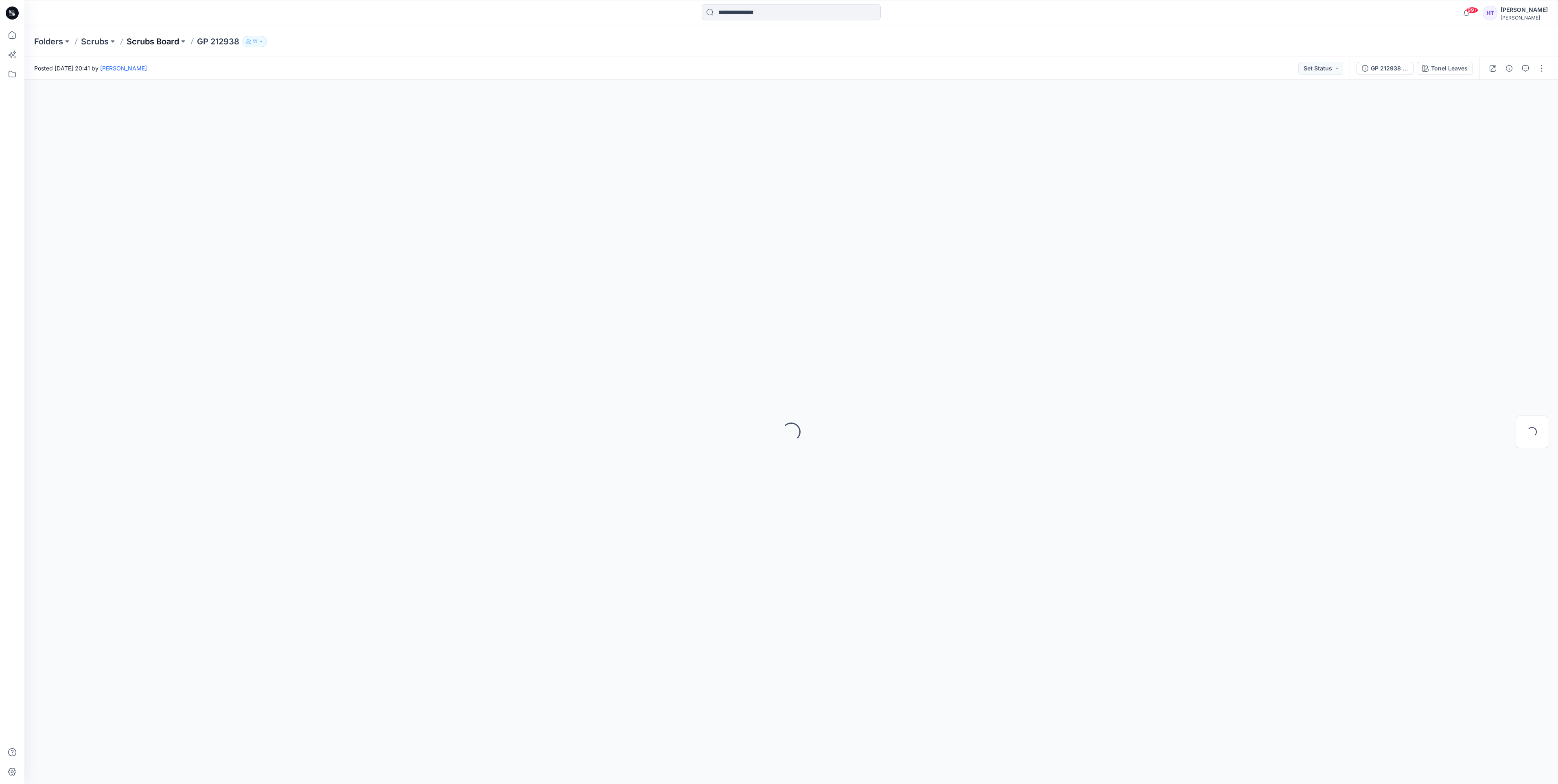
click at [163, 45] on p "Scrubs Board" at bounding box center [153, 41] width 53 height 11
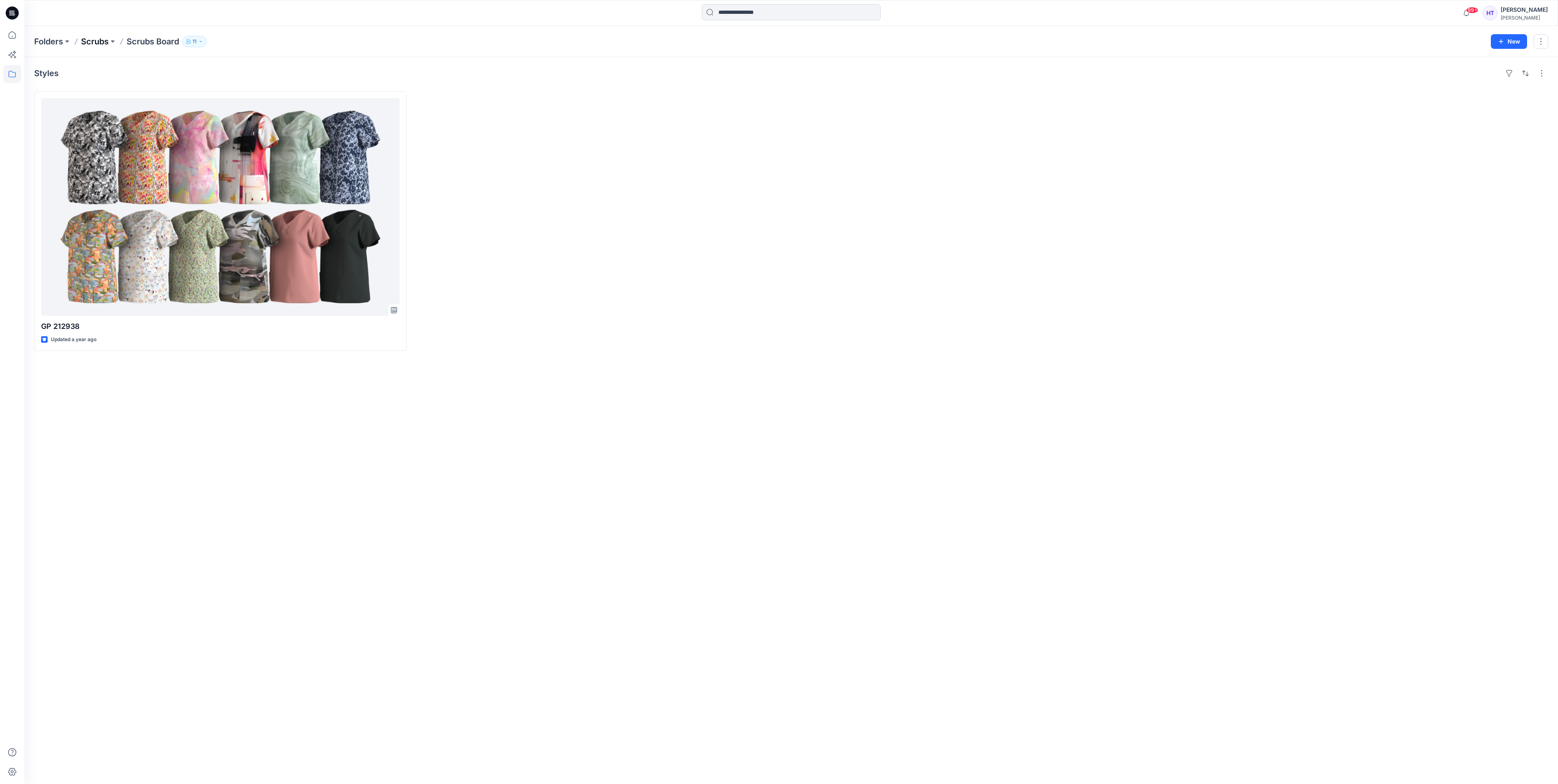
click at [93, 43] on p "Scrubs" at bounding box center [95, 41] width 28 height 11
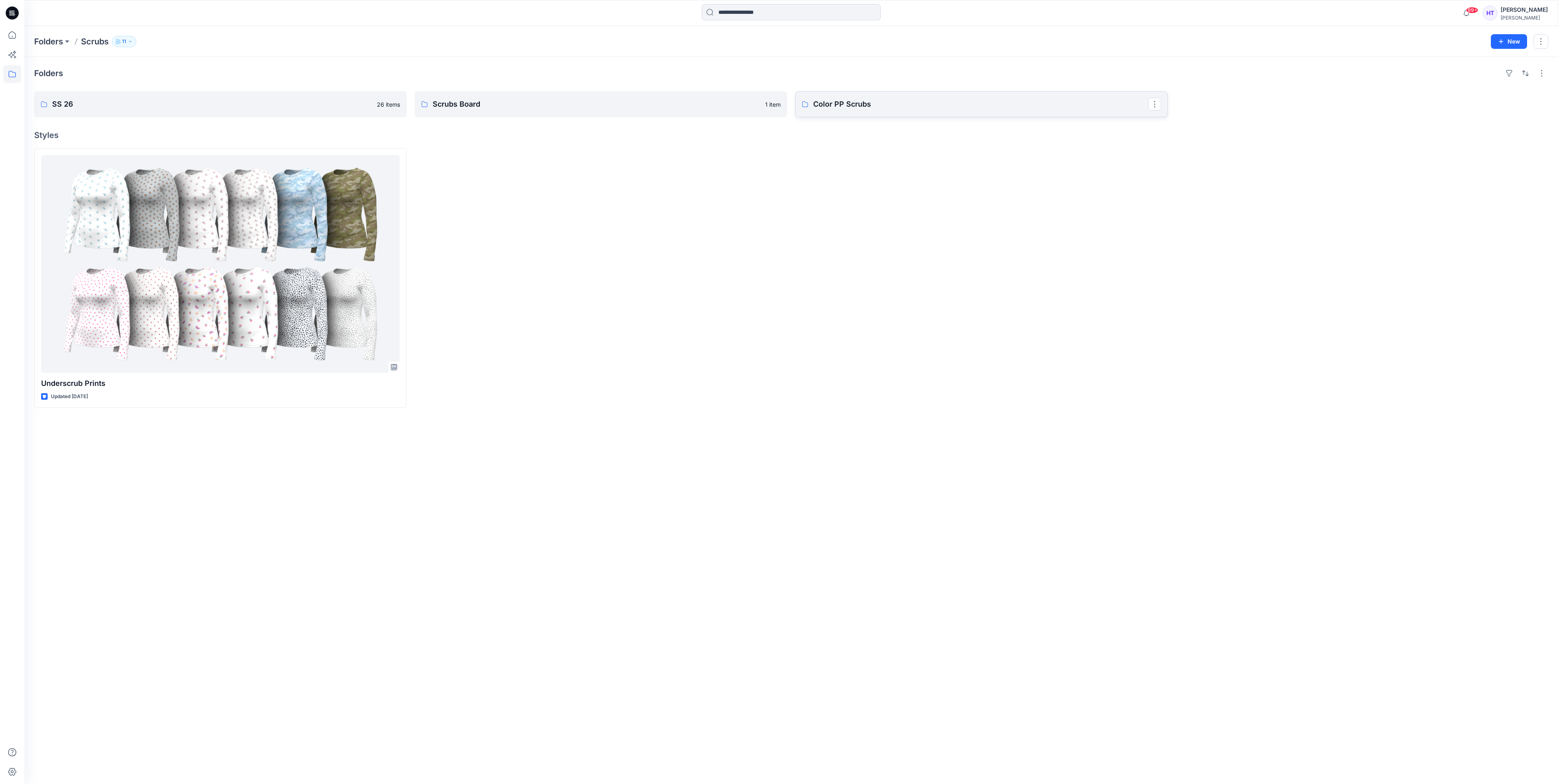
click at [953, 109] on p "Color PP Scrubs" at bounding box center [981, 104] width 335 height 11
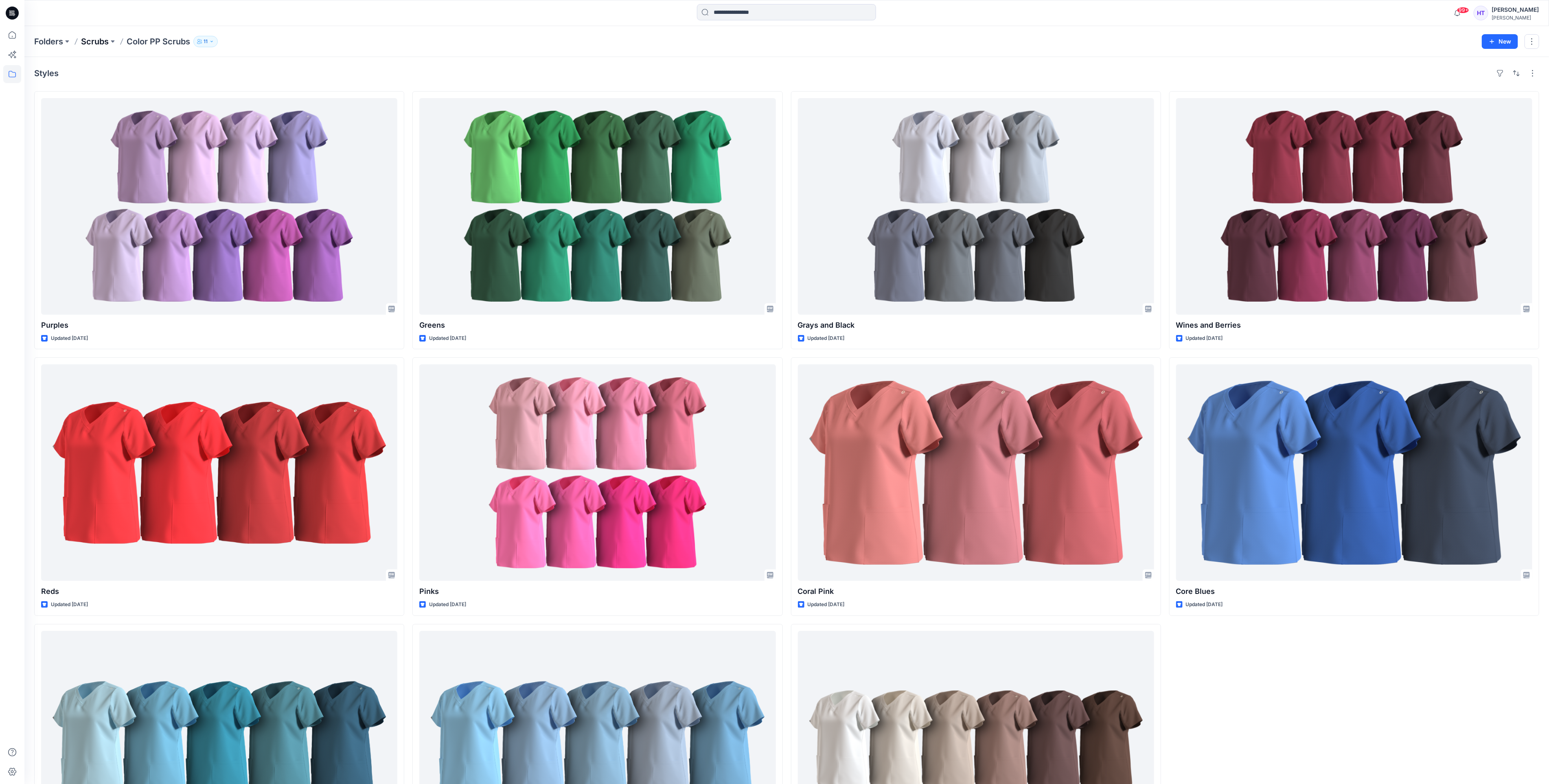
click at [90, 39] on p "Scrubs" at bounding box center [95, 41] width 28 height 11
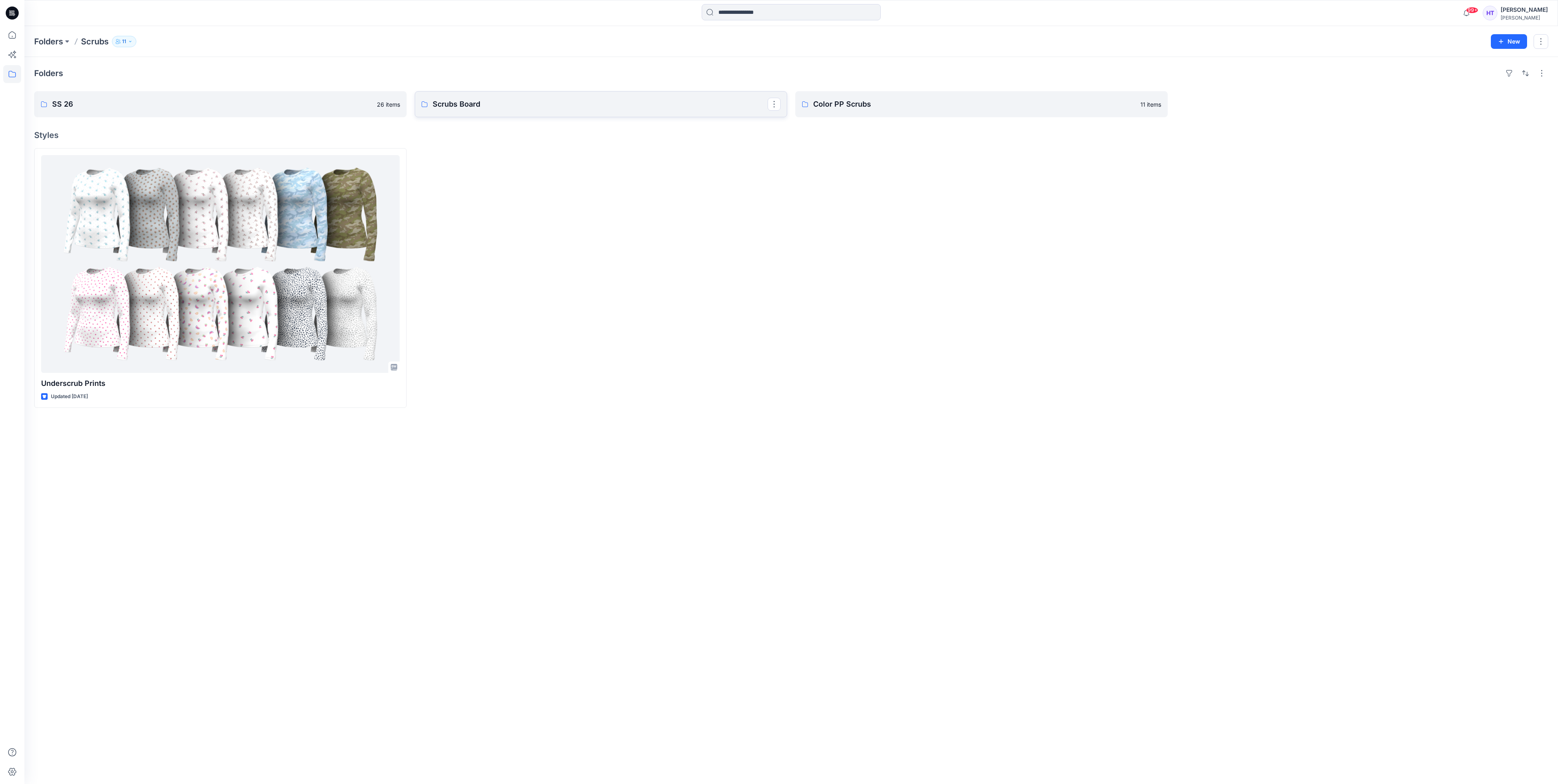
click at [489, 93] on link "Scrubs Board" at bounding box center [601, 104] width 373 height 26
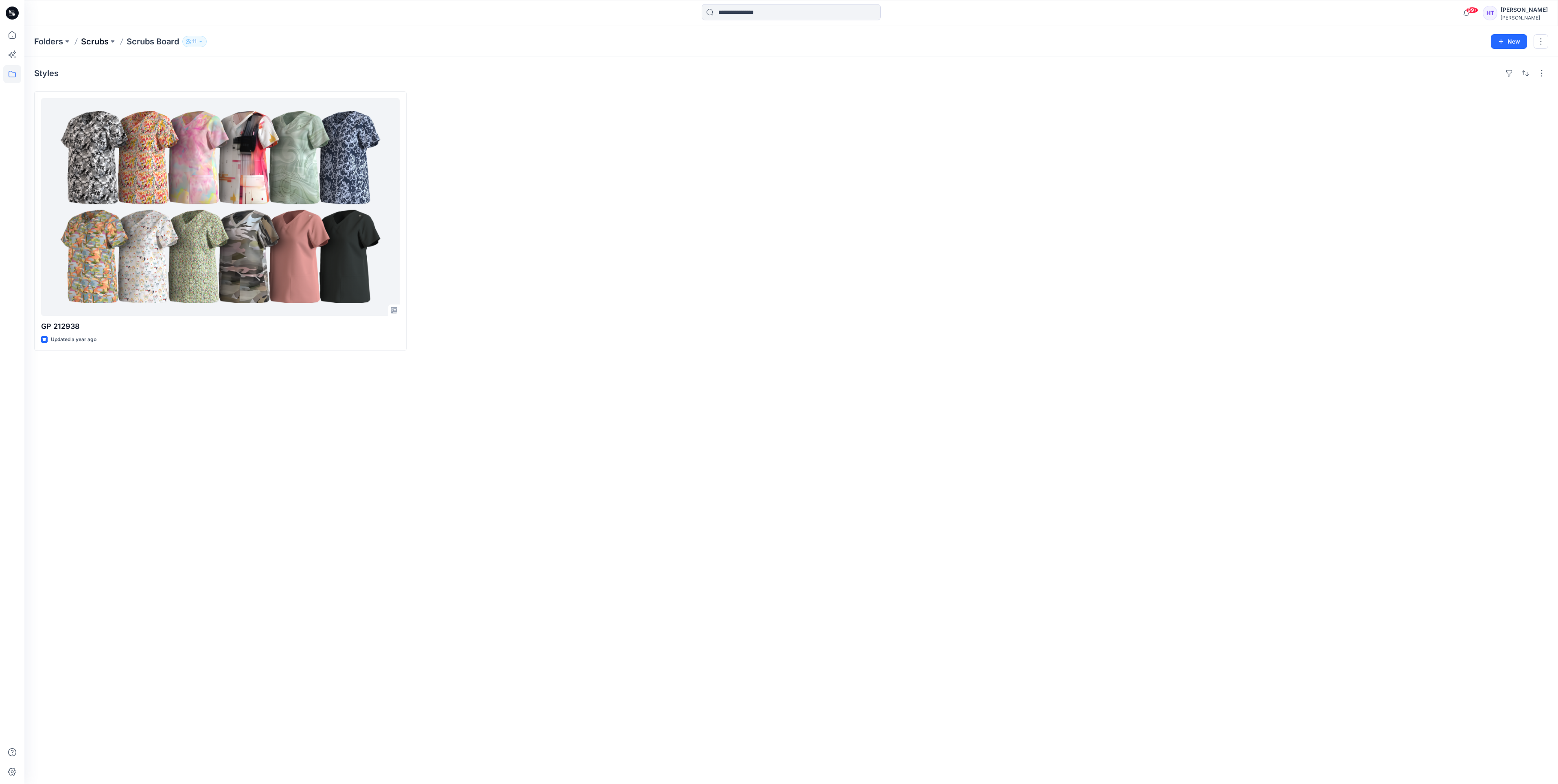
click at [99, 41] on p "Scrubs" at bounding box center [95, 41] width 28 height 11
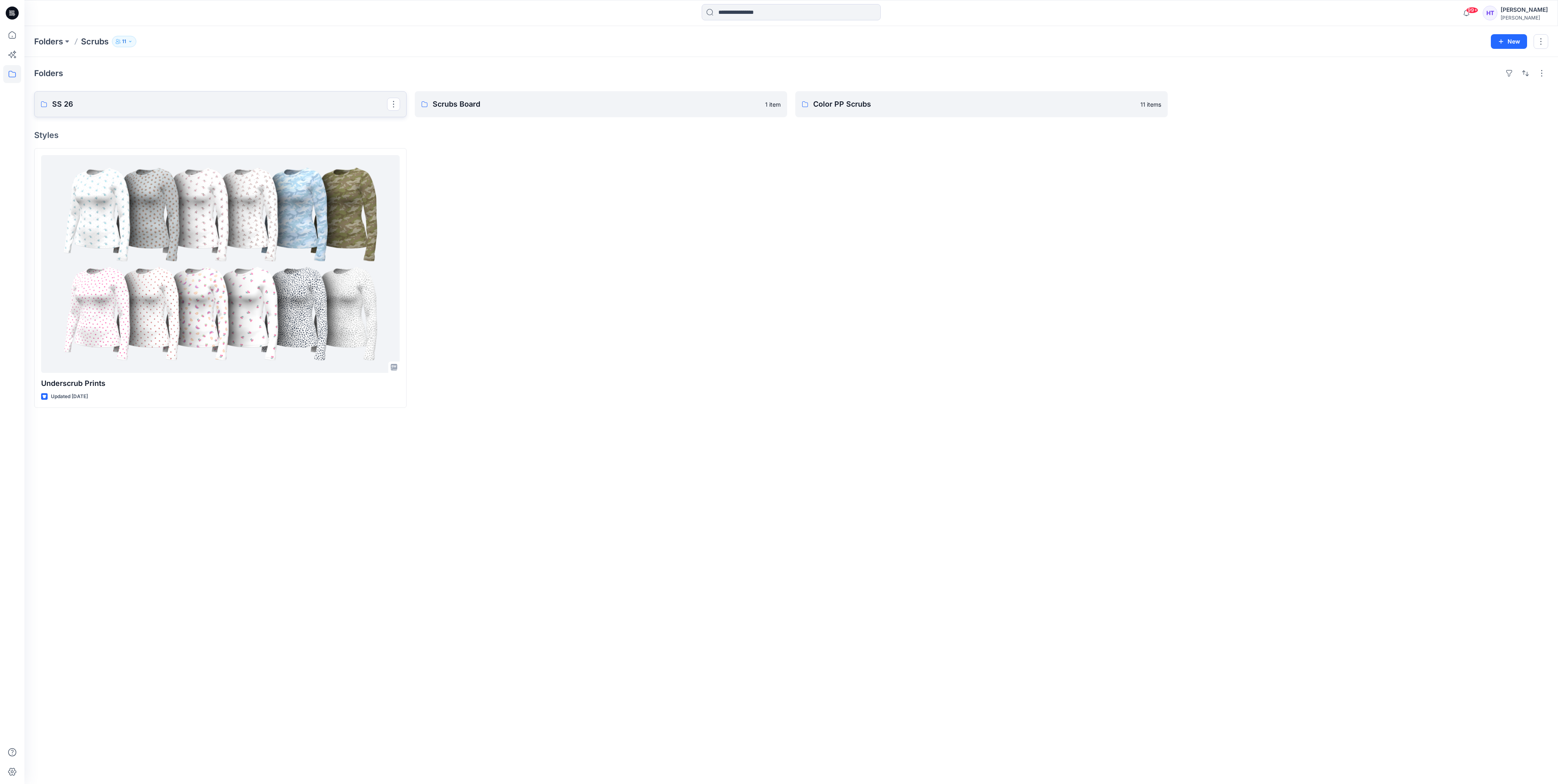
click at [98, 102] on p "SS 26" at bounding box center [219, 104] width 335 height 11
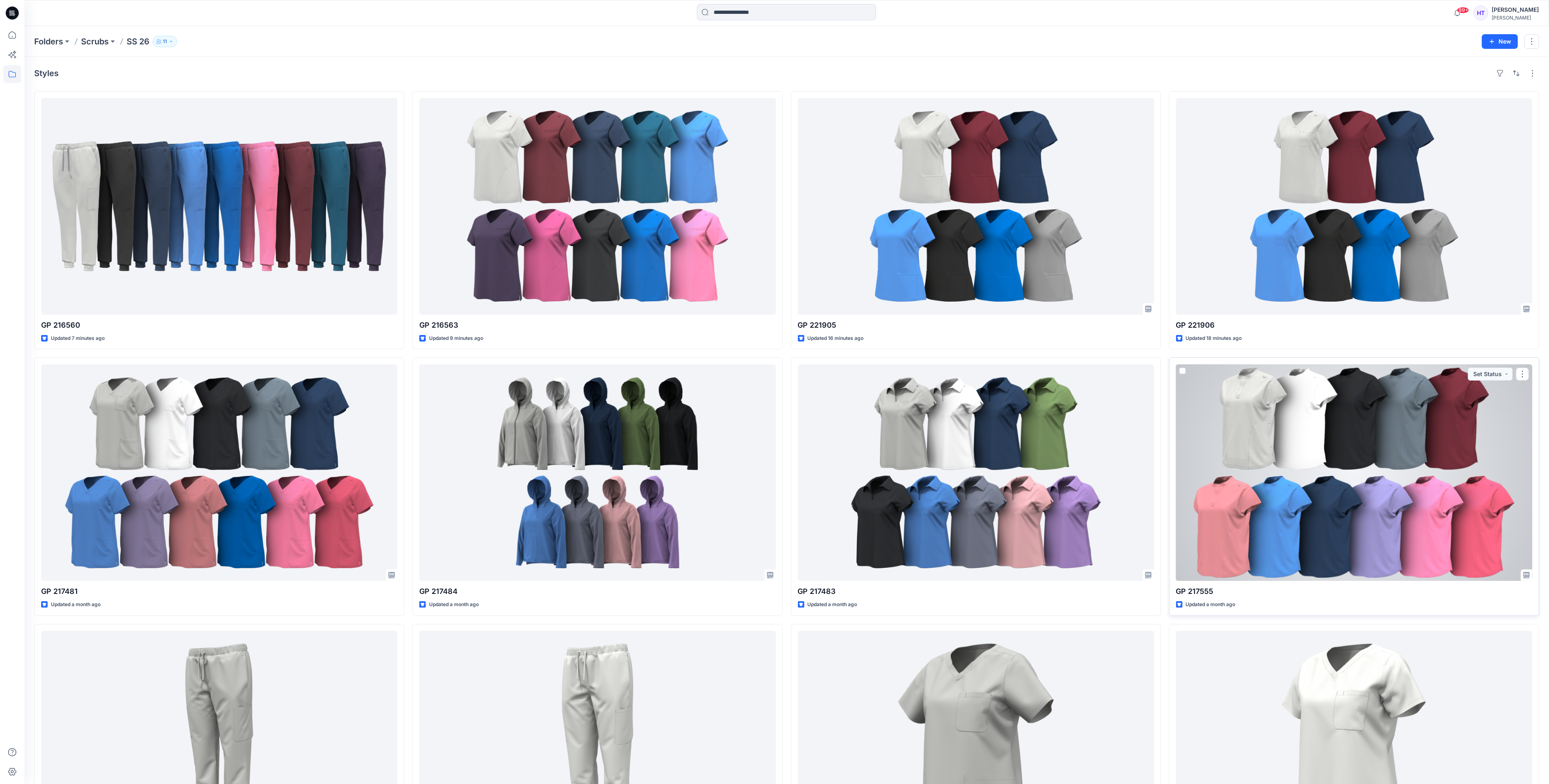
scroll to position [183, 0]
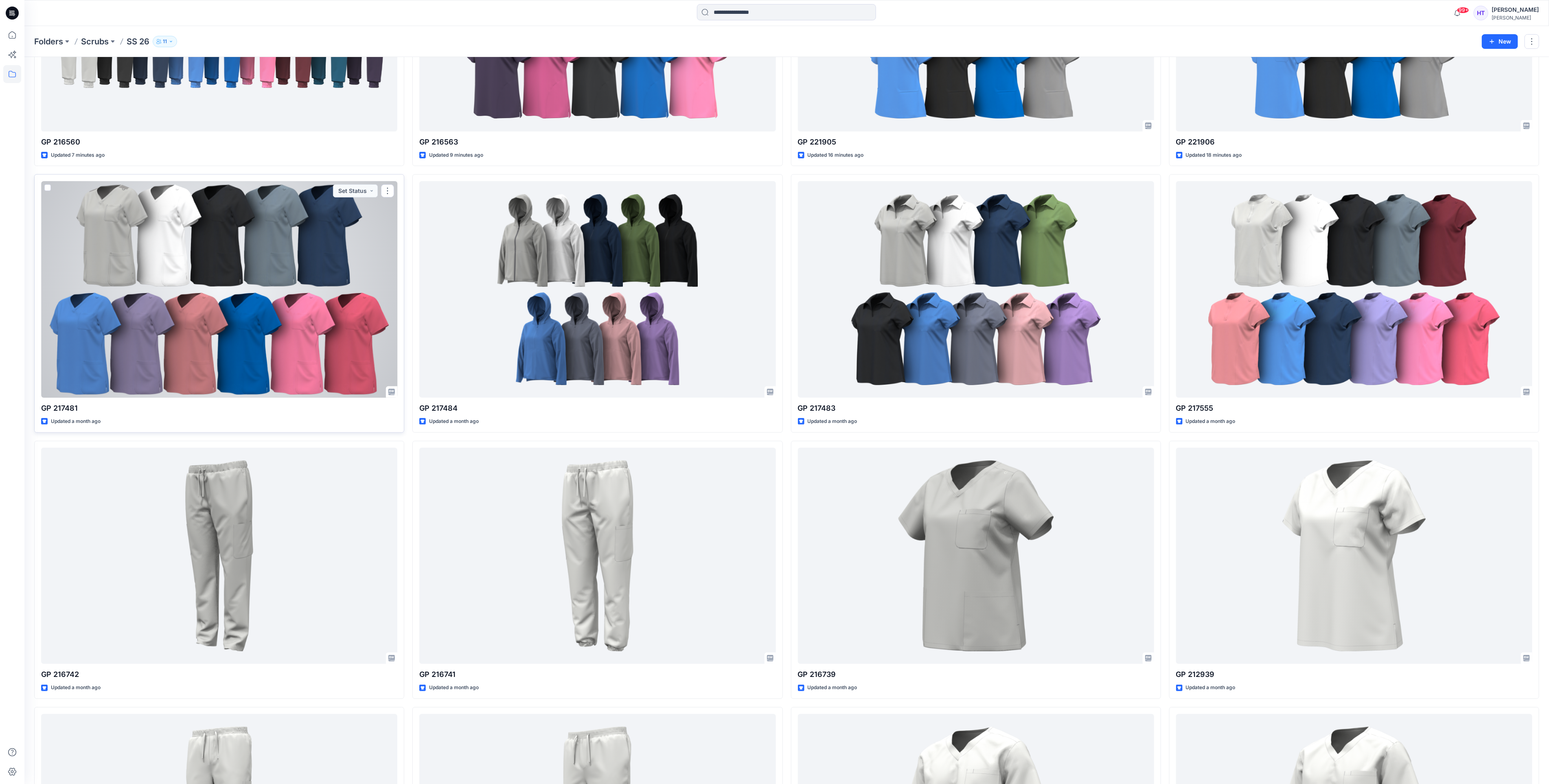
click at [181, 302] on div at bounding box center [219, 289] width 356 height 216
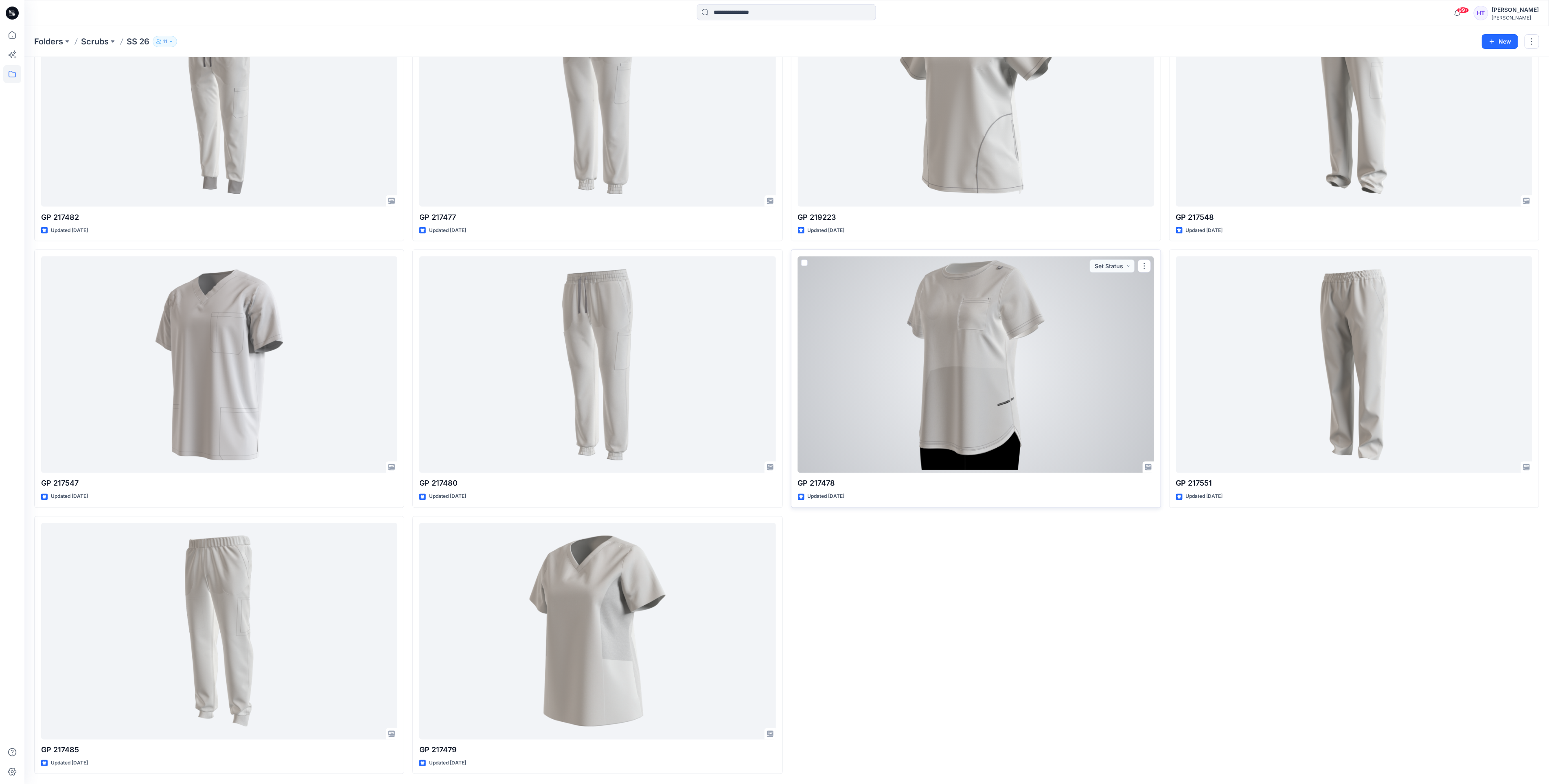
scroll to position [1174, 0]
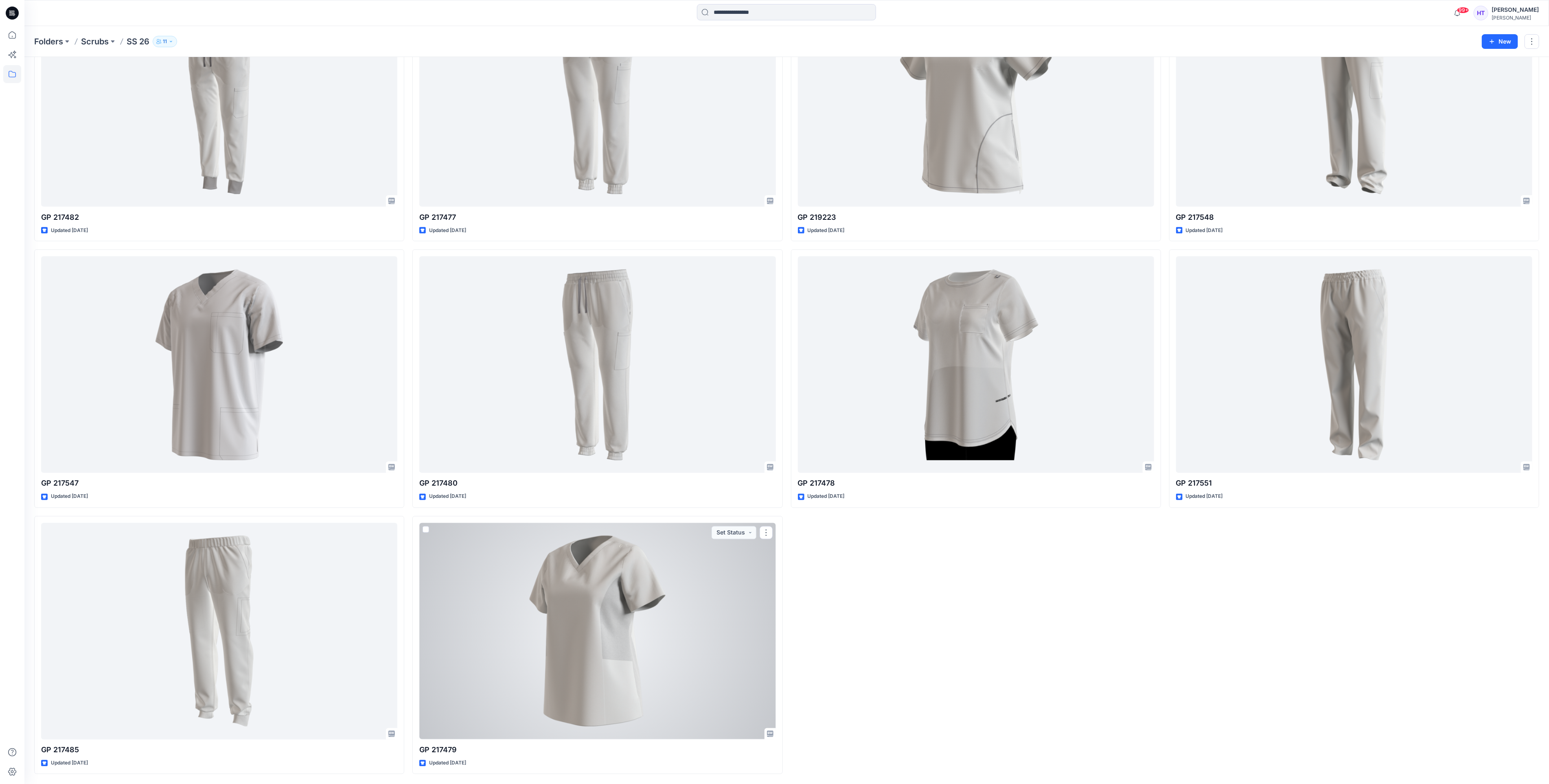
click at [571, 702] on div at bounding box center [598, 631] width 356 height 216
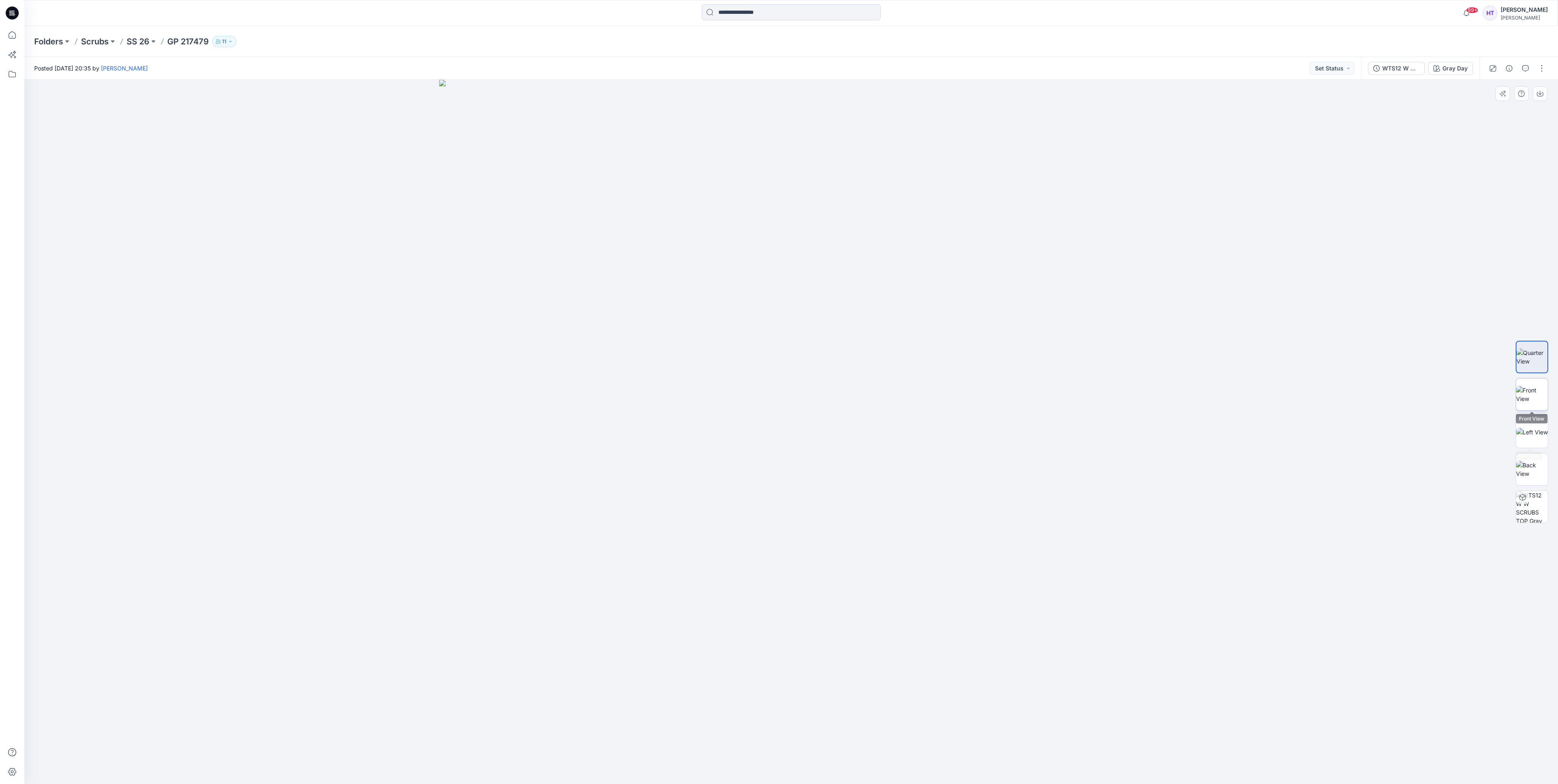
click at [1535, 398] on img at bounding box center [1532, 394] width 32 height 17
click at [1542, 429] on img at bounding box center [1532, 432] width 32 height 9
click at [143, 46] on p "SS 26" at bounding box center [138, 41] width 23 height 11
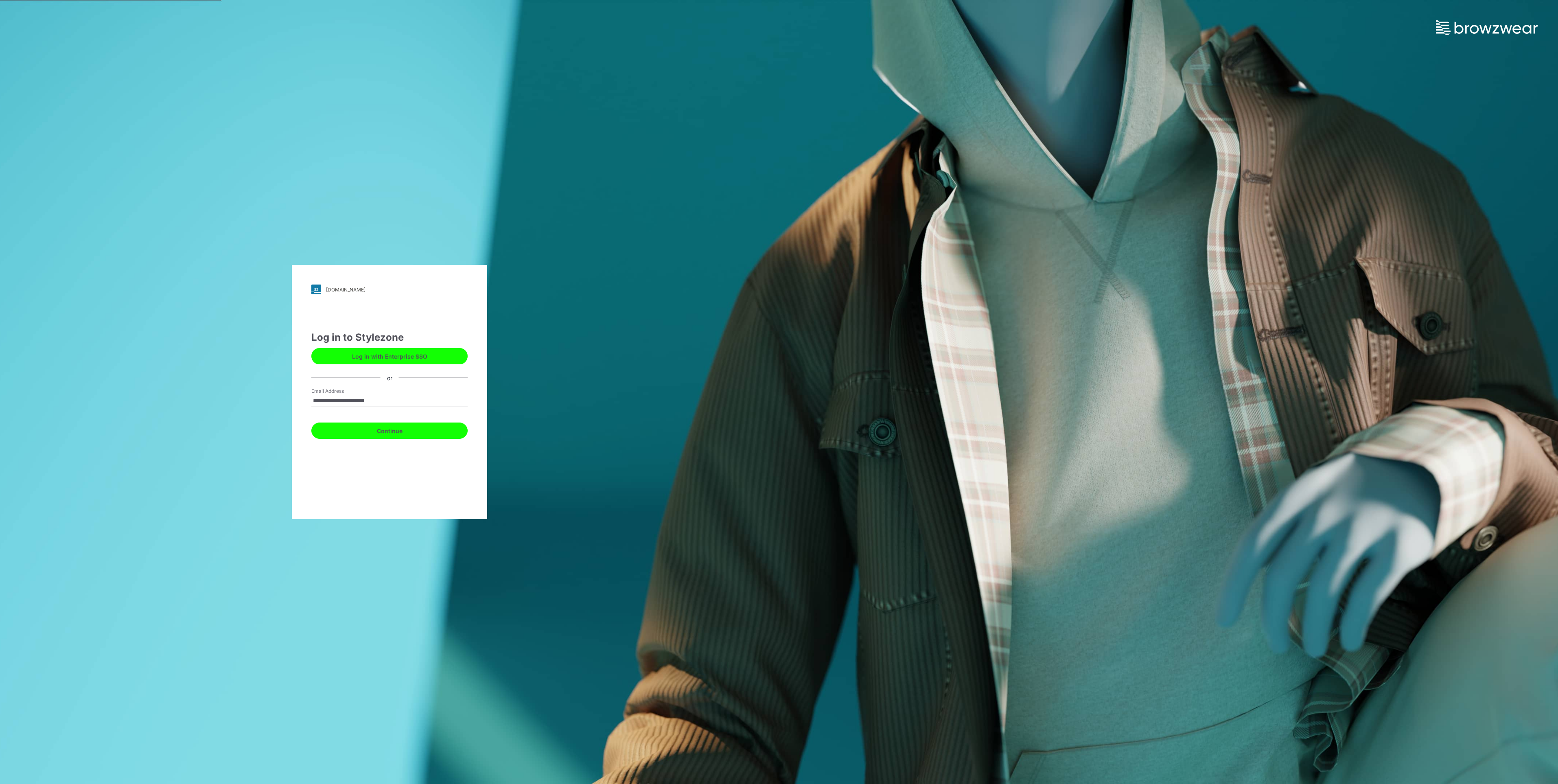
click at [378, 429] on button "Continue" at bounding box center [389, 430] width 156 height 16
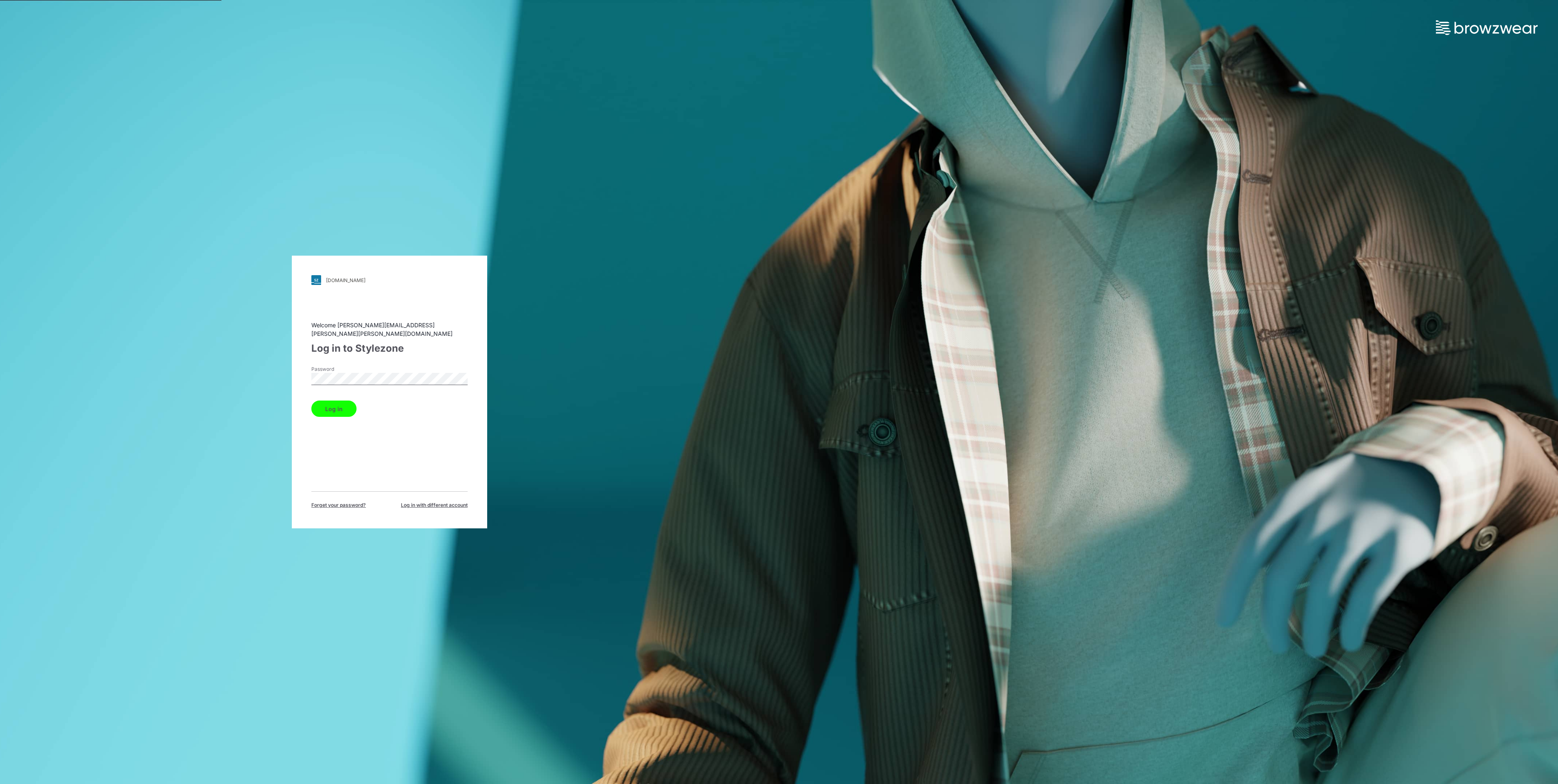
click at [321, 402] on button "Log in" at bounding box center [333, 408] width 45 height 16
